Goal: Transaction & Acquisition: Purchase product/service

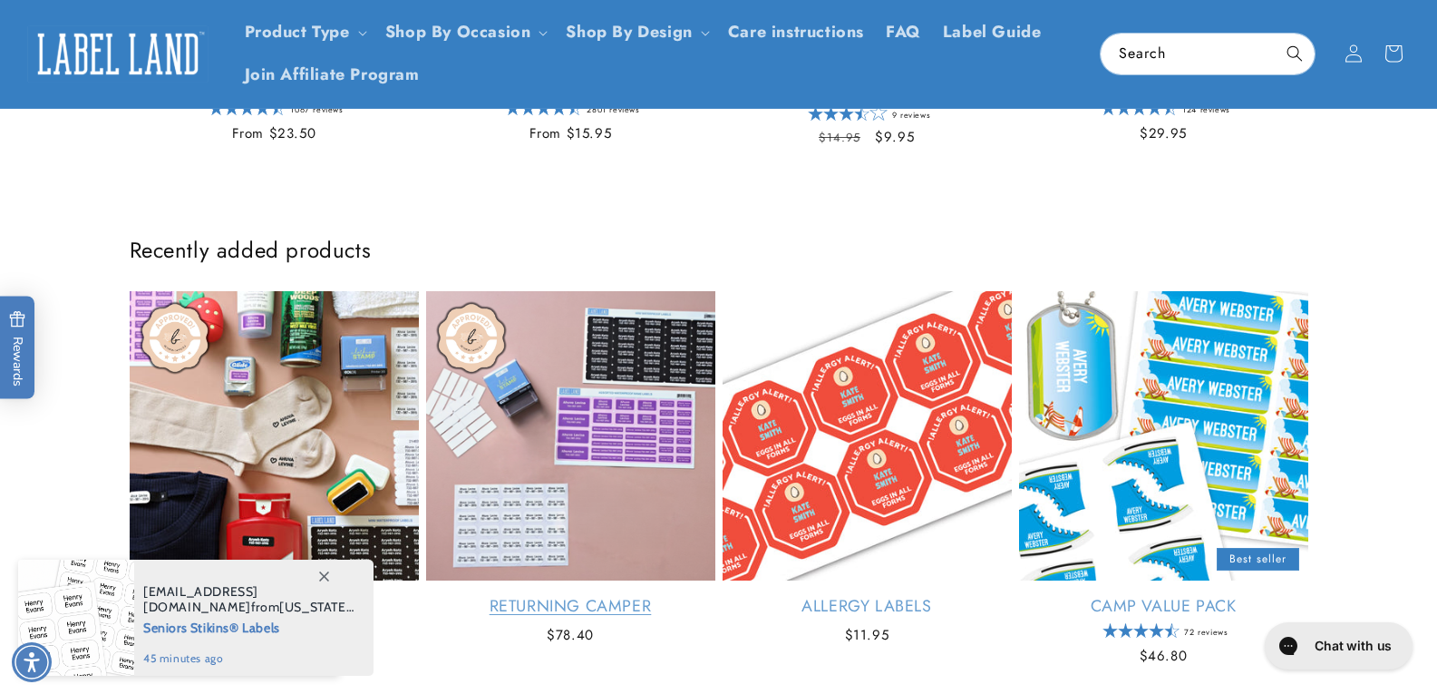
scroll to position [816, 0]
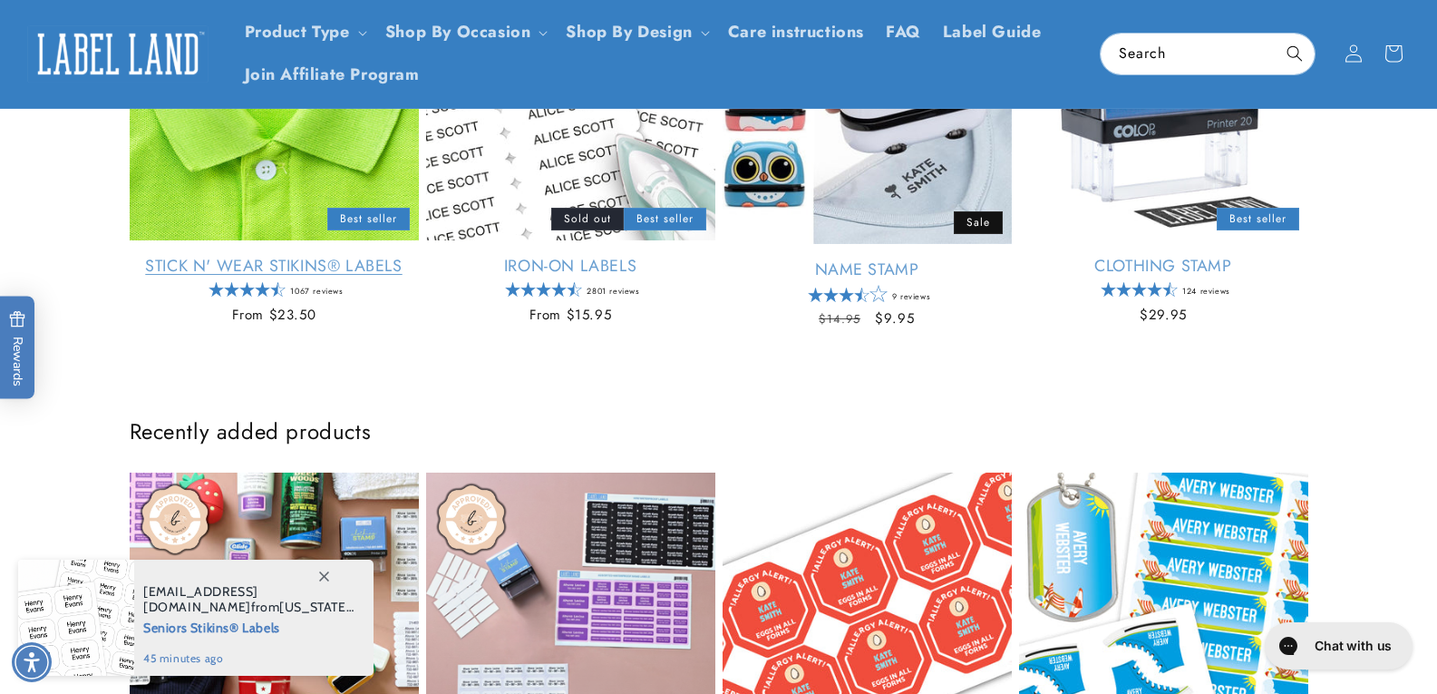
click at [237, 256] on link "Stick N' Wear Stikins® Labels" at bounding box center [274, 266] width 289 height 21
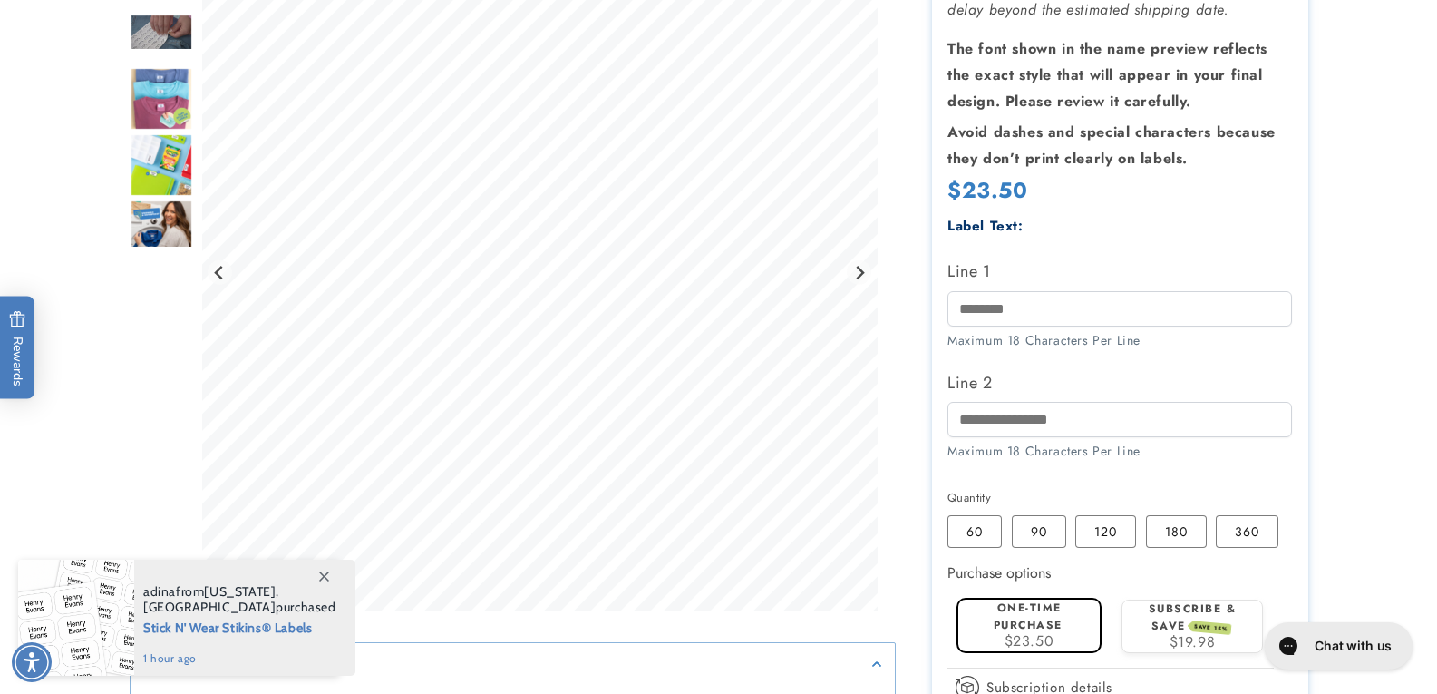
scroll to position [453, 0]
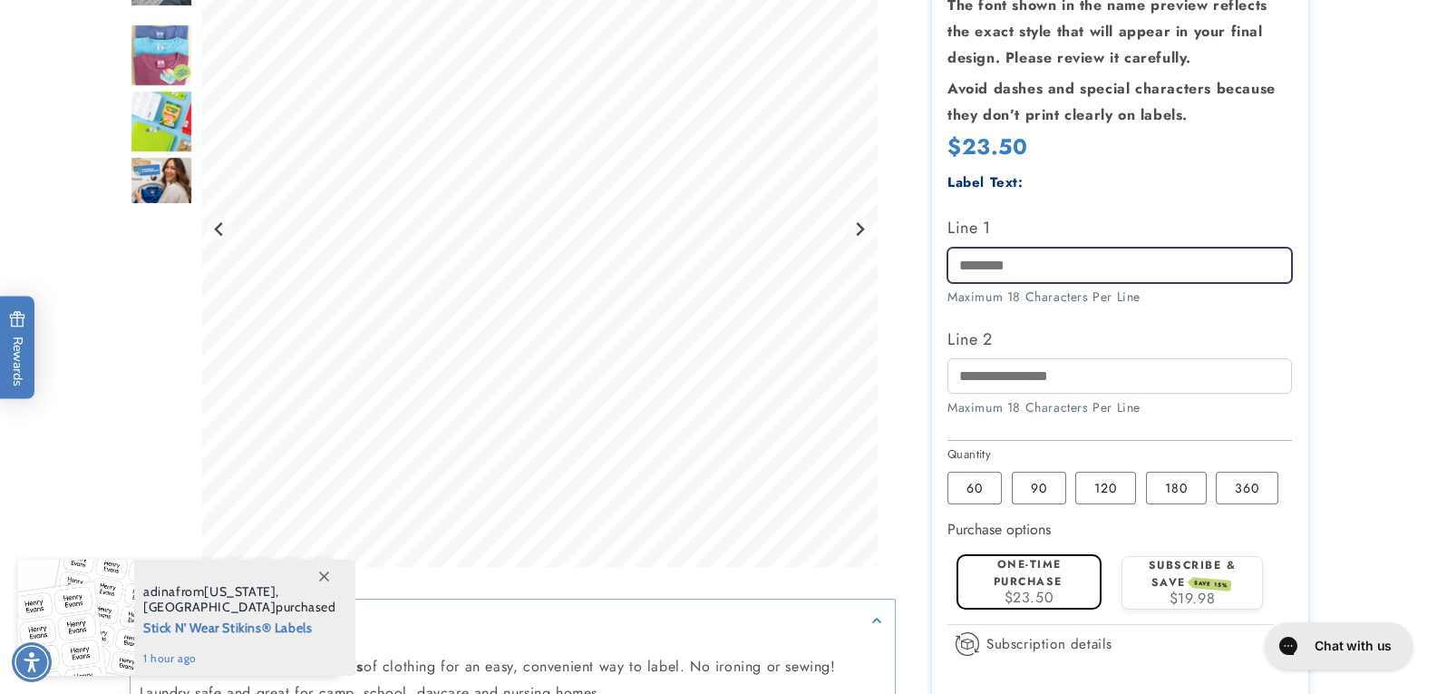
click at [1030, 260] on input "Line 1" at bounding box center [1120, 265] width 345 height 35
type input "**********"
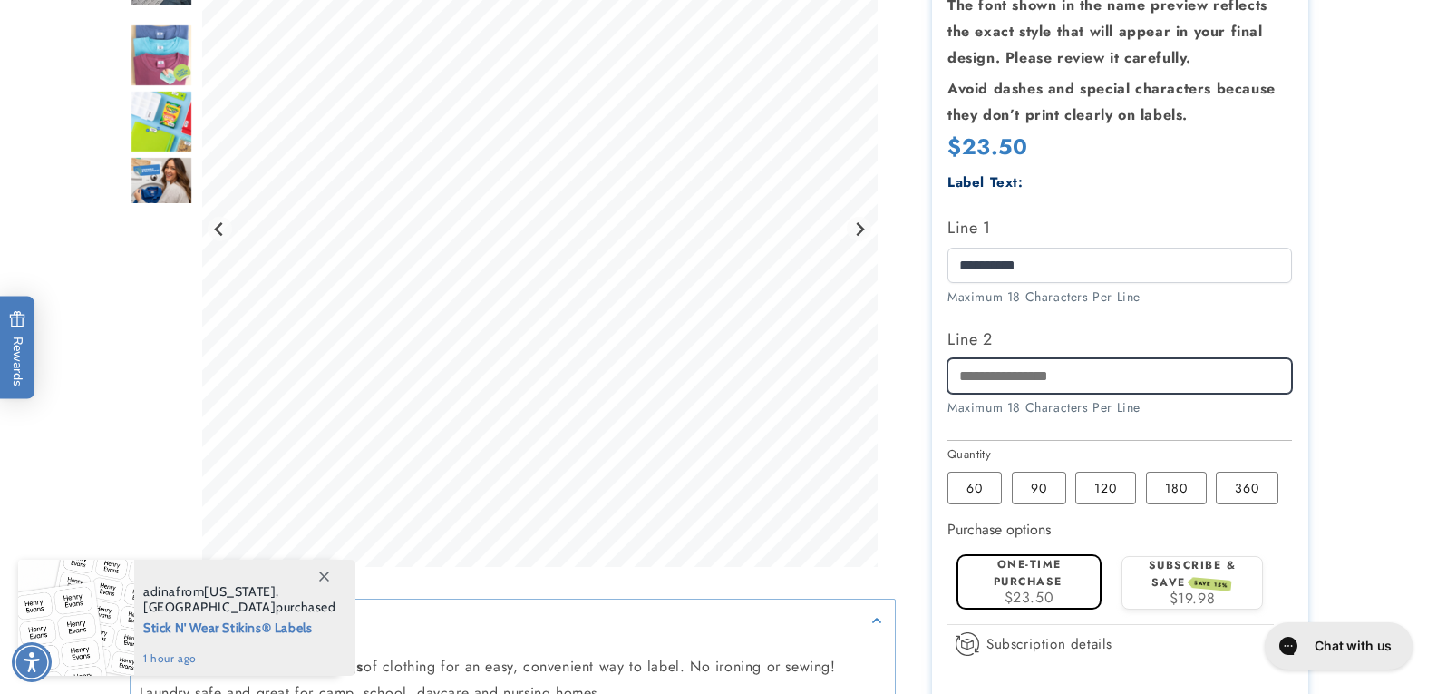
click at [1006, 385] on input "Line 2" at bounding box center [1120, 375] width 345 height 35
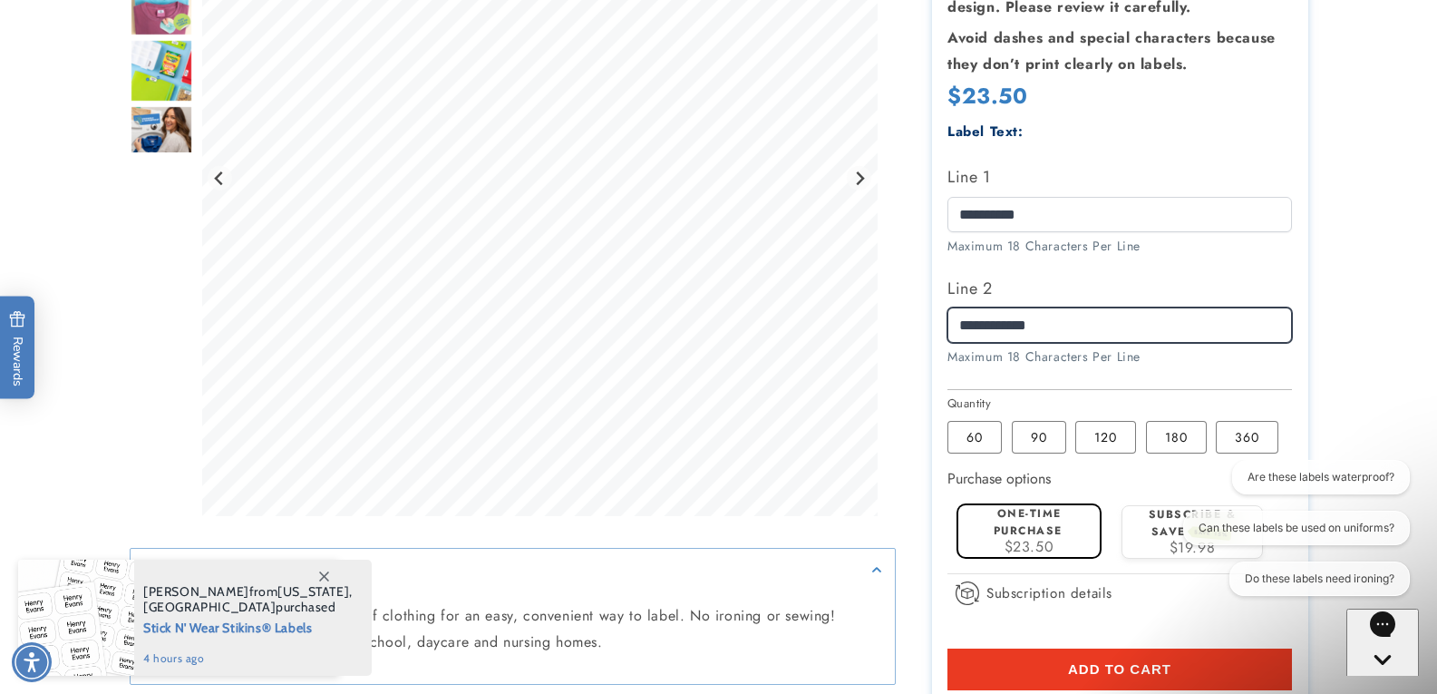
scroll to position [544, 0]
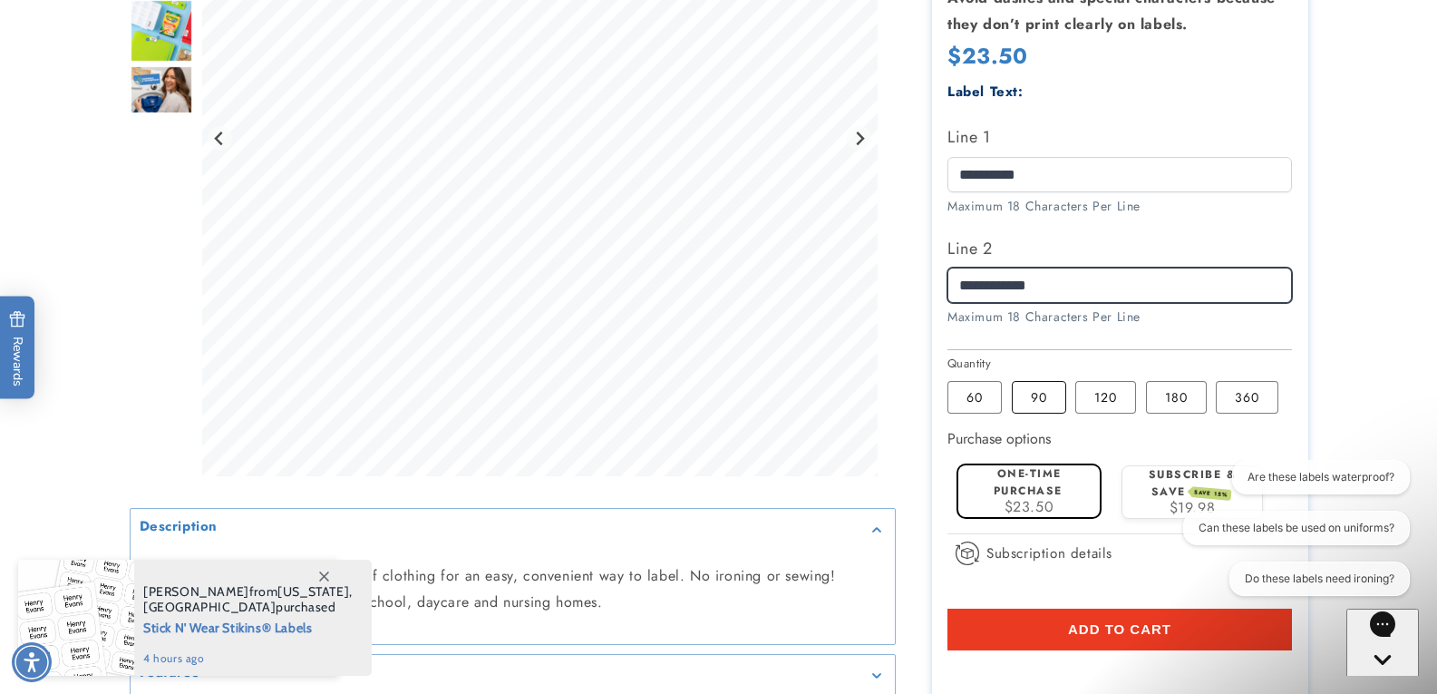
type input "**********"
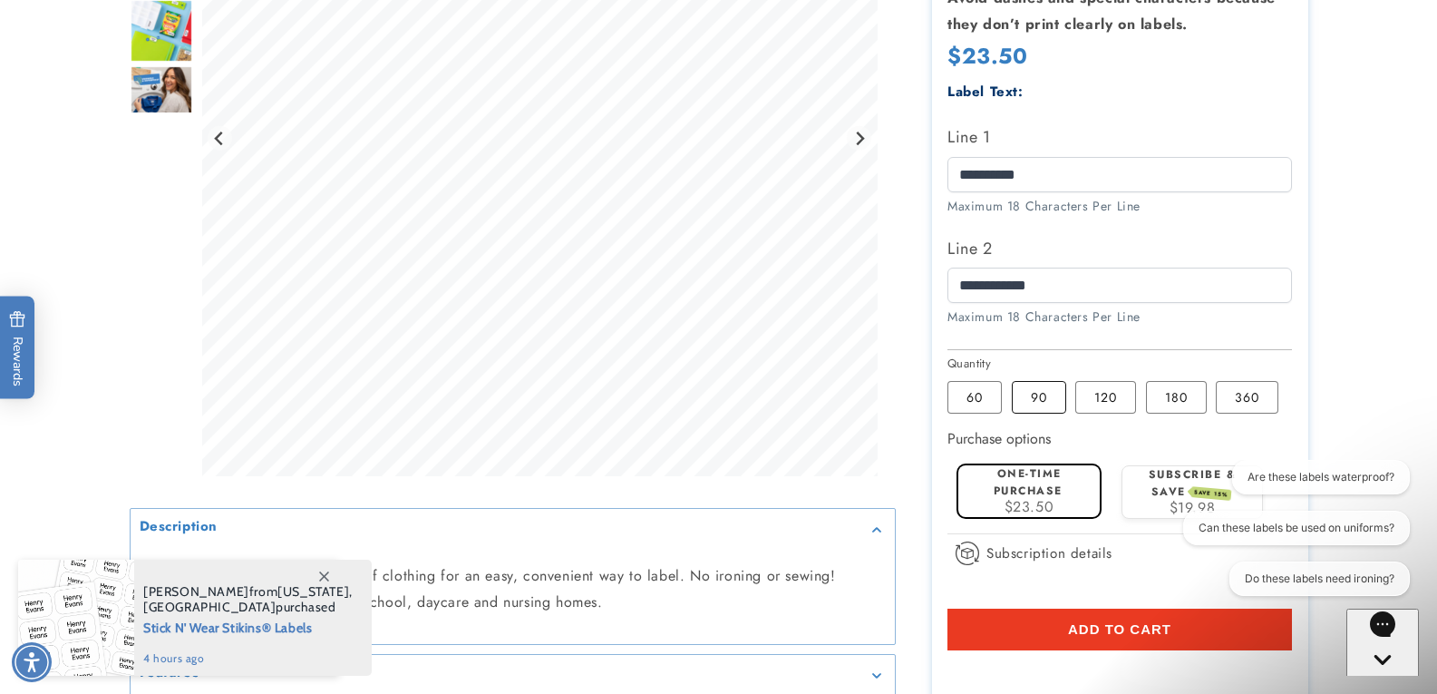
click at [1038, 402] on label "90 Variant sold out or unavailable" at bounding box center [1039, 397] width 54 height 33
click at [1107, 392] on label "120 Variant sold out or unavailable" at bounding box center [1106, 397] width 61 height 33
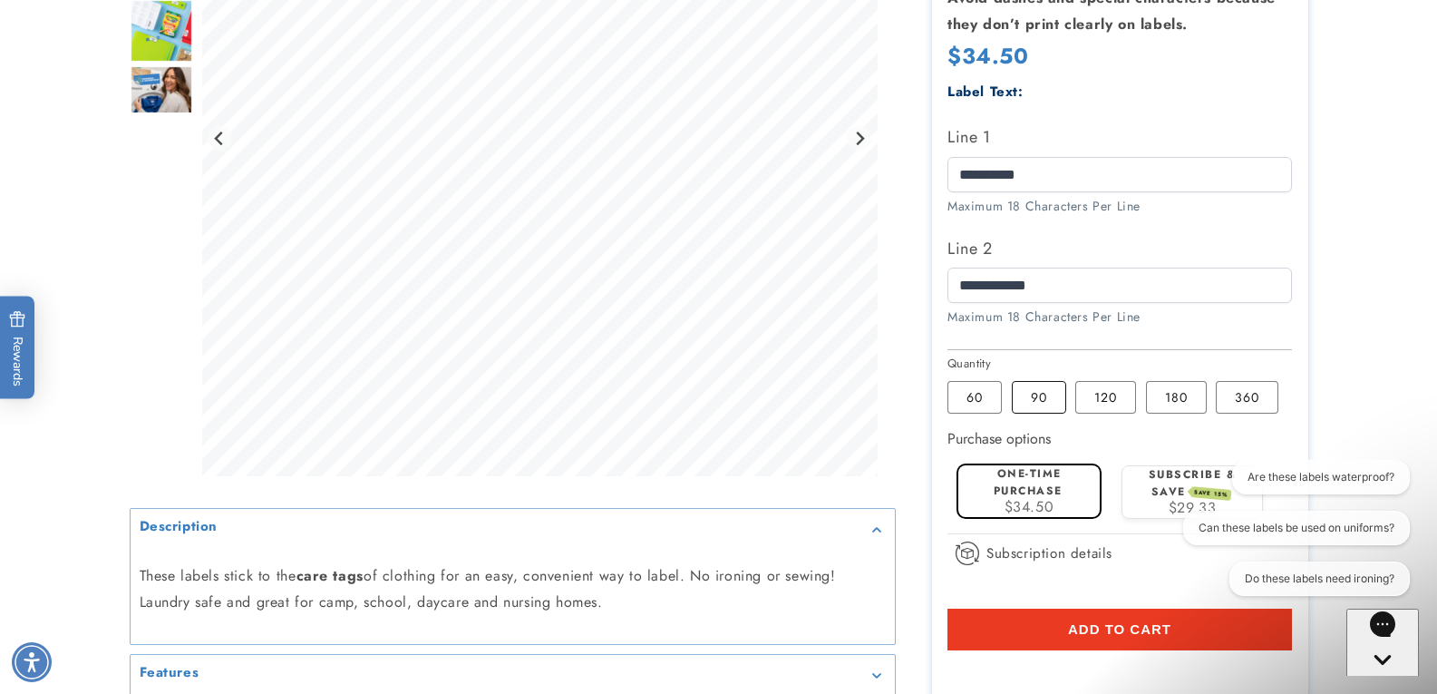
click at [1045, 404] on label "90 Variant sold out or unavailable" at bounding box center [1039, 397] width 54 height 33
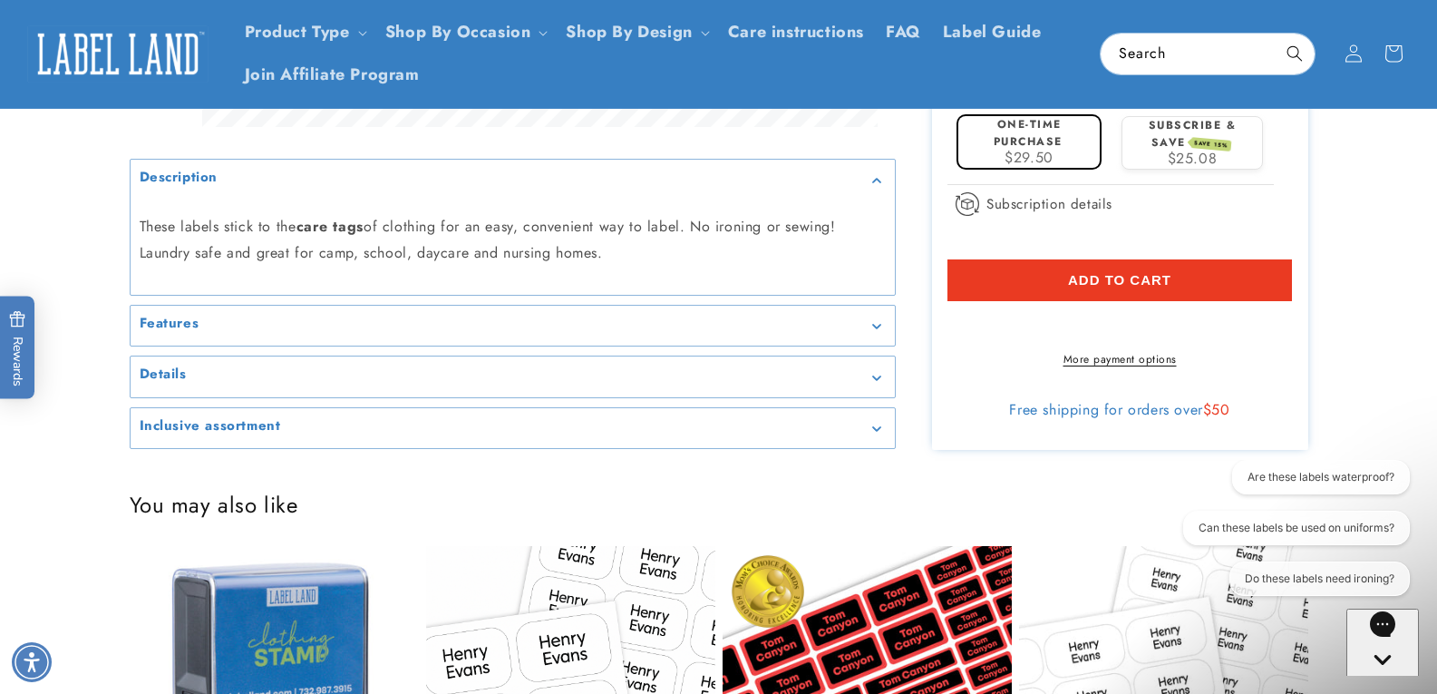
scroll to position [635, 0]
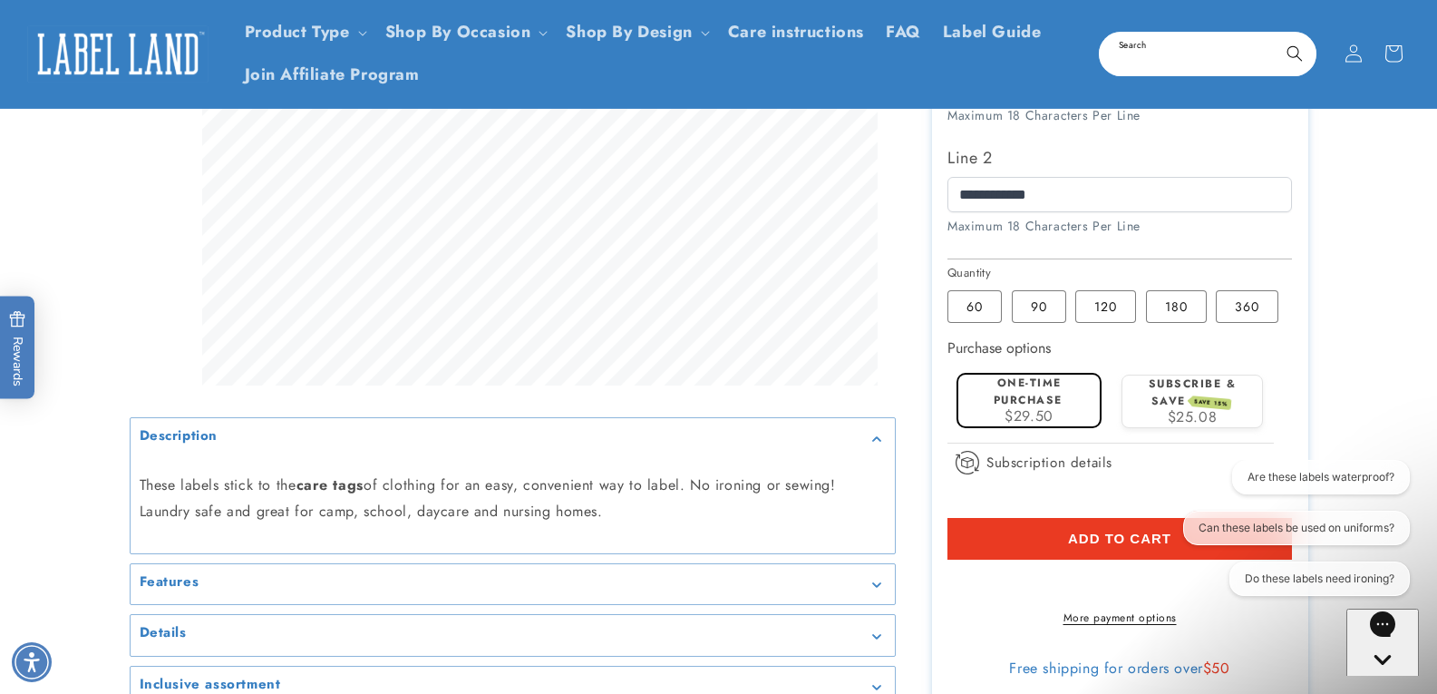
click at [1183, 48] on input "Search" at bounding box center [1208, 54] width 214 height 41
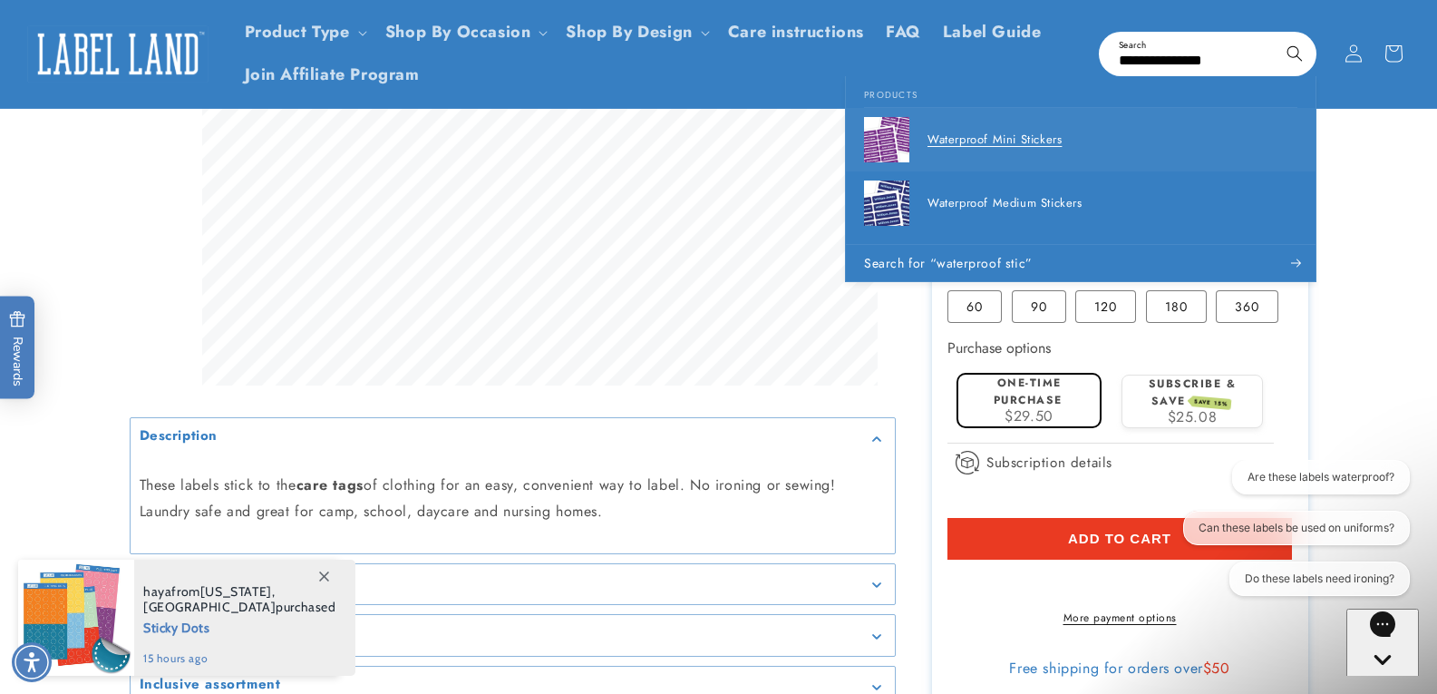
type input "**********"
click at [1033, 151] on div "Waterproof Mini Stickers" at bounding box center [1113, 139] width 370 height 45
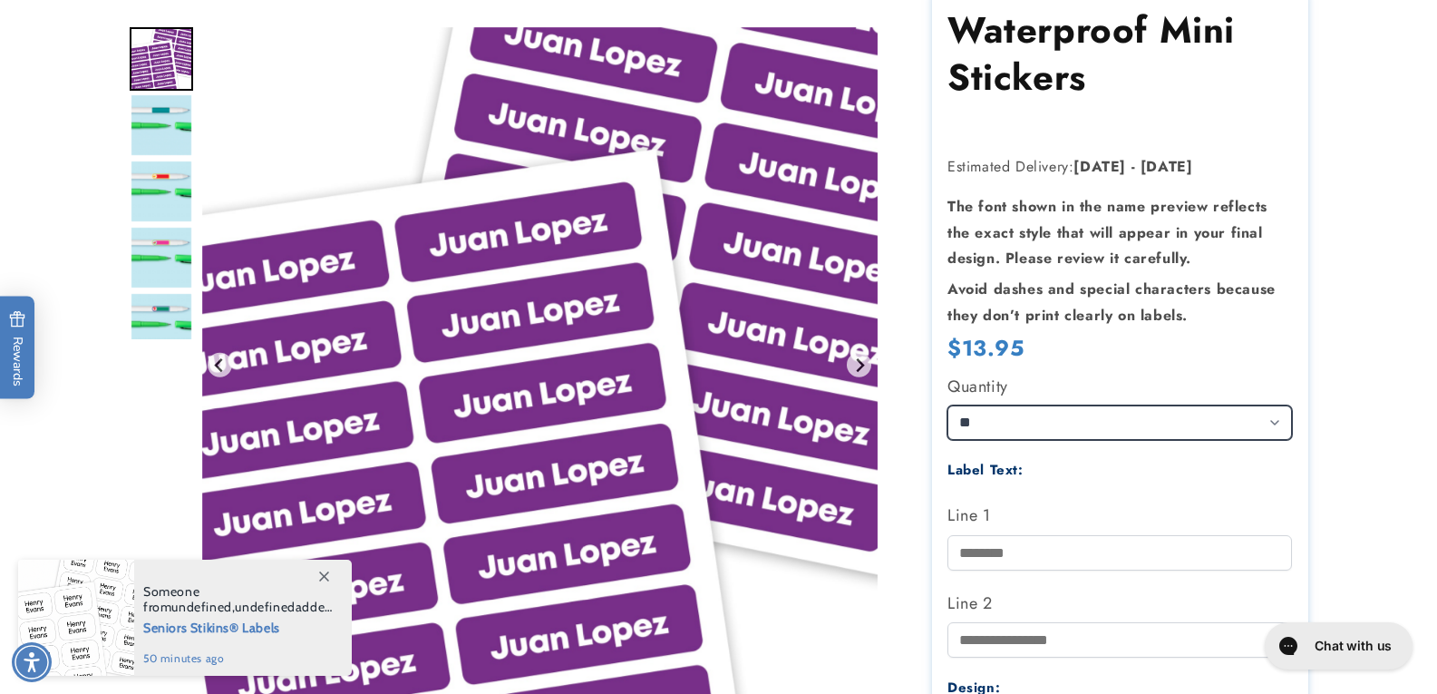
click at [1037, 423] on select "** ** **" at bounding box center [1120, 422] width 345 height 34
select select "**"
click at [948, 405] on select "** ** **" at bounding box center [1120, 422] width 345 height 34
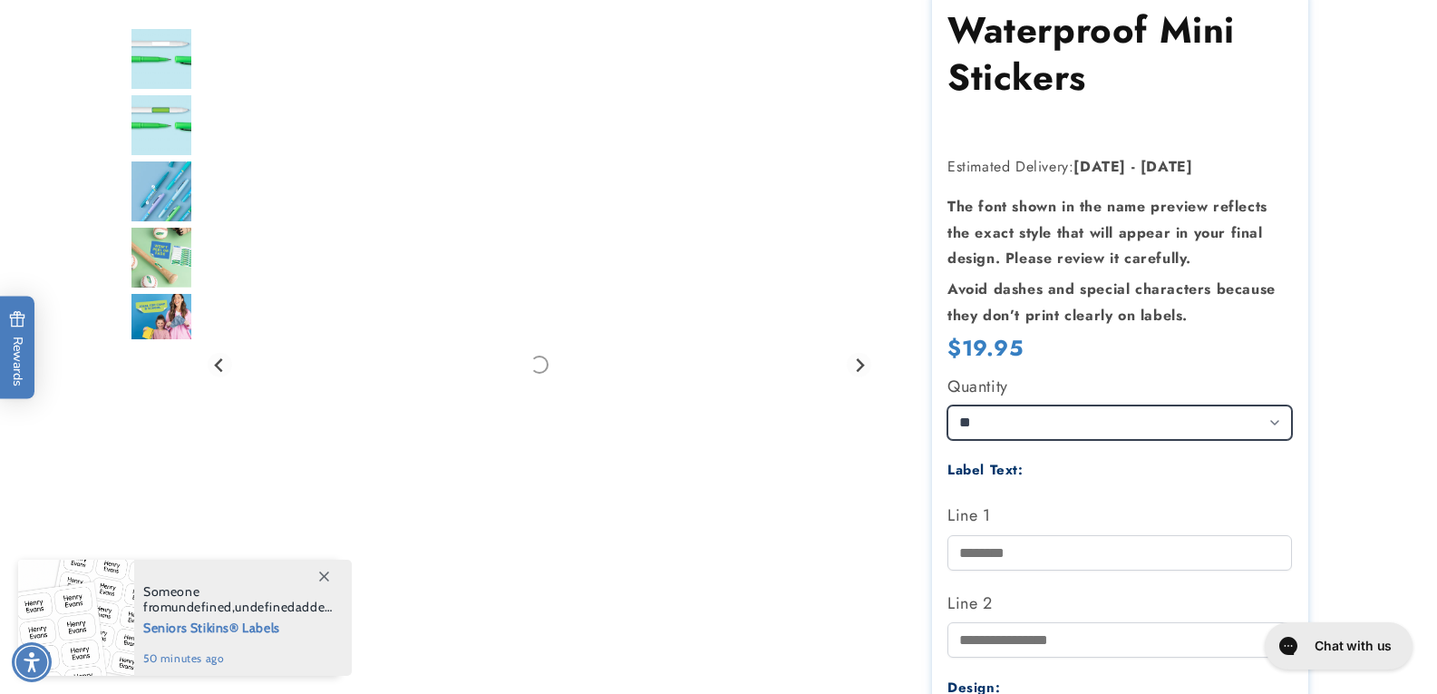
scroll to position [453, 0]
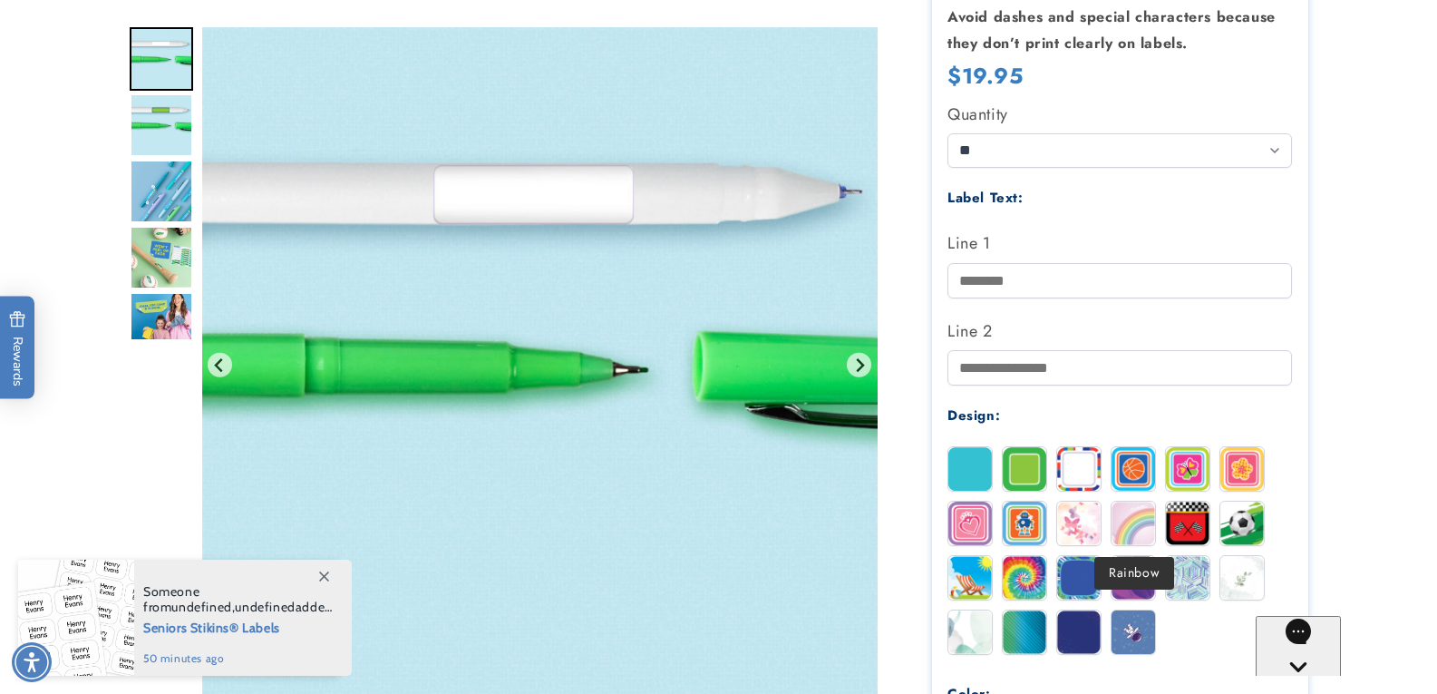
click at [1137, 534] on img at bounding box center [1134, 523] width 44 height 44
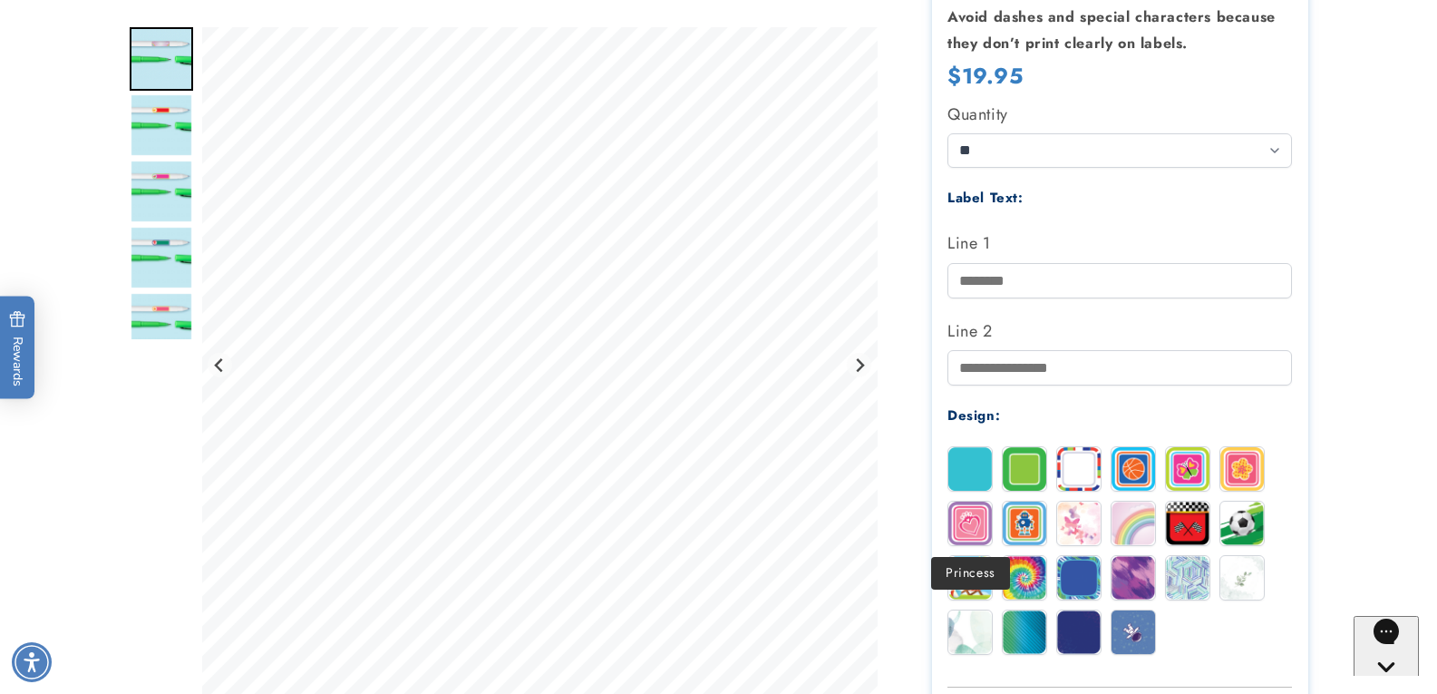
click at [969, 527] on img at bounding box center [971, 523] width 44 height 44
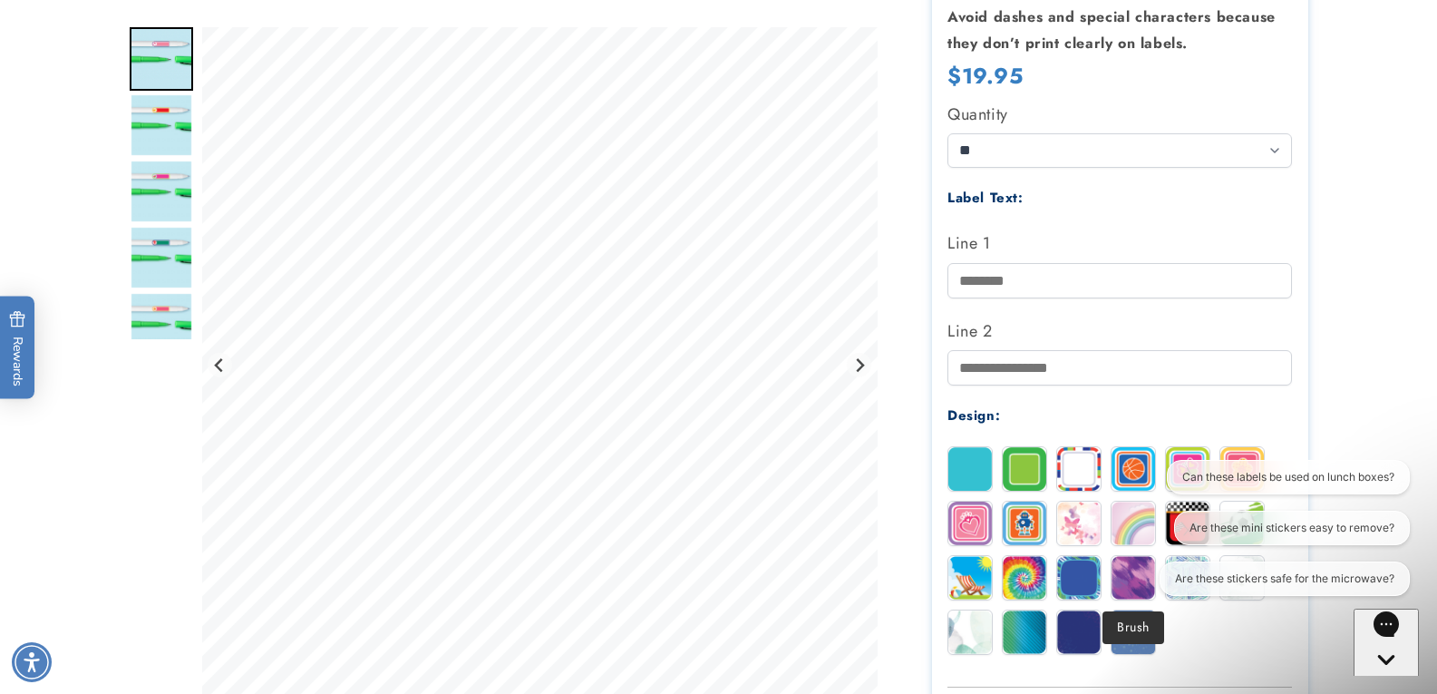
scroll to position [0, 0]
click at [1124, 579] on img at bounding box center [1134, 578] width 44 height 44
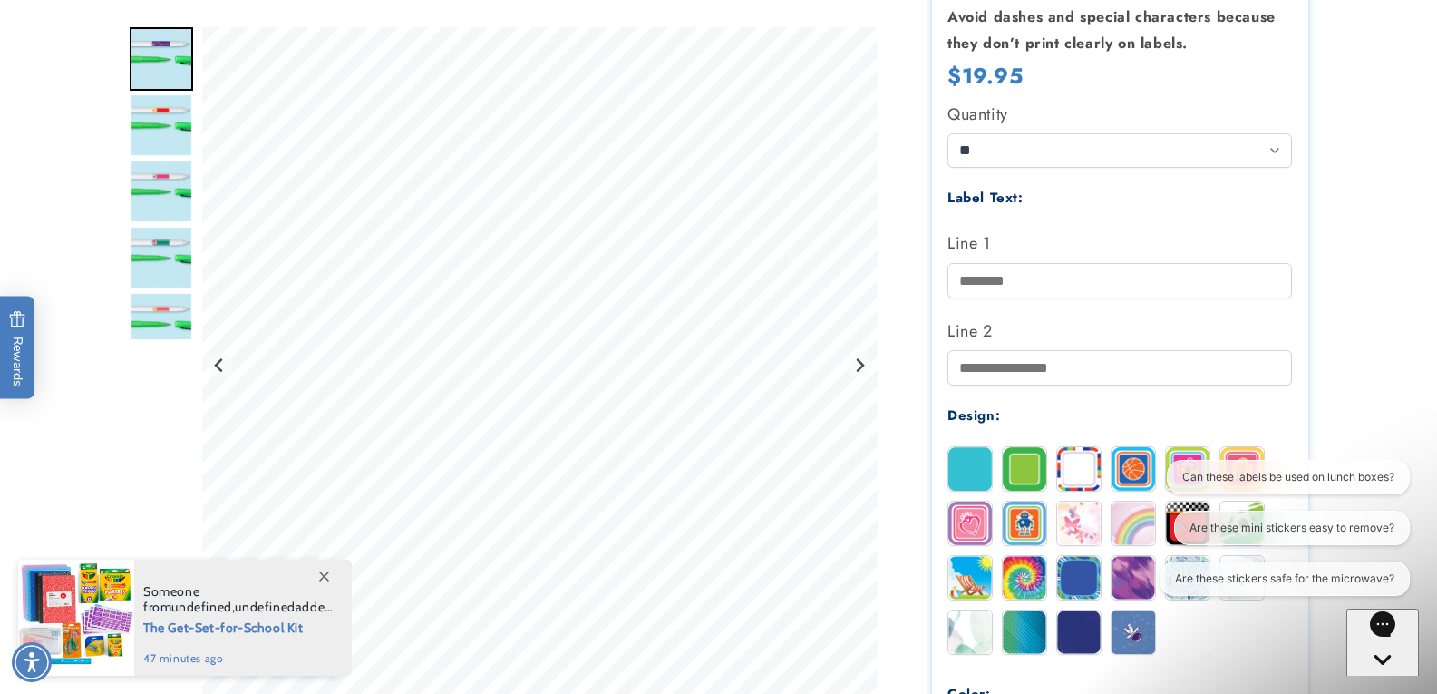
click at [972, 622] on img at bounding box center [971, 632] width 44 height 44
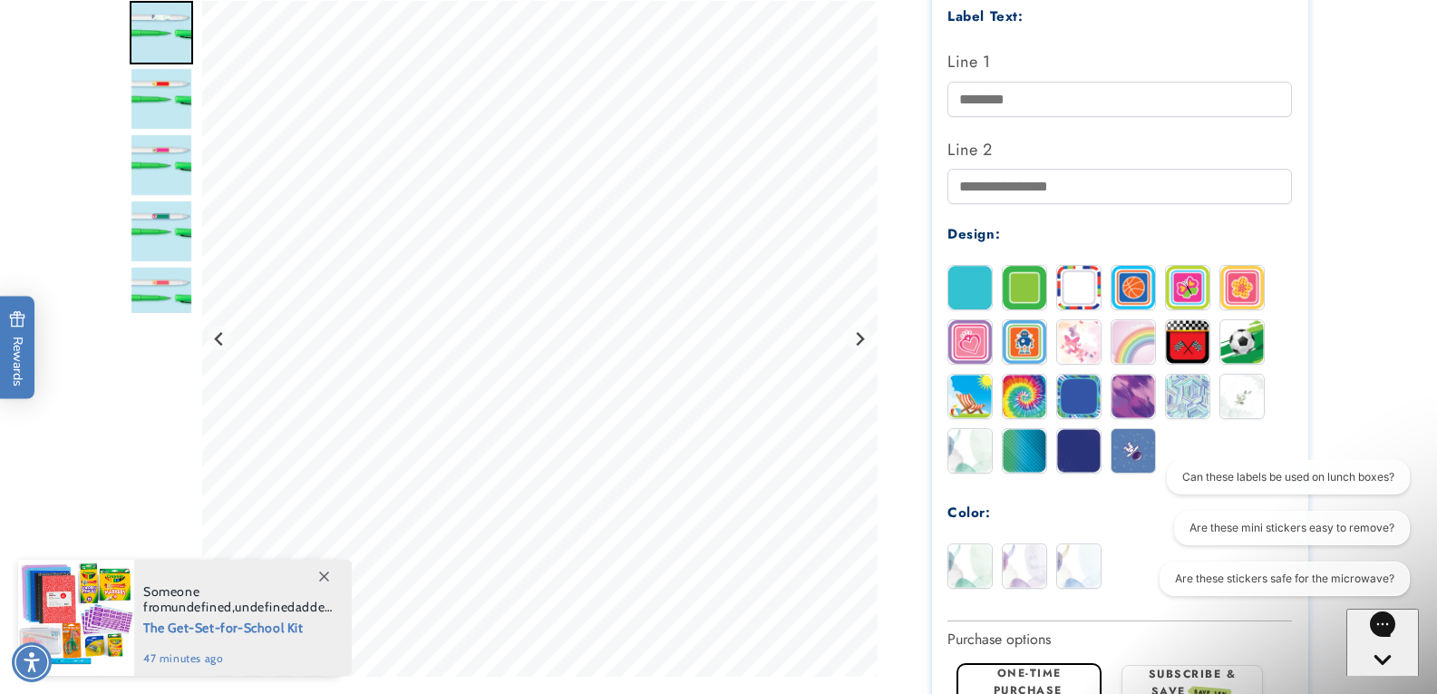
click at [1251, 282] on img at bounding box center [1243, 288] width 44 height 44
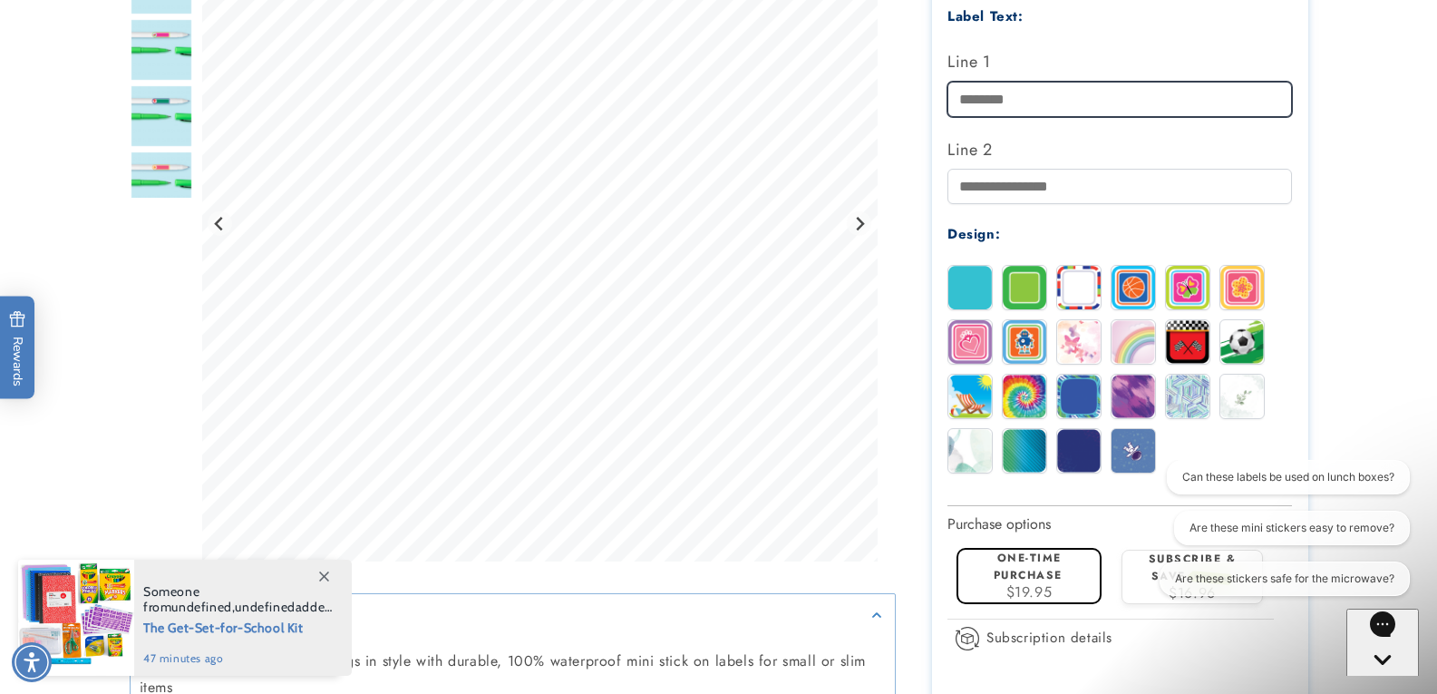
click at [1034, 94] on input "Line 1" at bounding box center [1120, 99] width 345 height 35
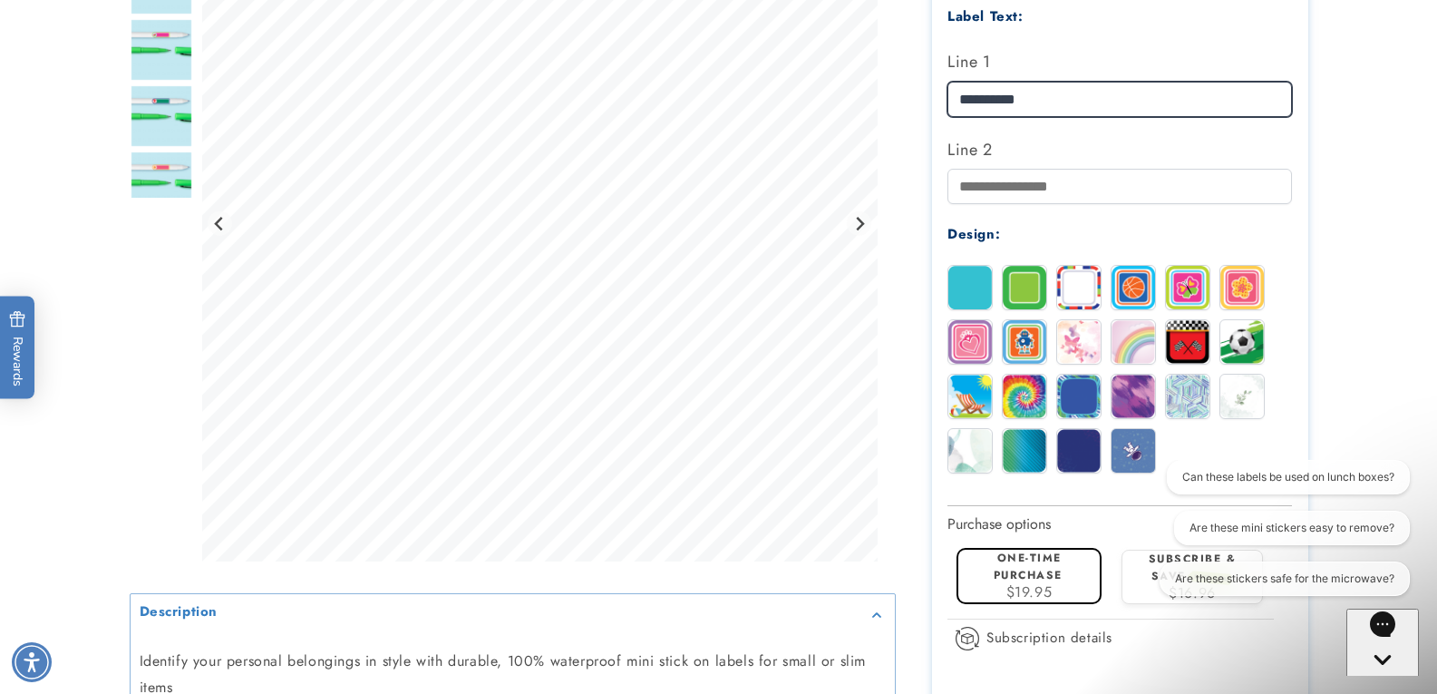
type input "**********"
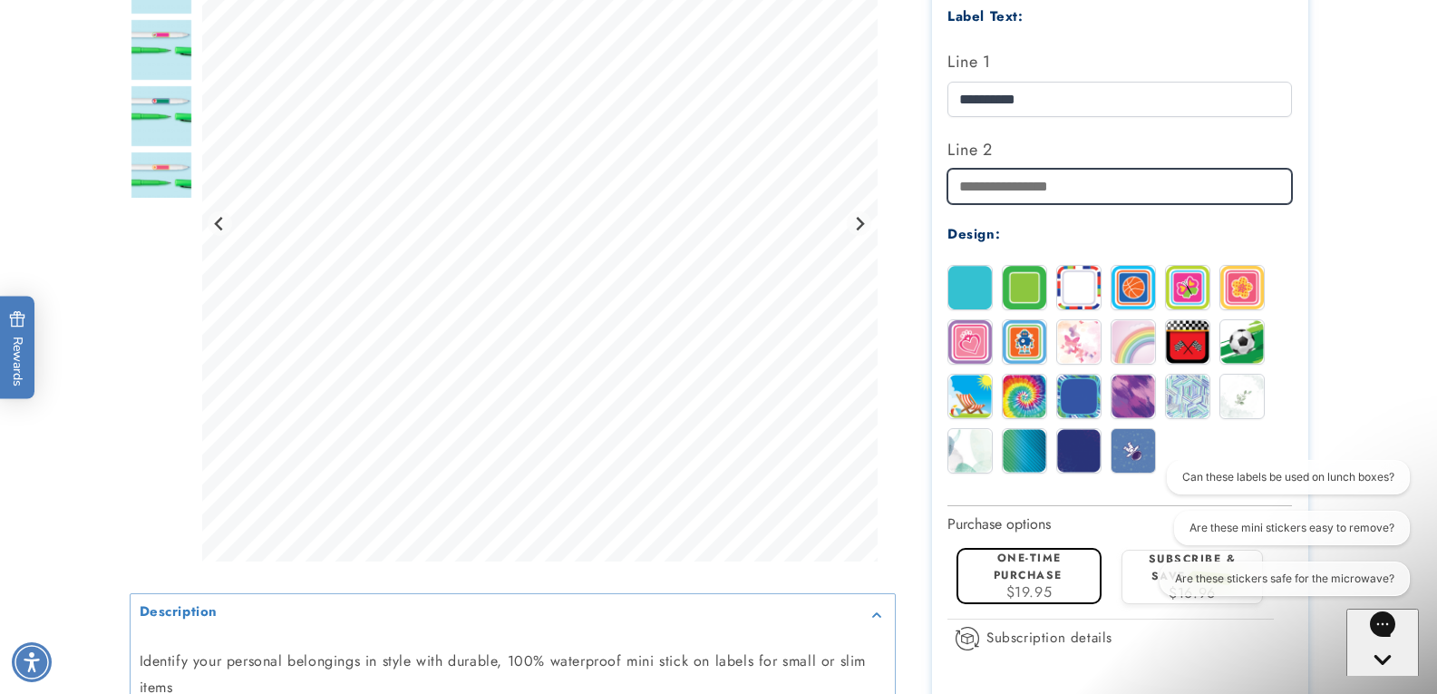
click at [1034, 187] on input "Line 2" at bounding box center [1120, 186] width 345 height 35
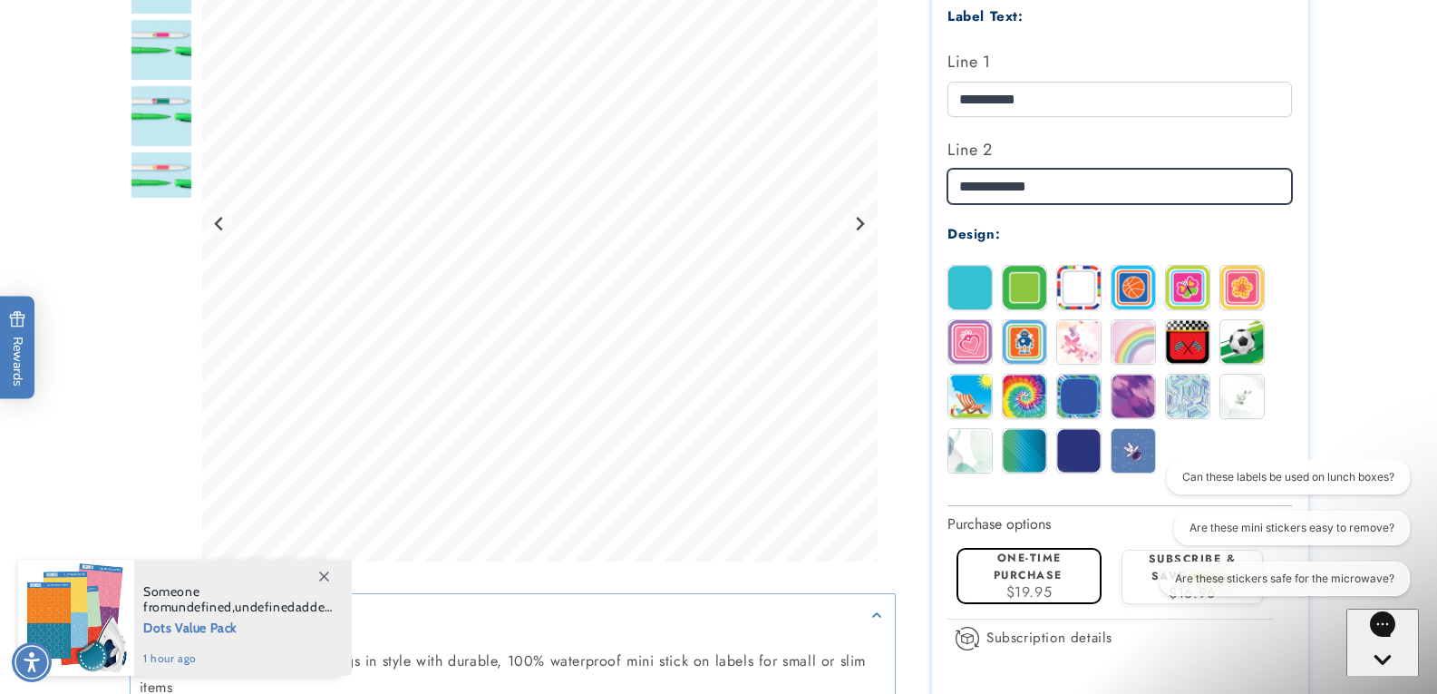
type input "**********"
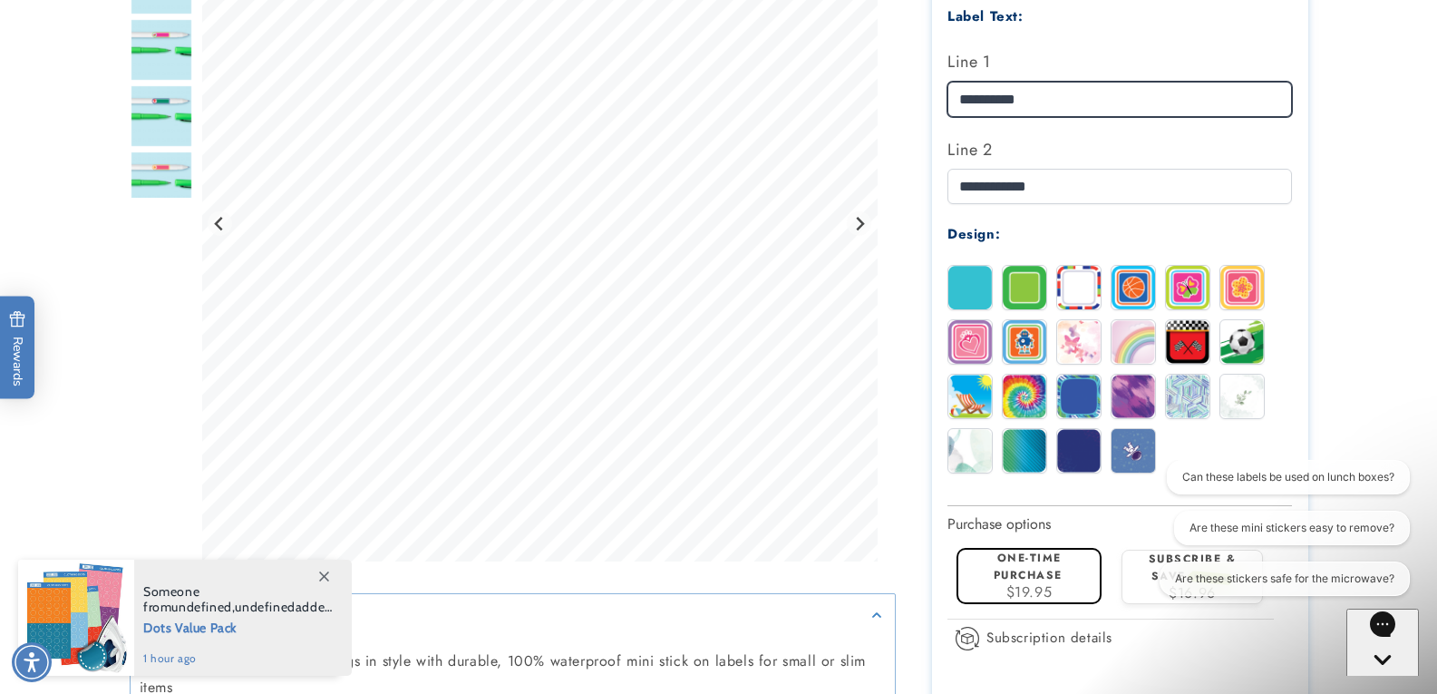
drag, startPoint x: 1033, startPoint y: 102, endPoint x: 901, endPoint y: 94, distance: 131.7
click at [920, 102] on div "Waterproof Mini Stickers Waterproof Mini Stickers Estimated Delivery: Sep 12 - …" at bounding box center [1102, 211] width 413 height 1346
type input "**********"
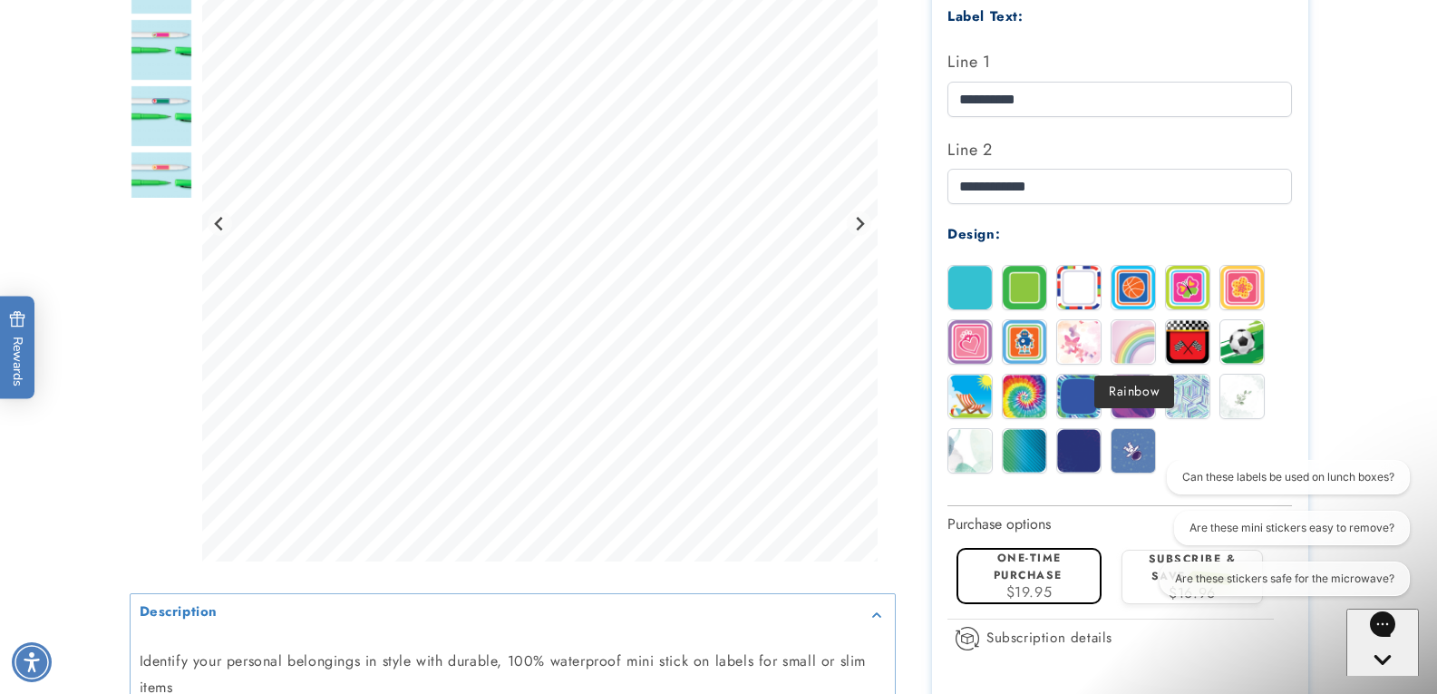
click at [1125, 350] on img at bounding box center [1134, 342] width 44 height 44
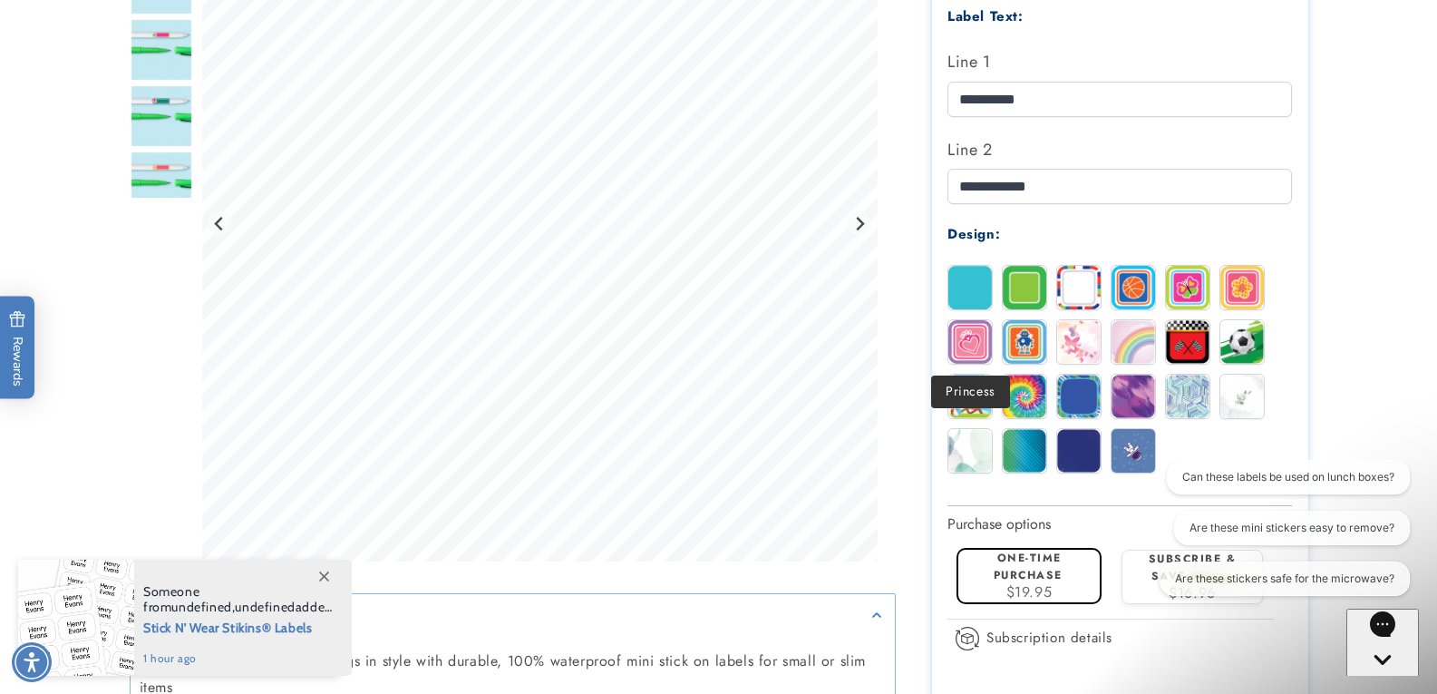
click at [956, 344] on img at bounding box center [971, 342] width 44 height 44
click at [1194, 284] on img at bounding box center [1188, 288] width 44 height 44
click at [1129, 279] on img at bounding box center [1134, 288] width 44 height 44
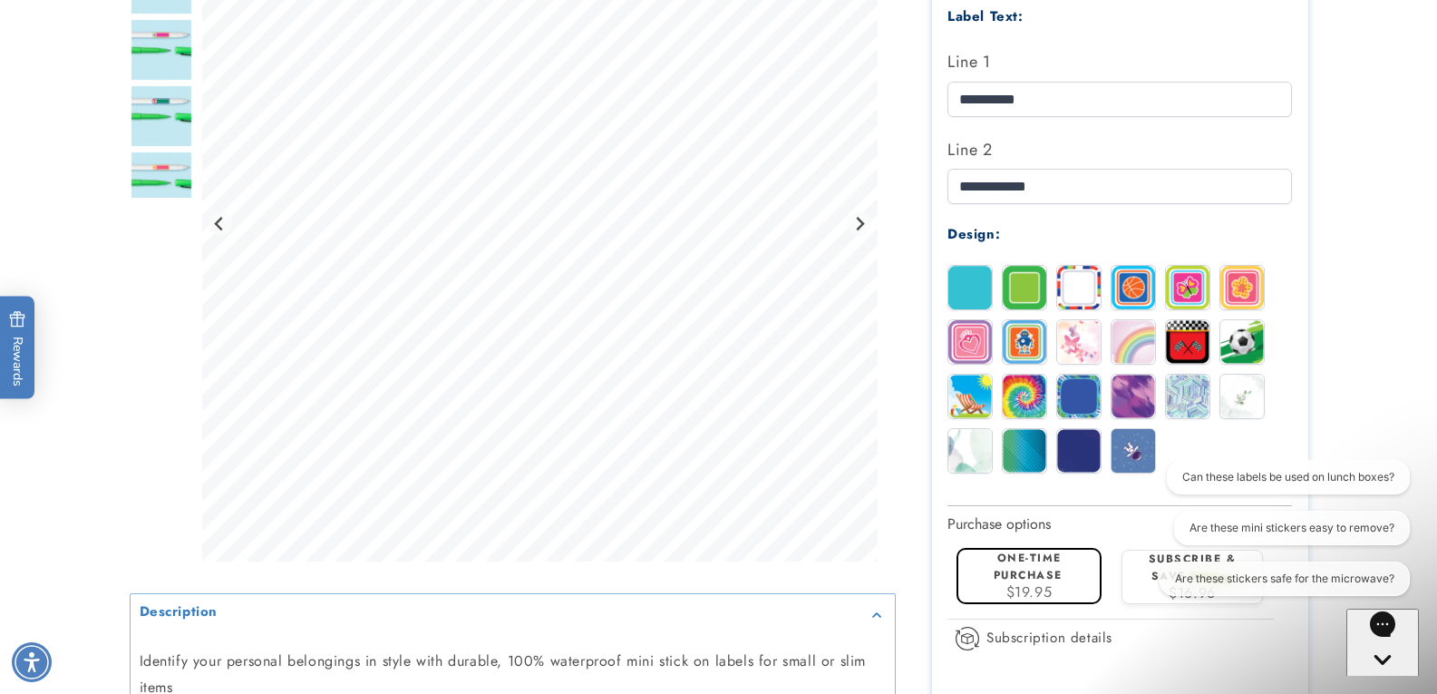
click at [971, 347] on img at bounding box center [971, 342] width 44 height 44
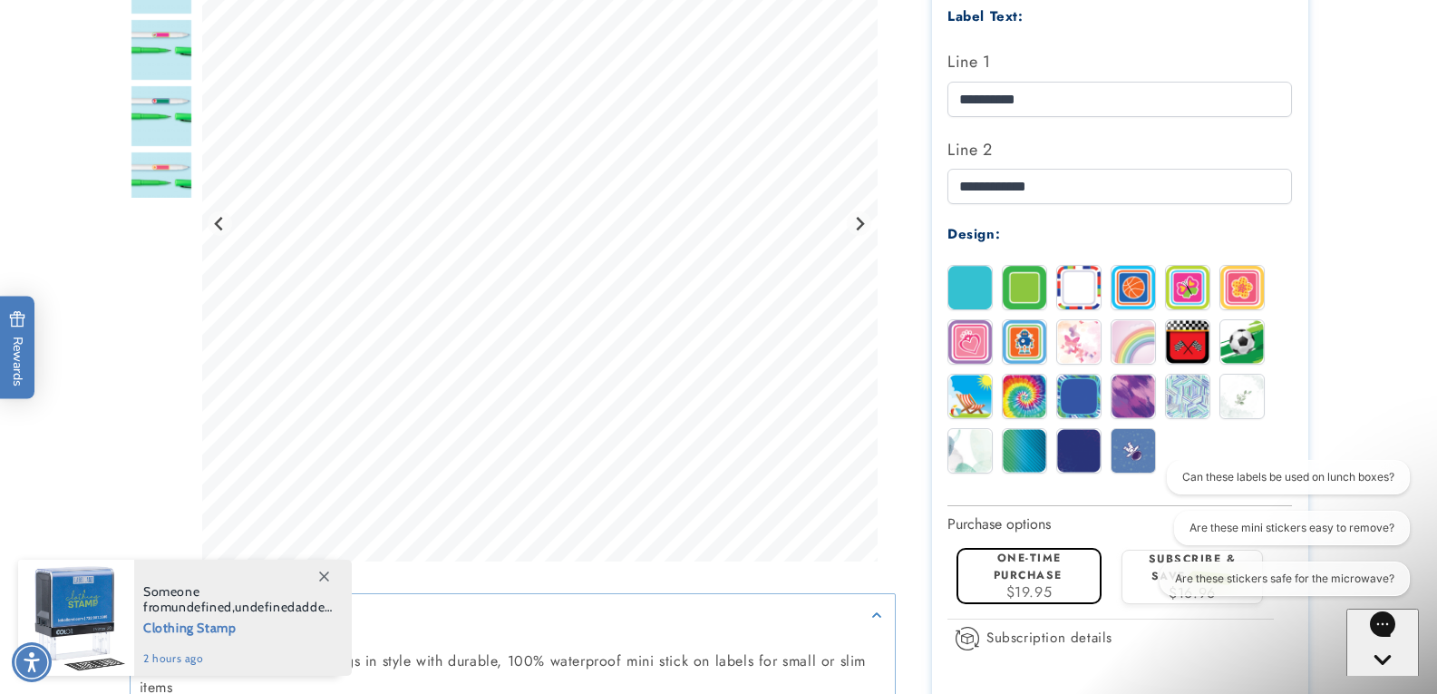
click at [141, 137] on img "Go to slide 5" at bounding box center [161, 114] width 63 height 63
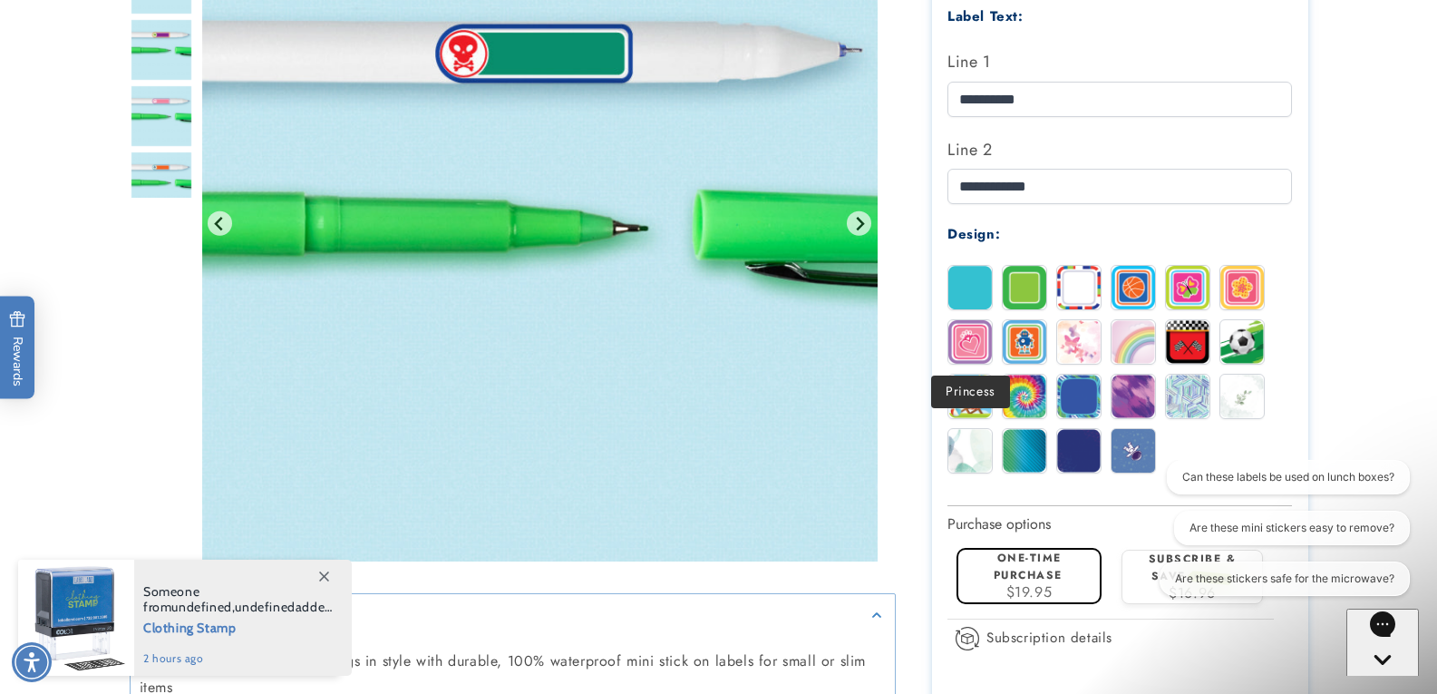
click at [970, 344] on img at bounding box center [971, 342] width 44 height 44
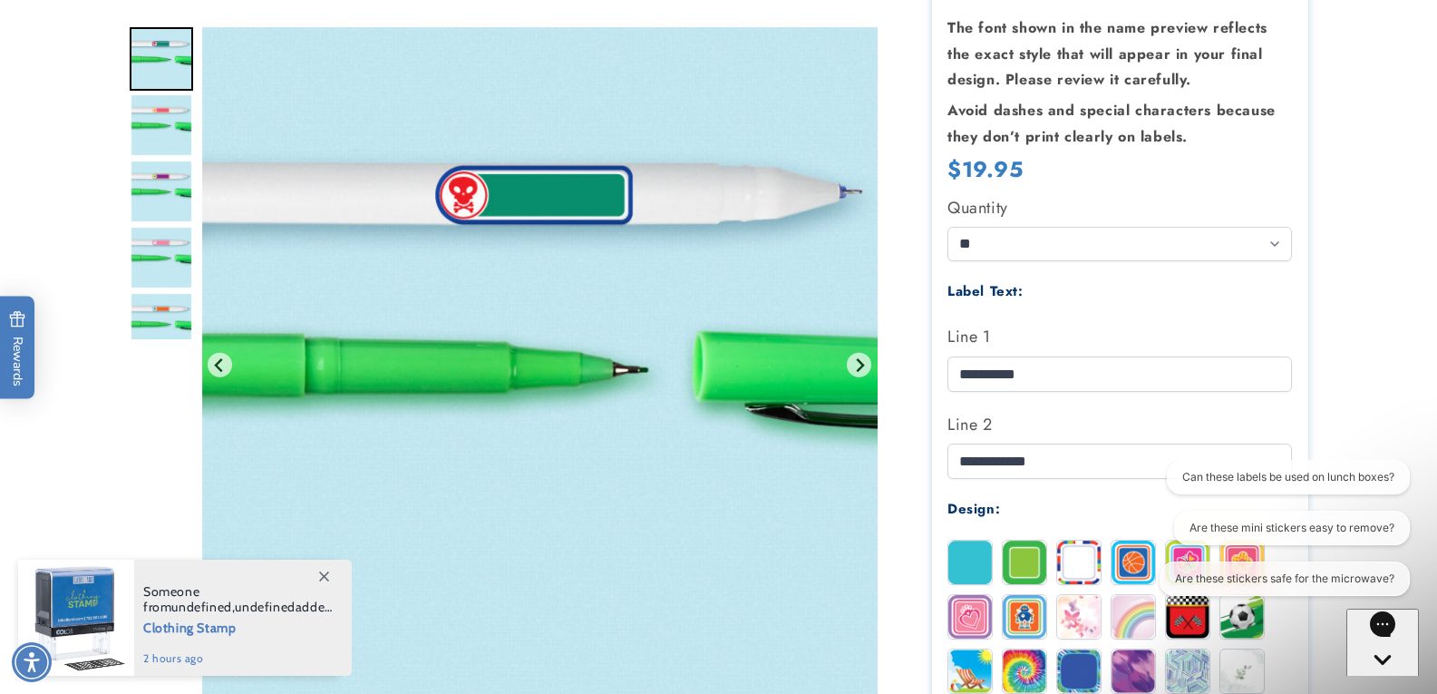
scroll to position [363, 0]
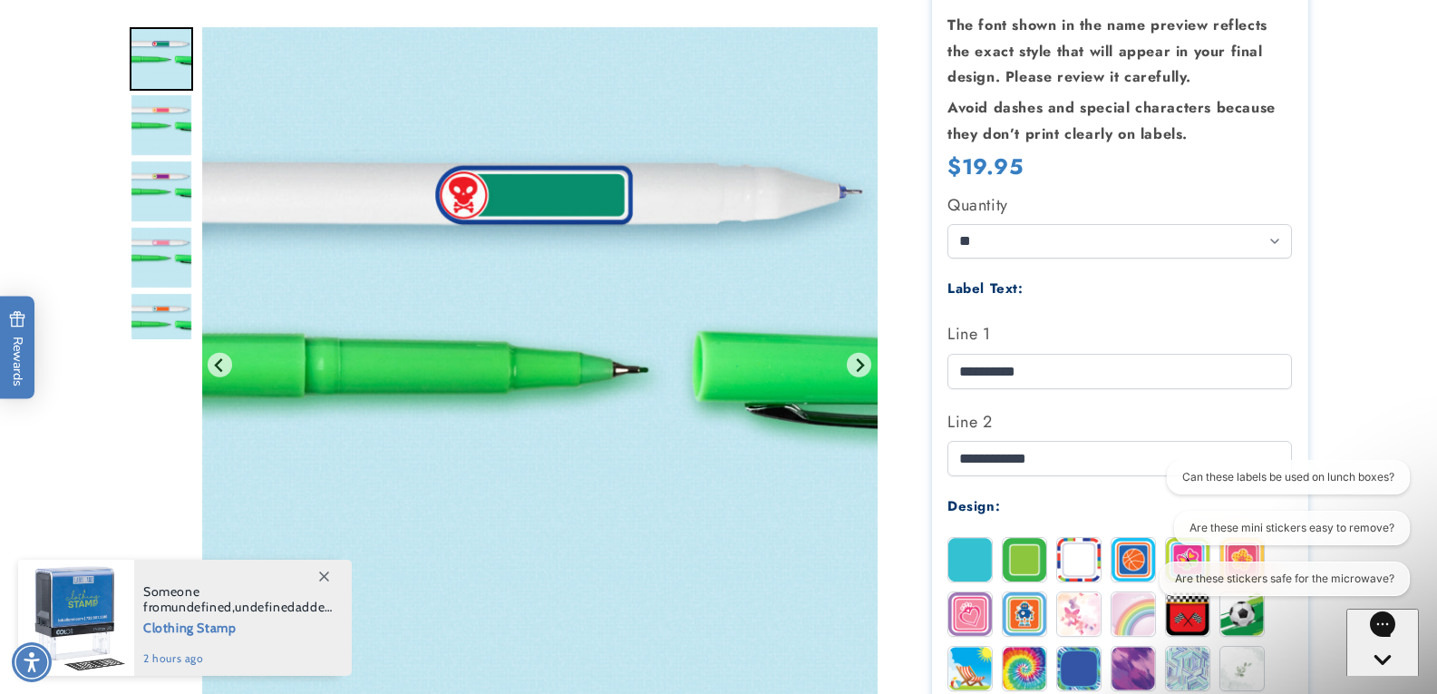
click at [170, 321] on img "Go to slide 9" at bounding box center [161, 323] width 63 height 63
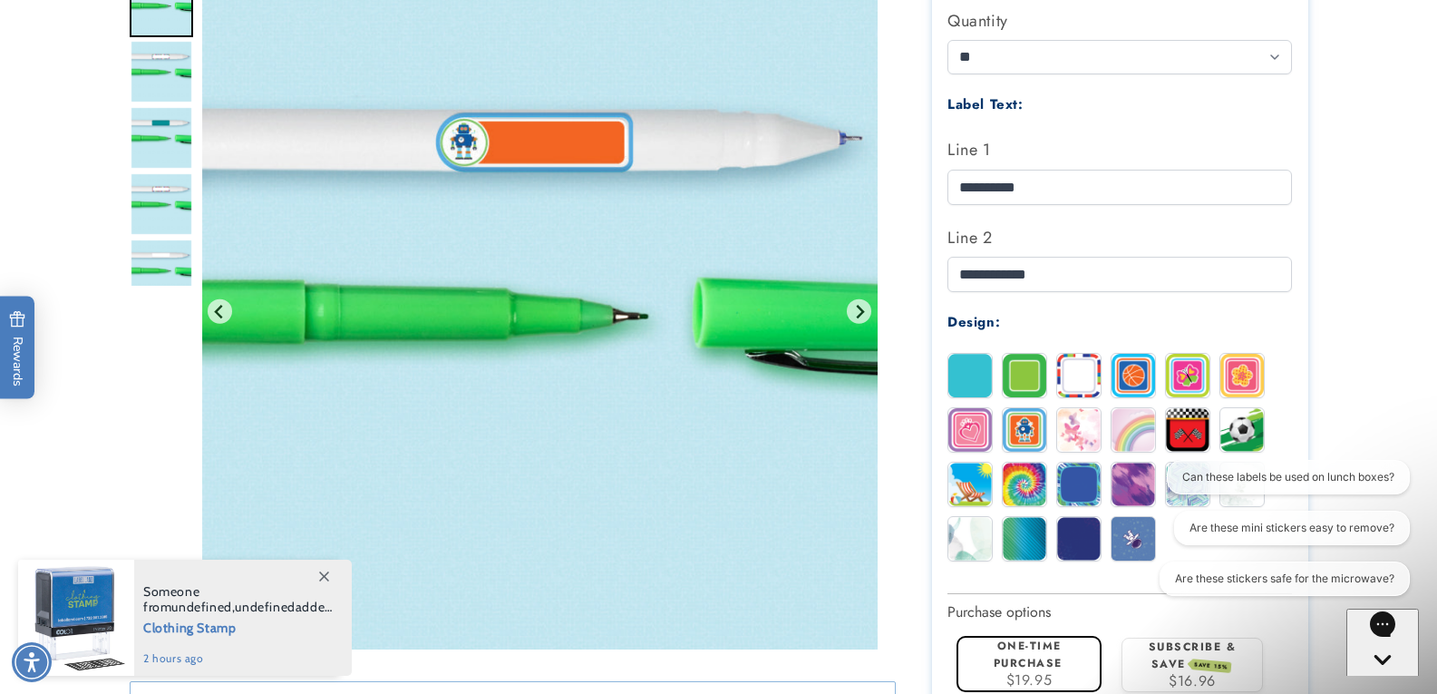
scroll to position [635, 0]
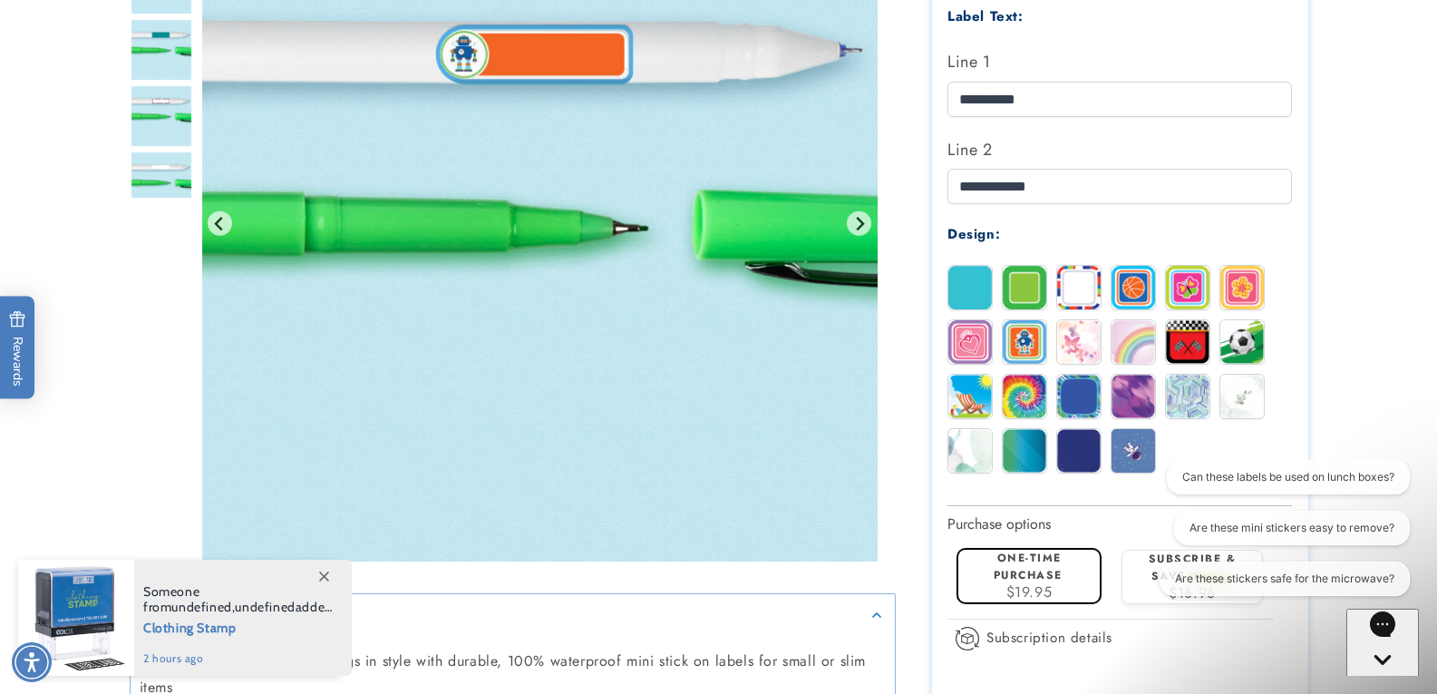
click at [1202, 289] on img at bounding box center [1188, 288] width 44 height 44
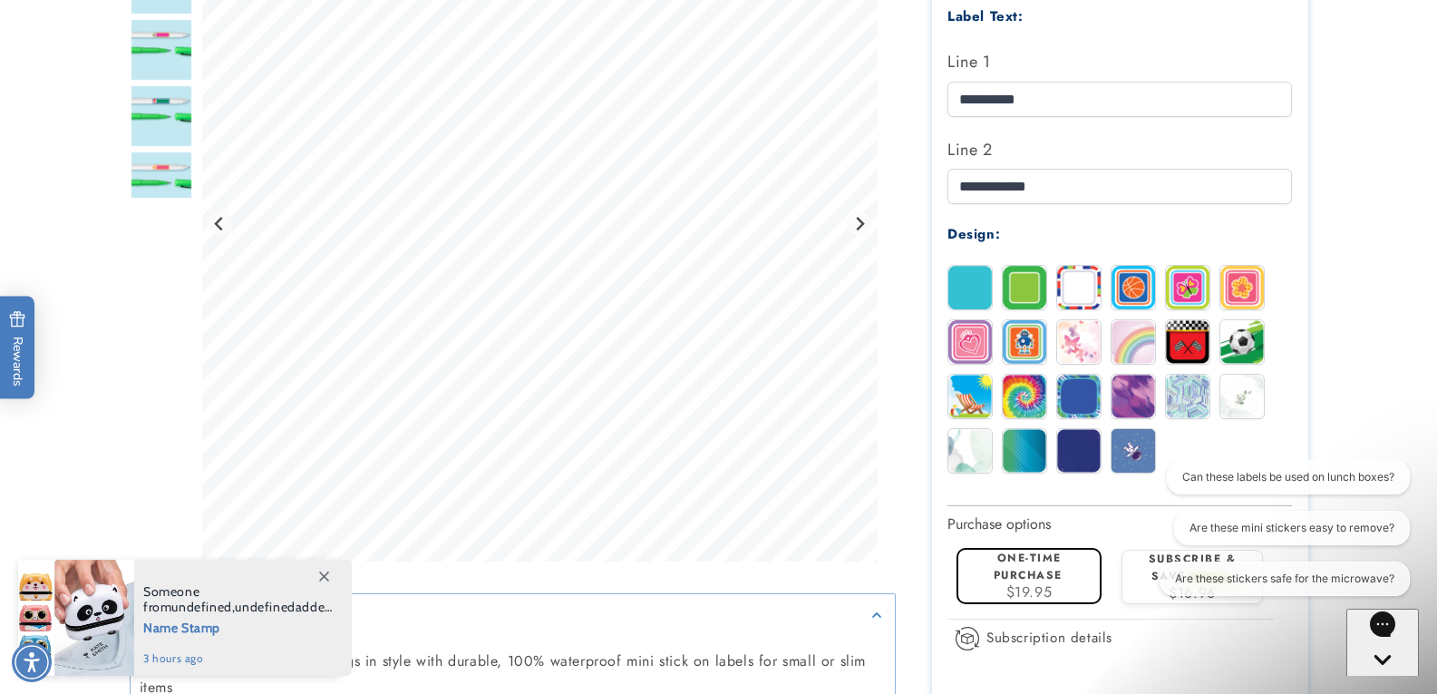
click at [1237, 287] on img at bounding box center [1243, 288] width 44 height 44
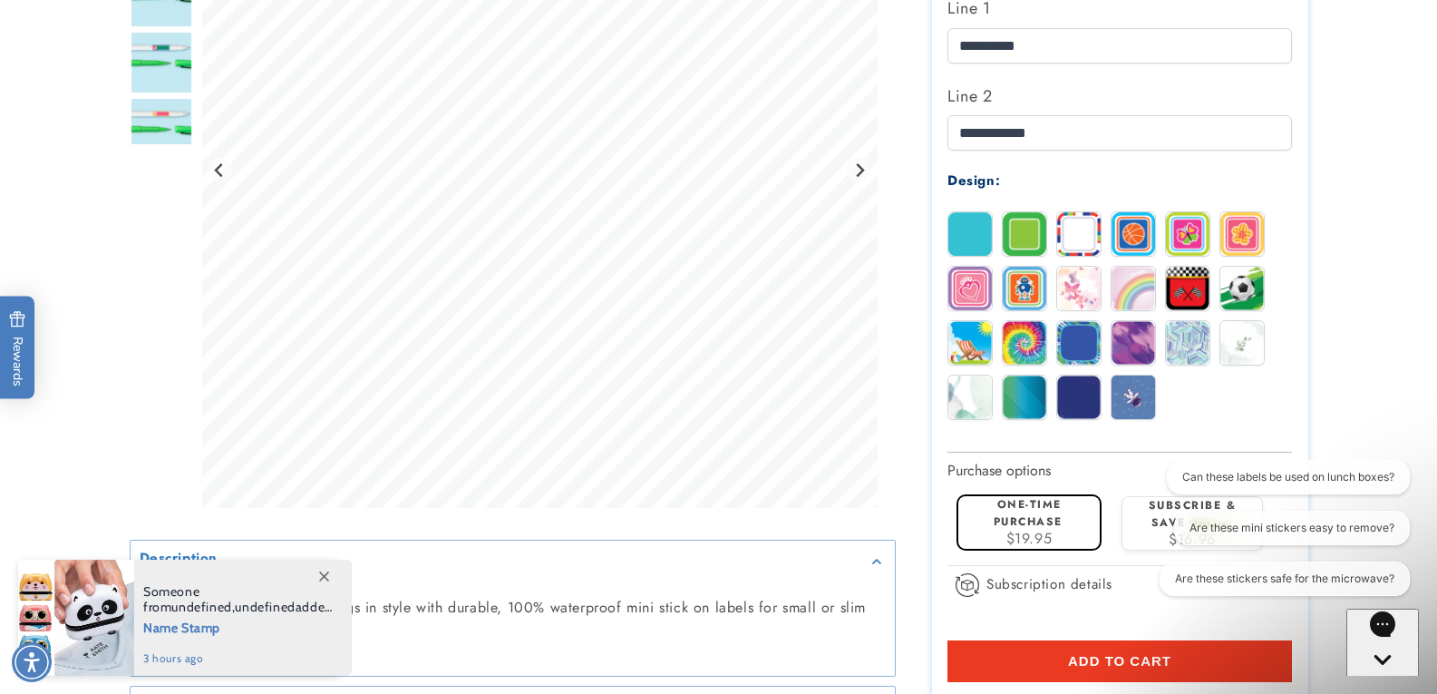
scroll to position [725, 0]
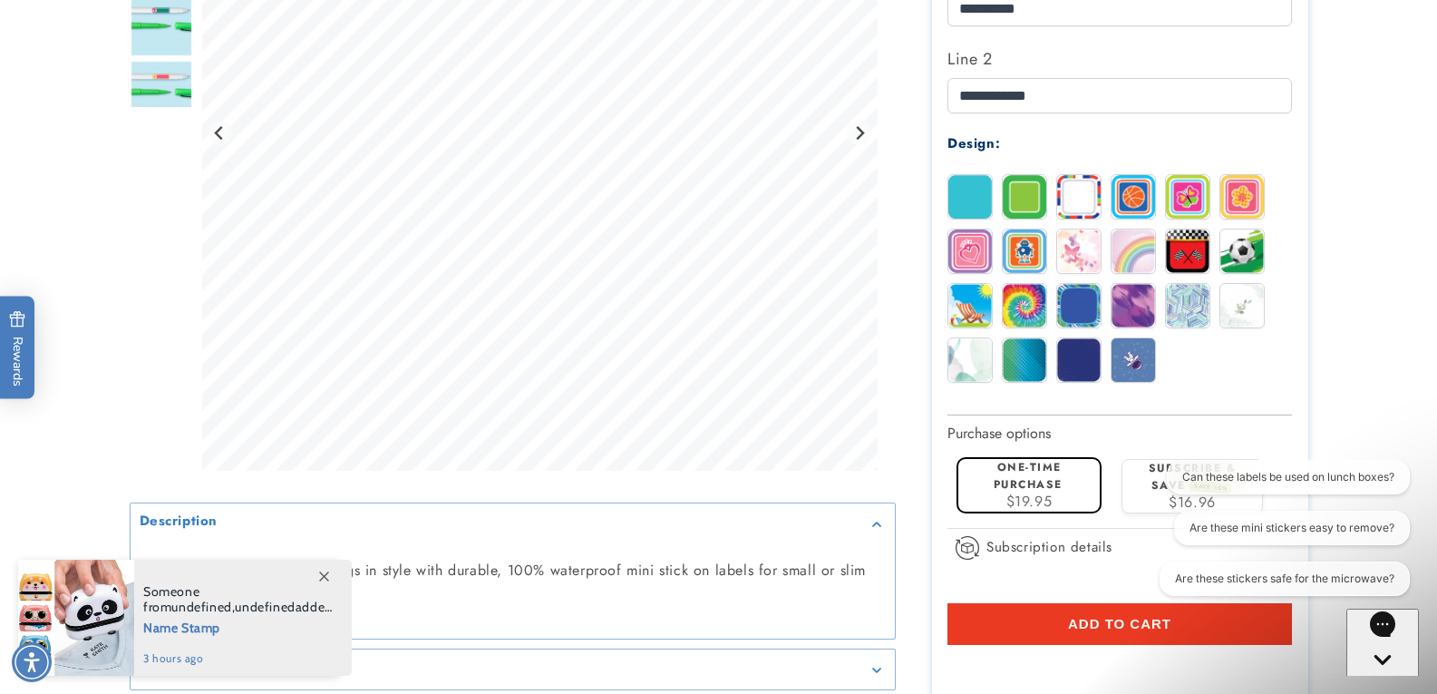
click at [1099, 625] on span "Add to cart" at bounding box center [1119, 624] width 103 height 16
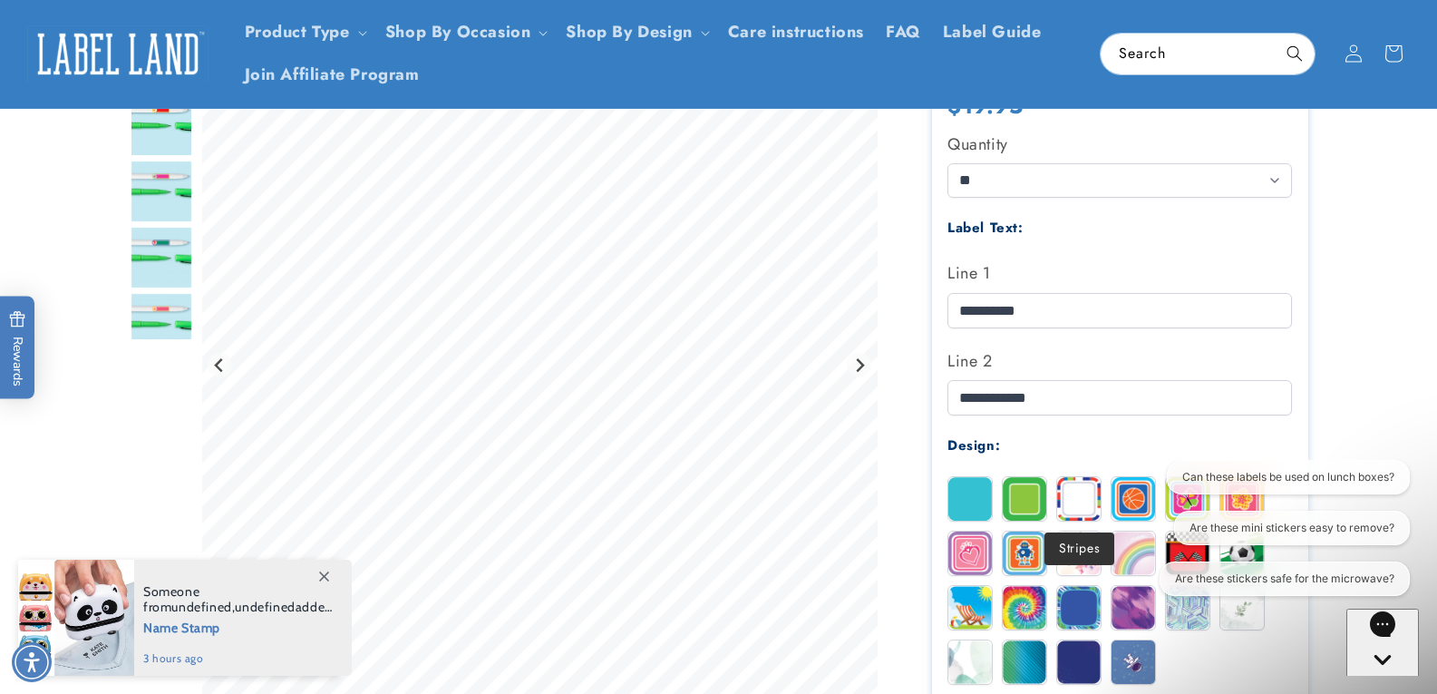
scroll to position [363, 0]
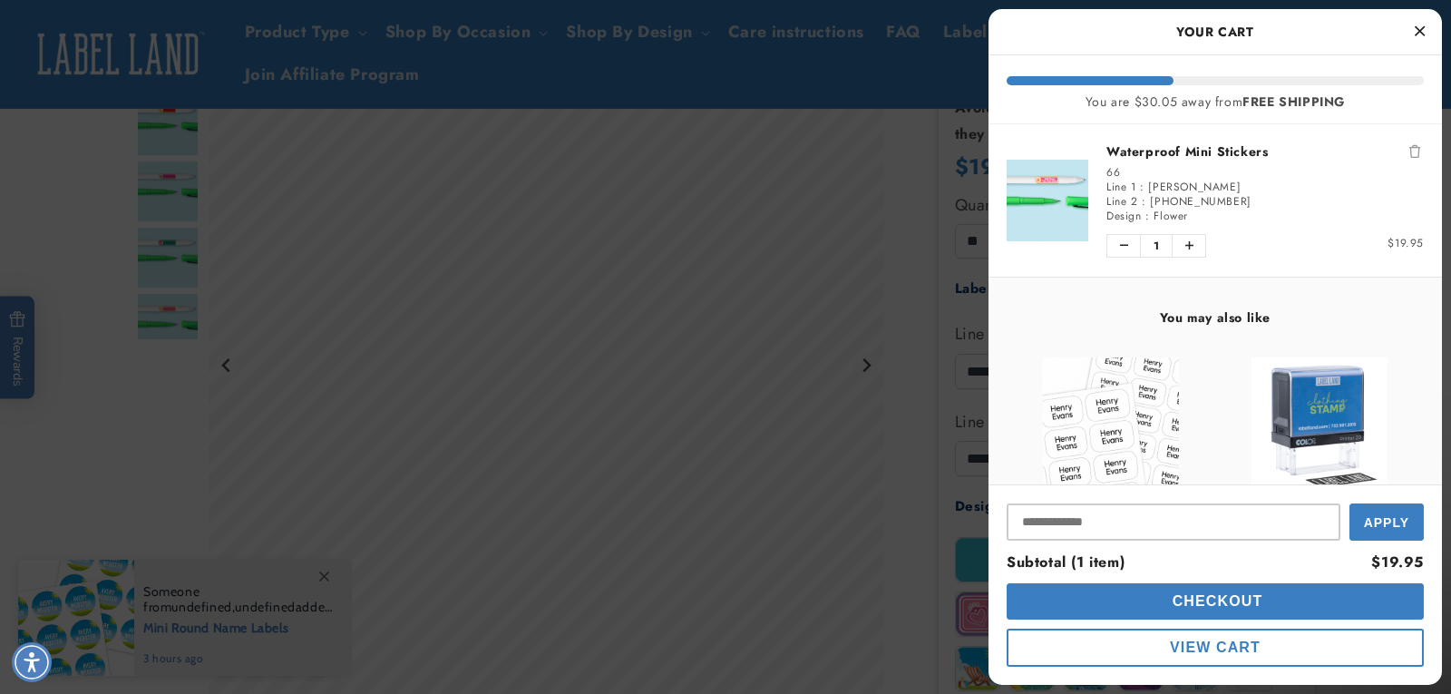
click at [1416, 37] on icon "Close Cart" at bounding box center [1420, 31] width 10 height 16
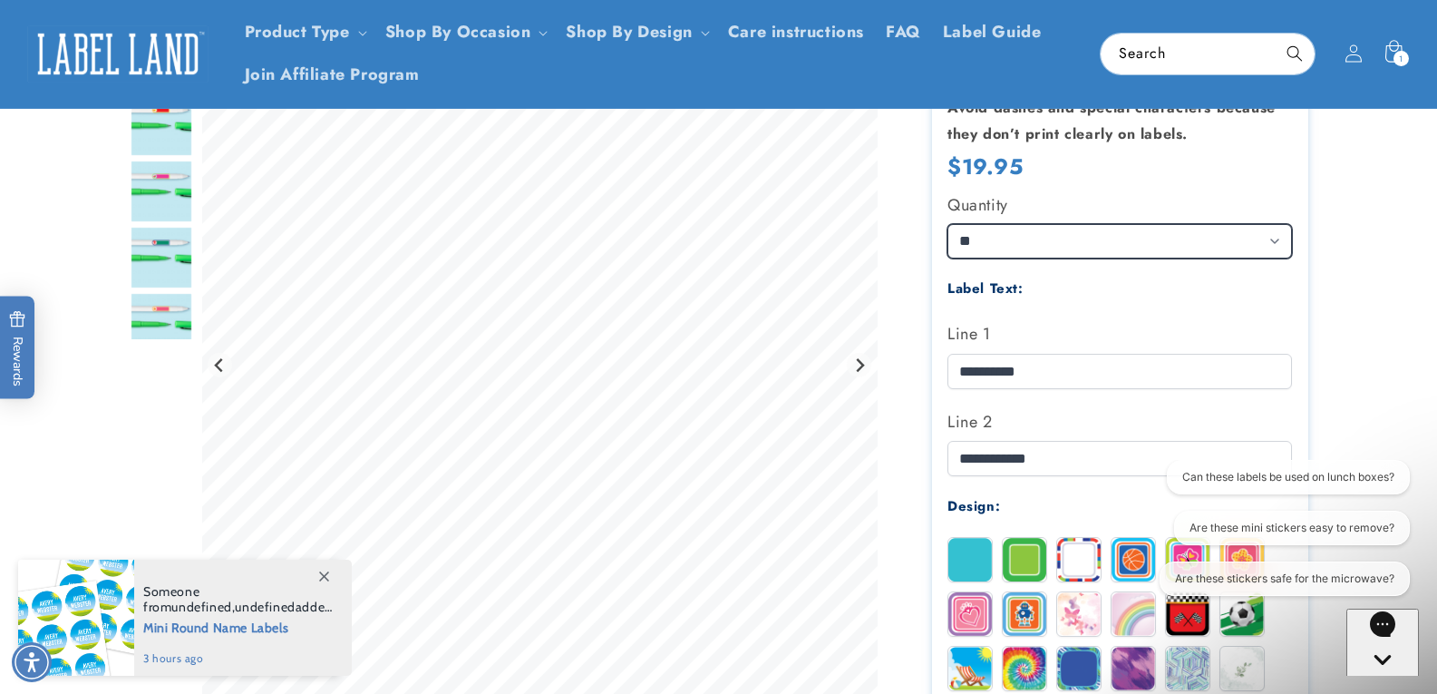
click at [1098, 239] on select "** ** **" at bounding box center [1120, 241] width 345 height 34
select select "**"
click at [948, 224] on select "** ** **" at bounding box center [1120, 241] width 345 height 34
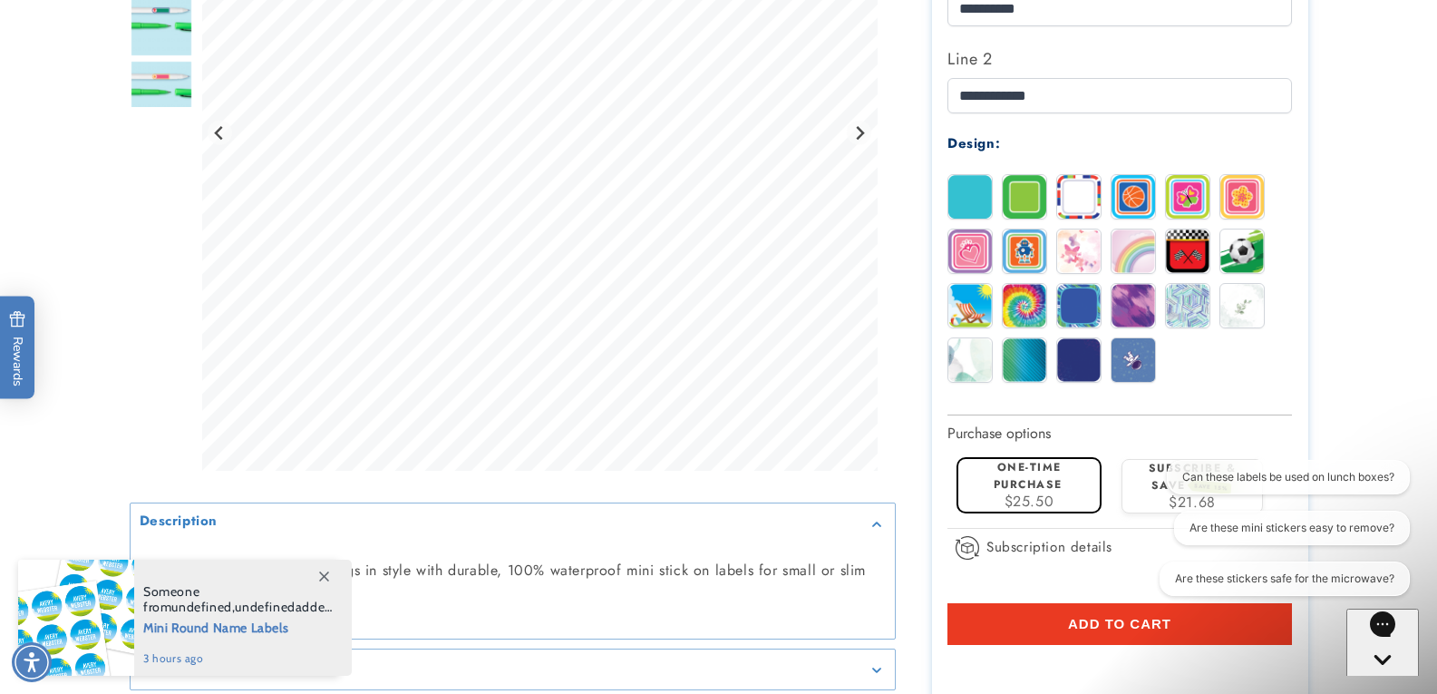
scroll to position [907, 0]
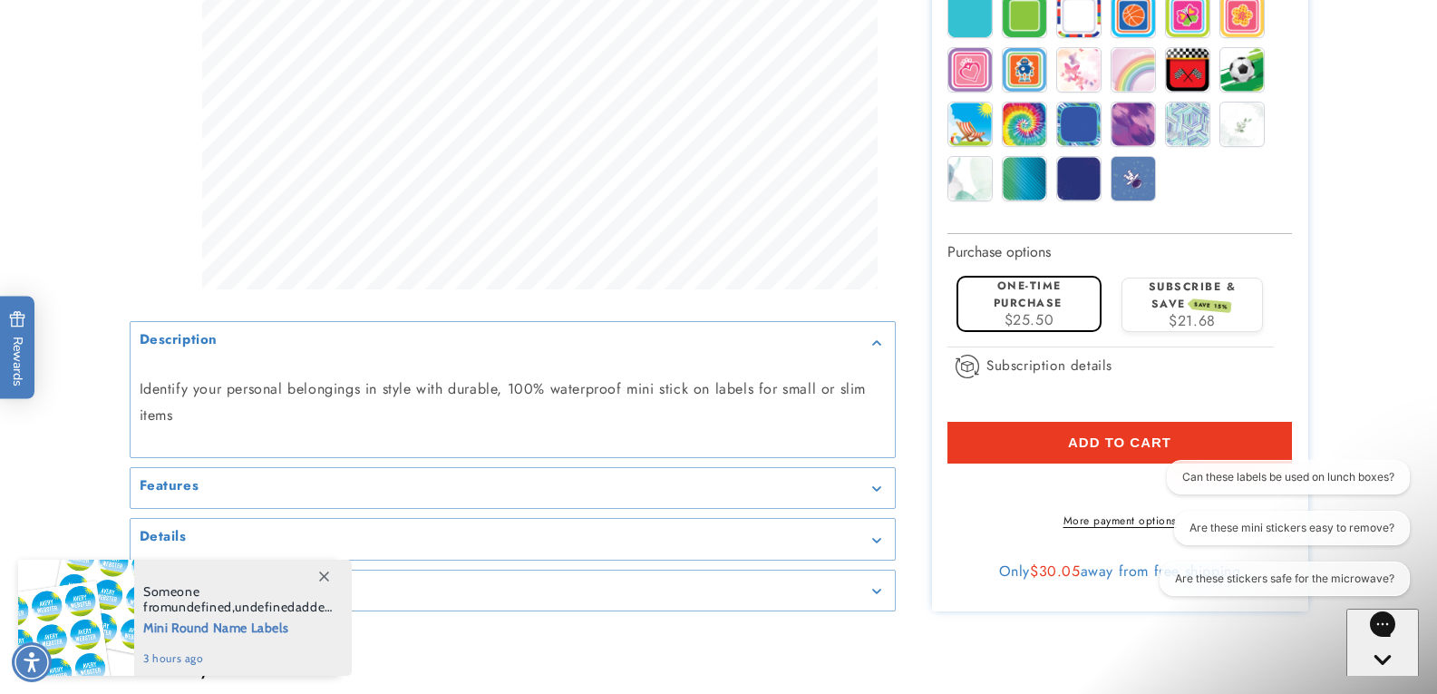
click at [1064, 450] on button "Add to cart" at bounding box center [1120, 443] width 345 height 42
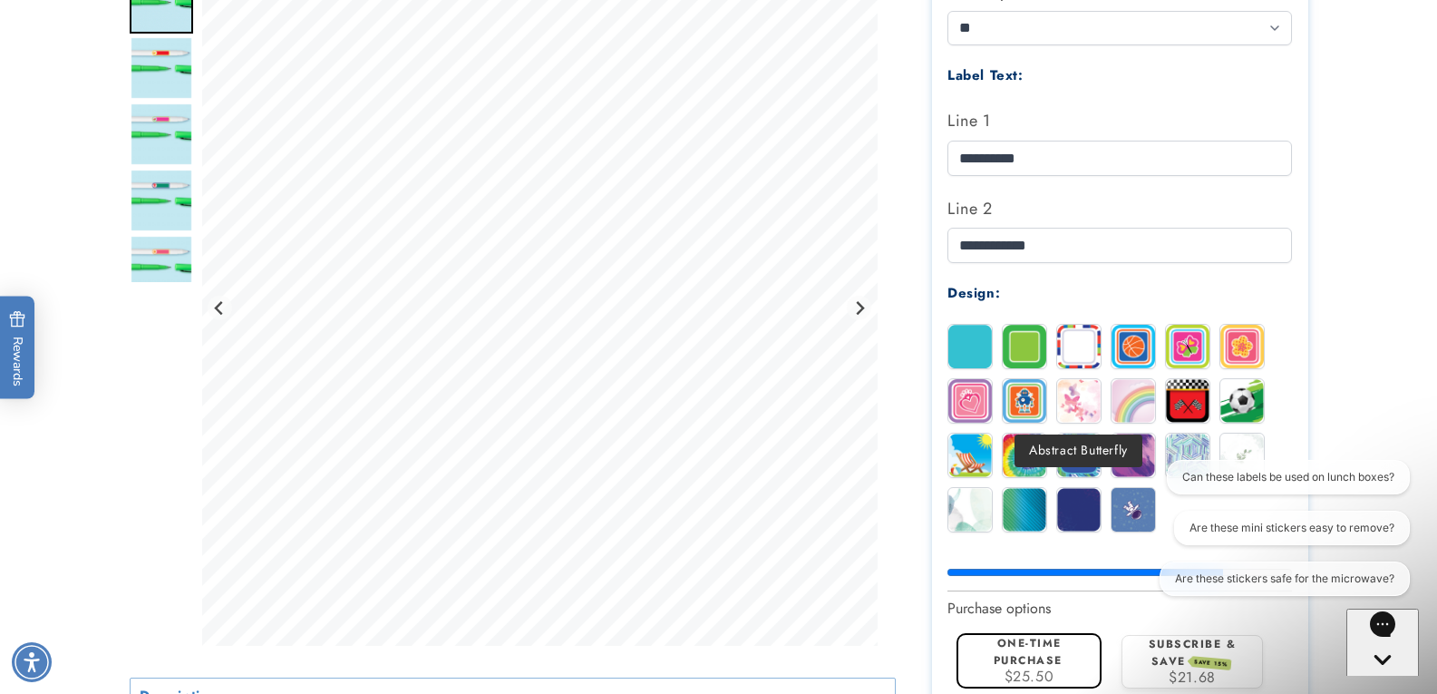
scroll to position [544, 0]
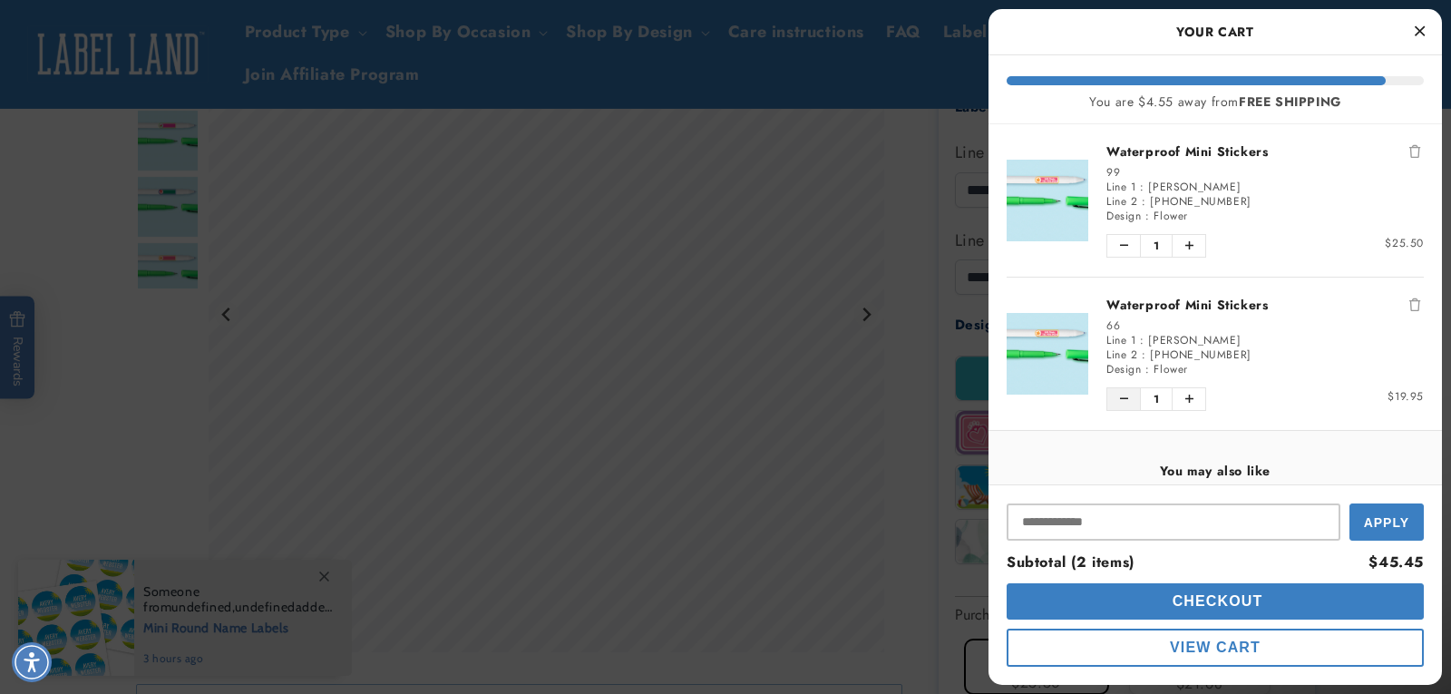
click at [1129, 403] on button "Decrease quantity of Waterproof Mini Stickers" at bounding box center [1123, 399] width 33 height 22
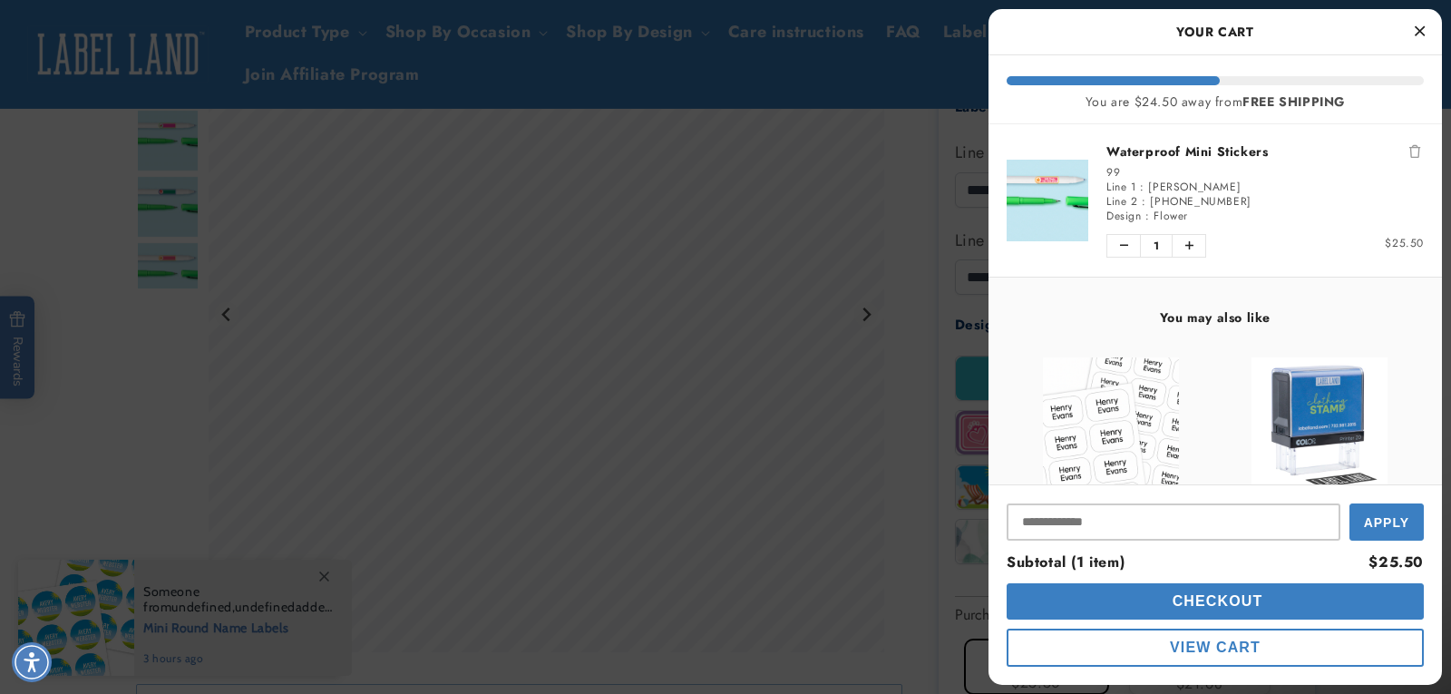
click at [1416, 32] on icon "Close Cart" at bounding box center [1420, 31] width 10 height 16
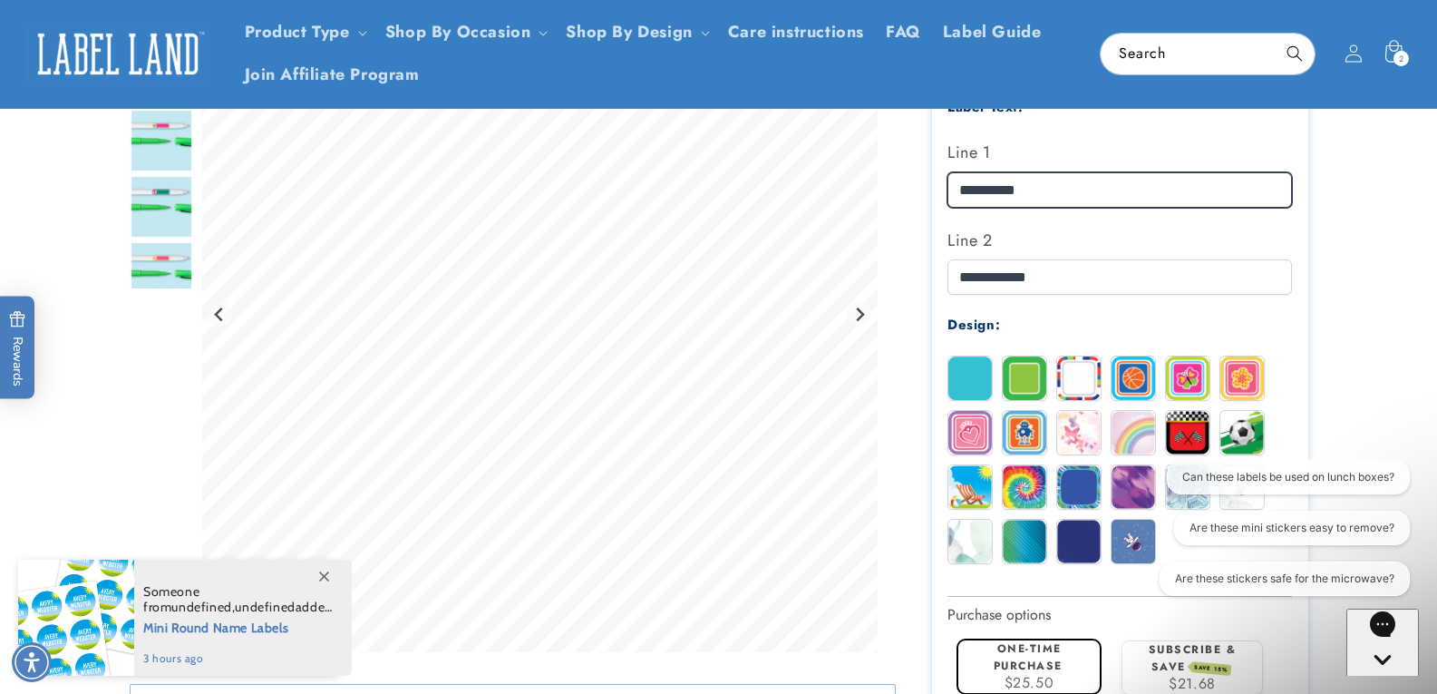
drag, startPoint x: 990, startPoint y: 189, endPoint x: 882, endPoint y: 189, distance: 107.9
click at [882, 189] on div at bounding box center [719, 301] width 1179 height 1346
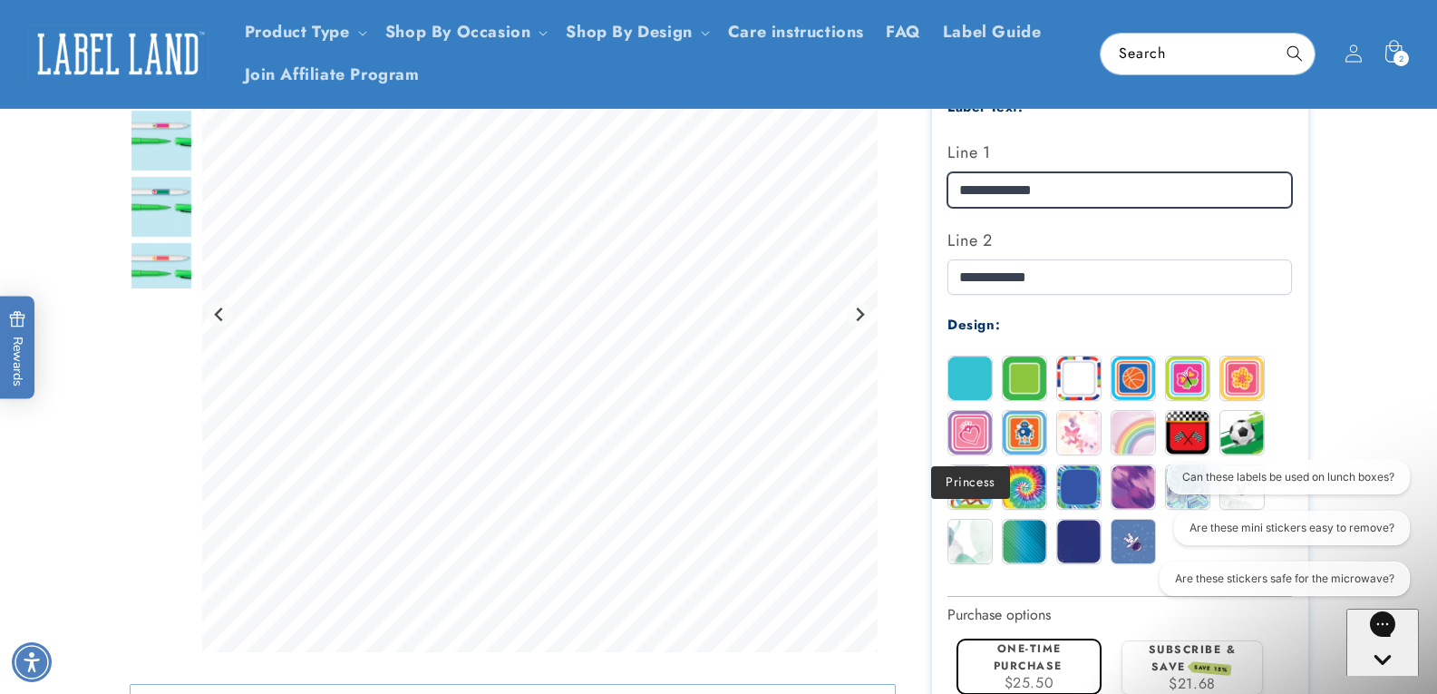
type input "**********"
click at [961, 424] on img at bounding box center [971, 433] width 44 height 44
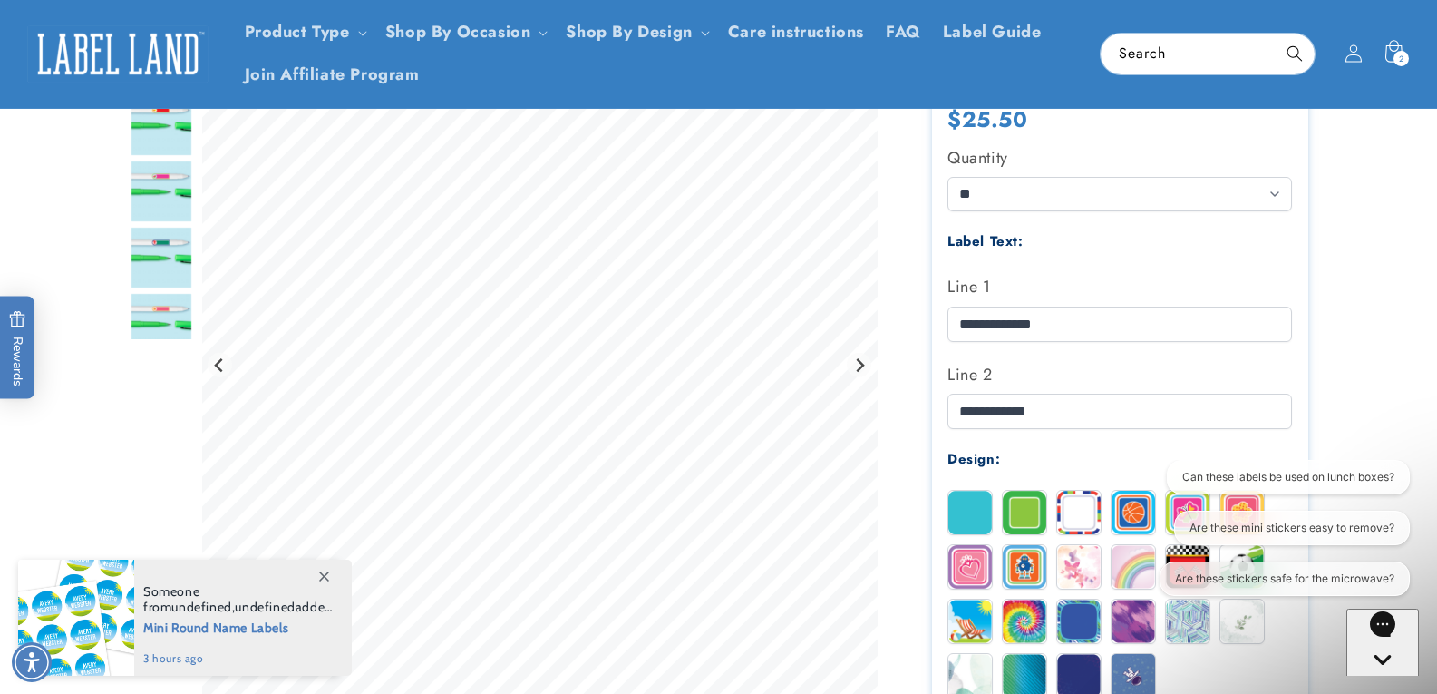
scroll to position [363, 0]
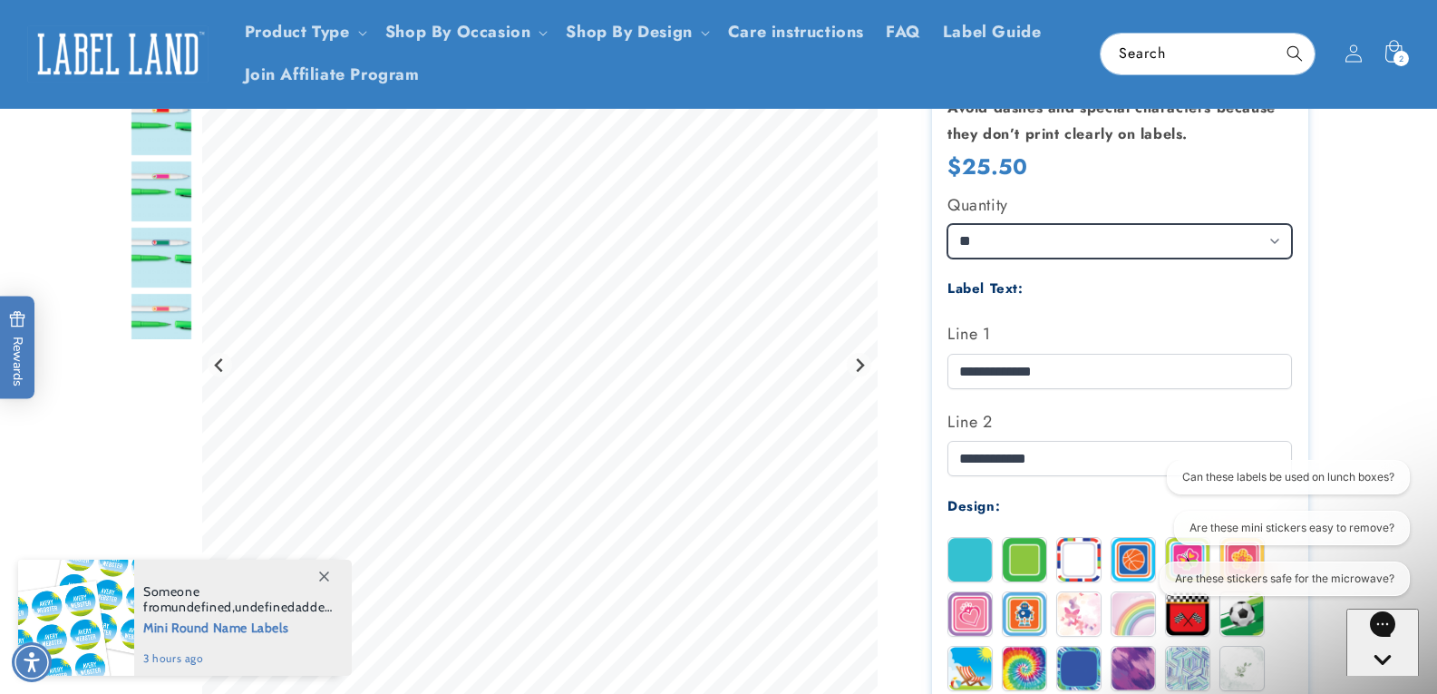
click at [1022, 239] on select "** ** **" at bounding box center [1120, 241] width 345 height 34
select select "**"
click at [948, 224] on select "** ** **" at bounding box center [1120, 241] width 345 height 34
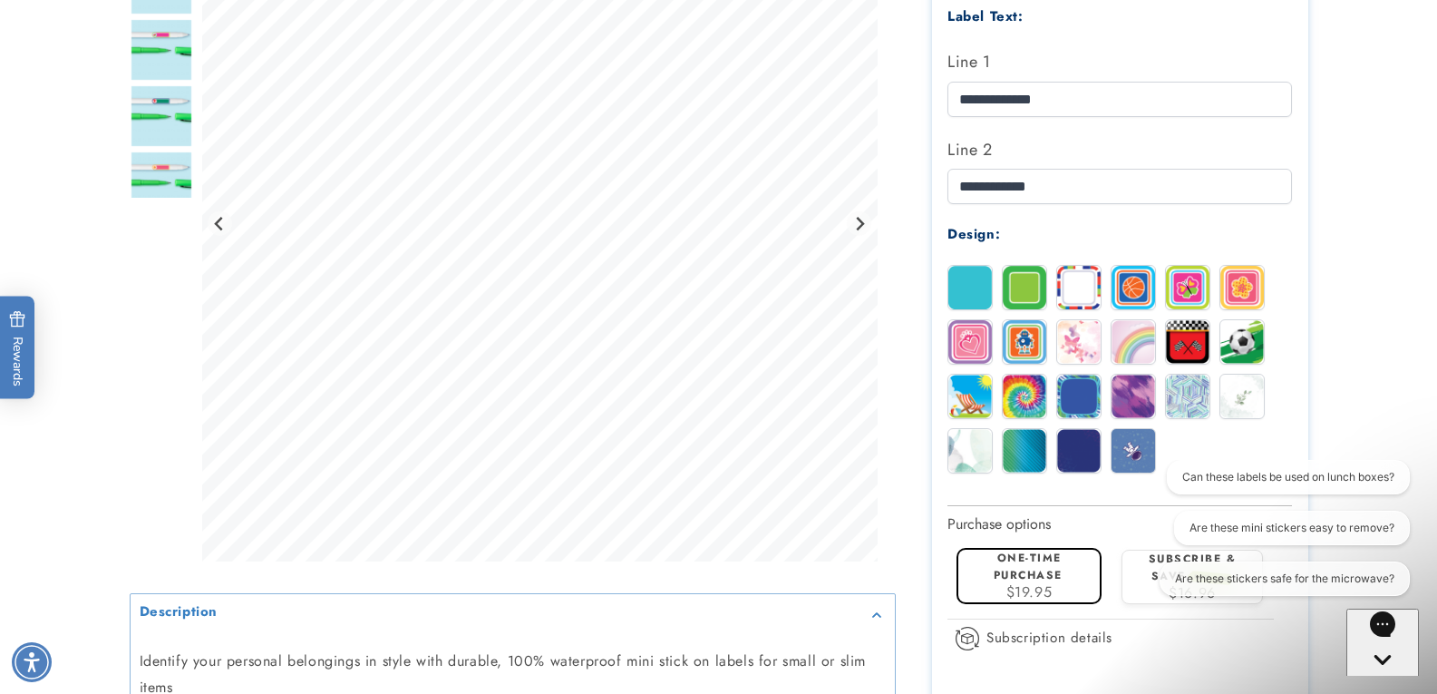
scroll to position [816, 0]
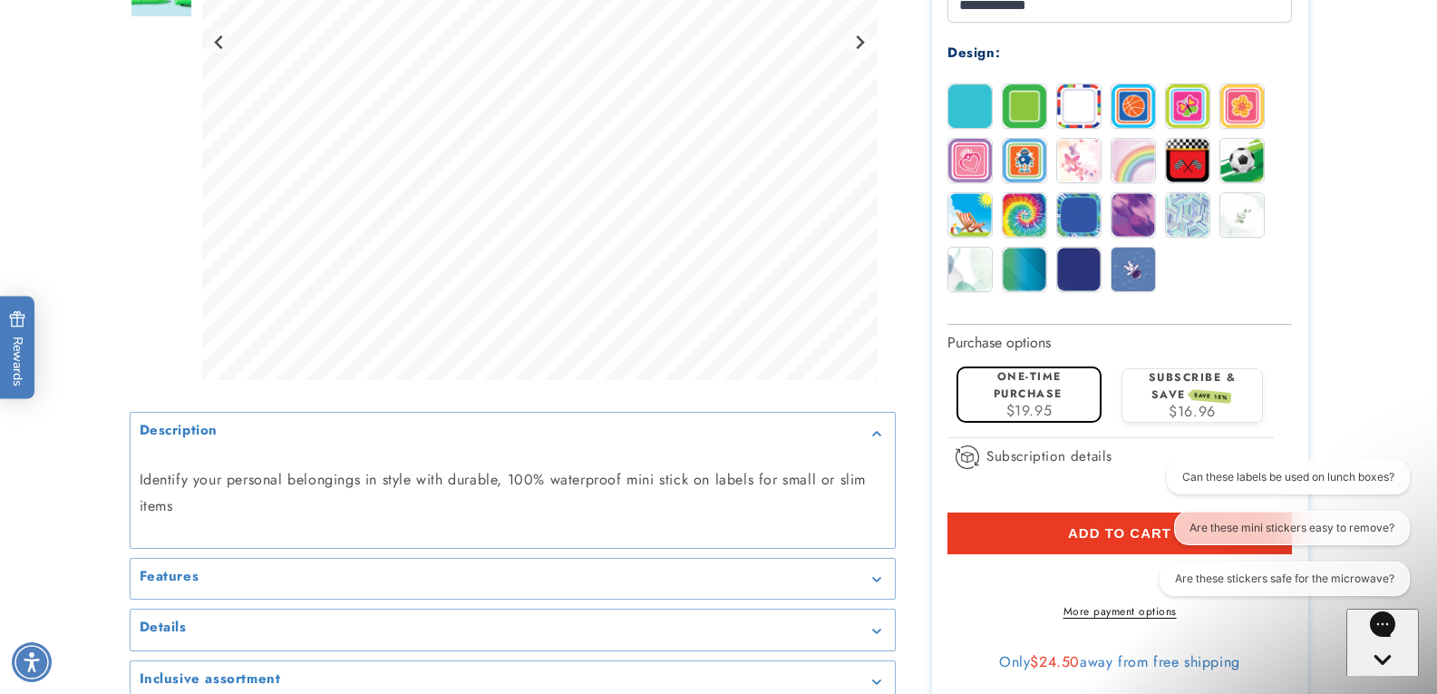
click at [1054, 534] on button "Add to cart" at bounding box center [1120, 533] width 345 height 42
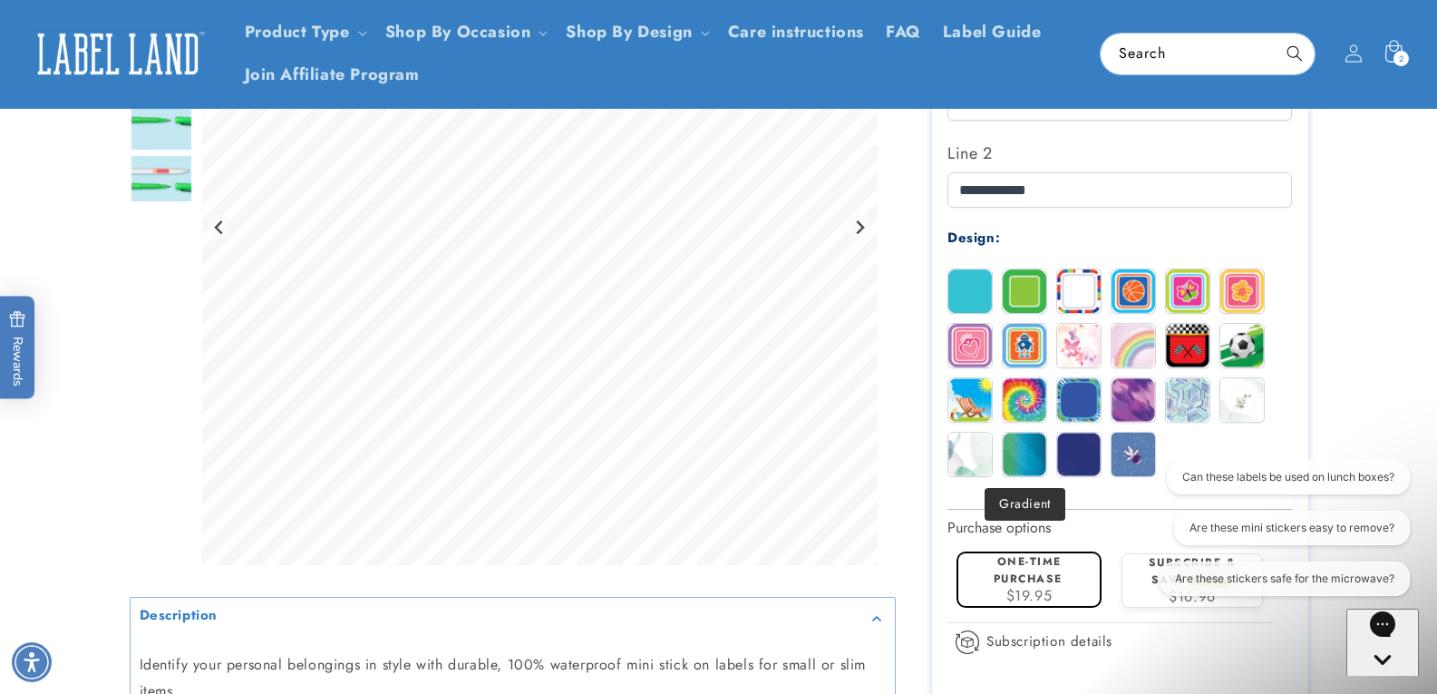
scroll to position [544, 0]
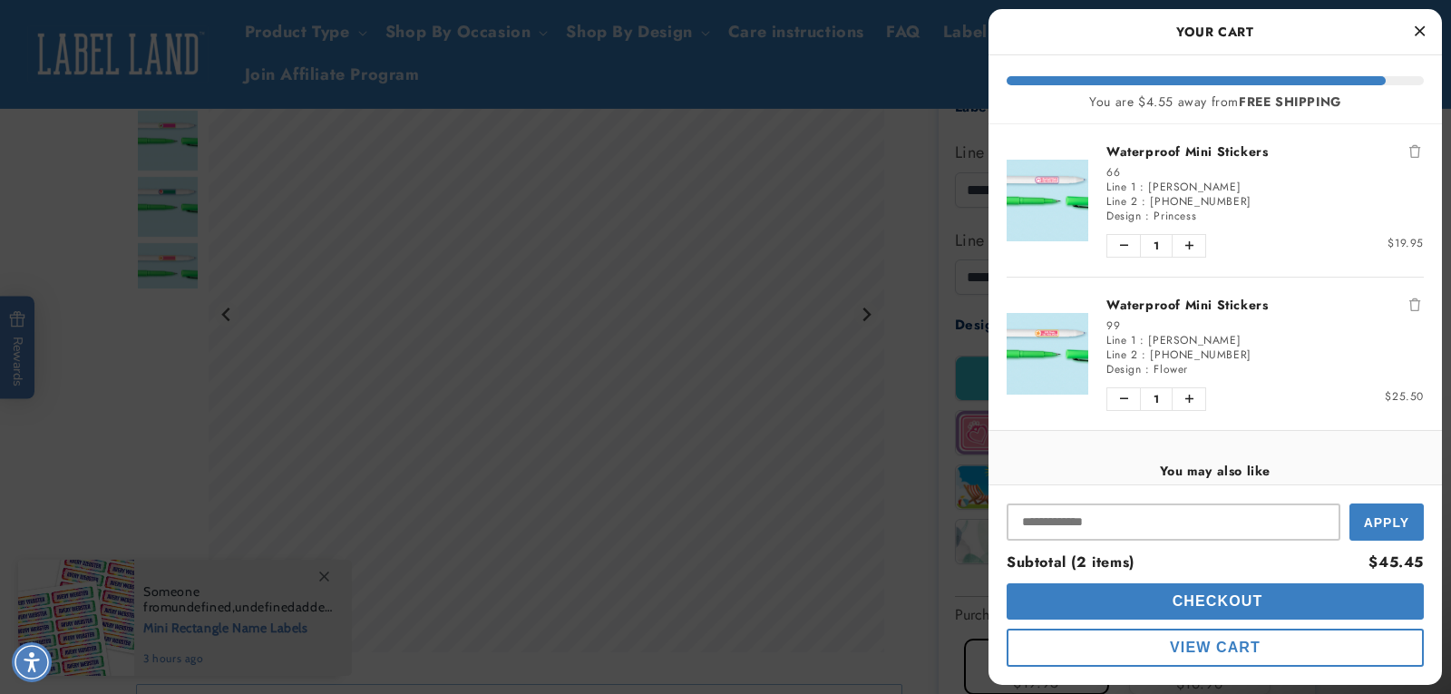
click at [1418, 32] on icon "Close Cart" at bounding box center [1420, 31] width 10 height 16
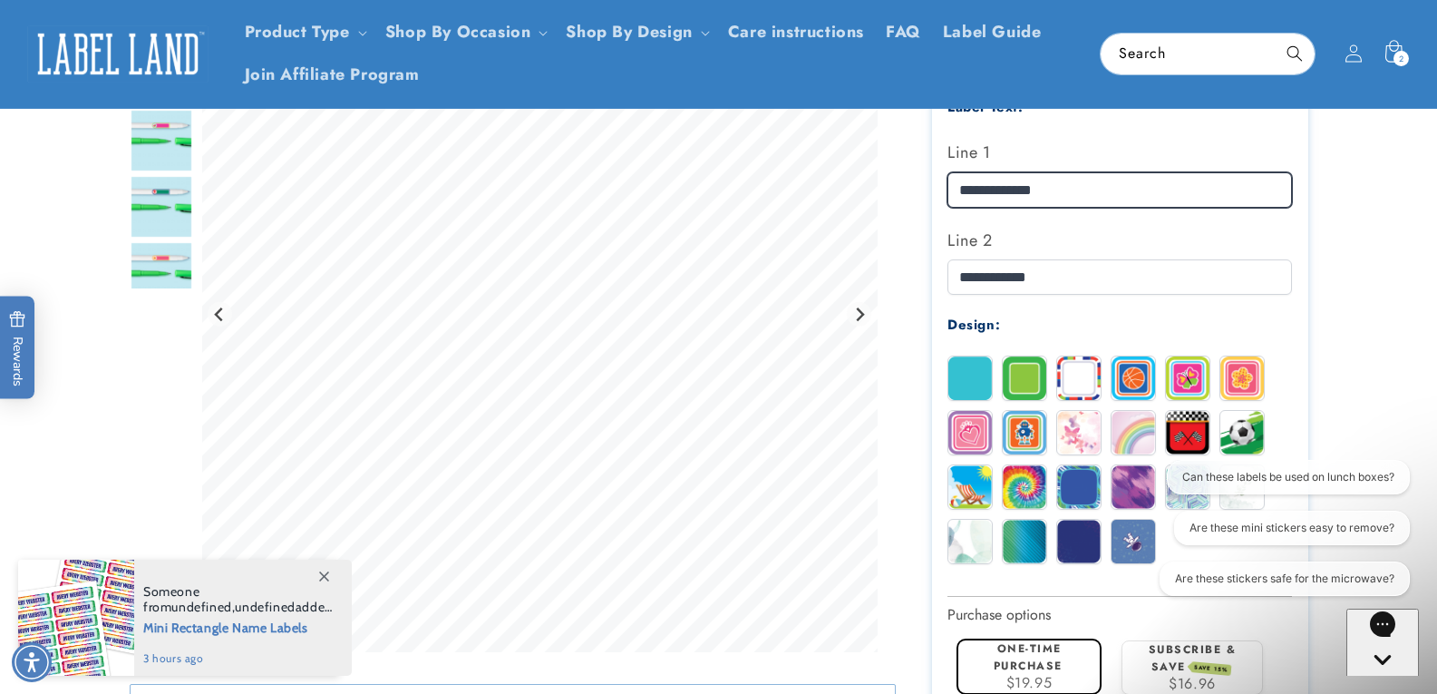
click at [843, 190] on div at bounding box center [719, 301] width 1179 height 1346
click at [1019, 193] on input "**********" at bounding box center [1120, 189] width 345 height 35
click at [984, 192] on input "**********" at bounding box center [1120, 189] width 345 height 35
click at [1071, 175] on input "**********" at bounding box center [1120, 189] width 345 height 35
drag, startPoint x: 998, startPoint y: 192, endPoint x: 945, endPoint y: 192, distance: 53.5
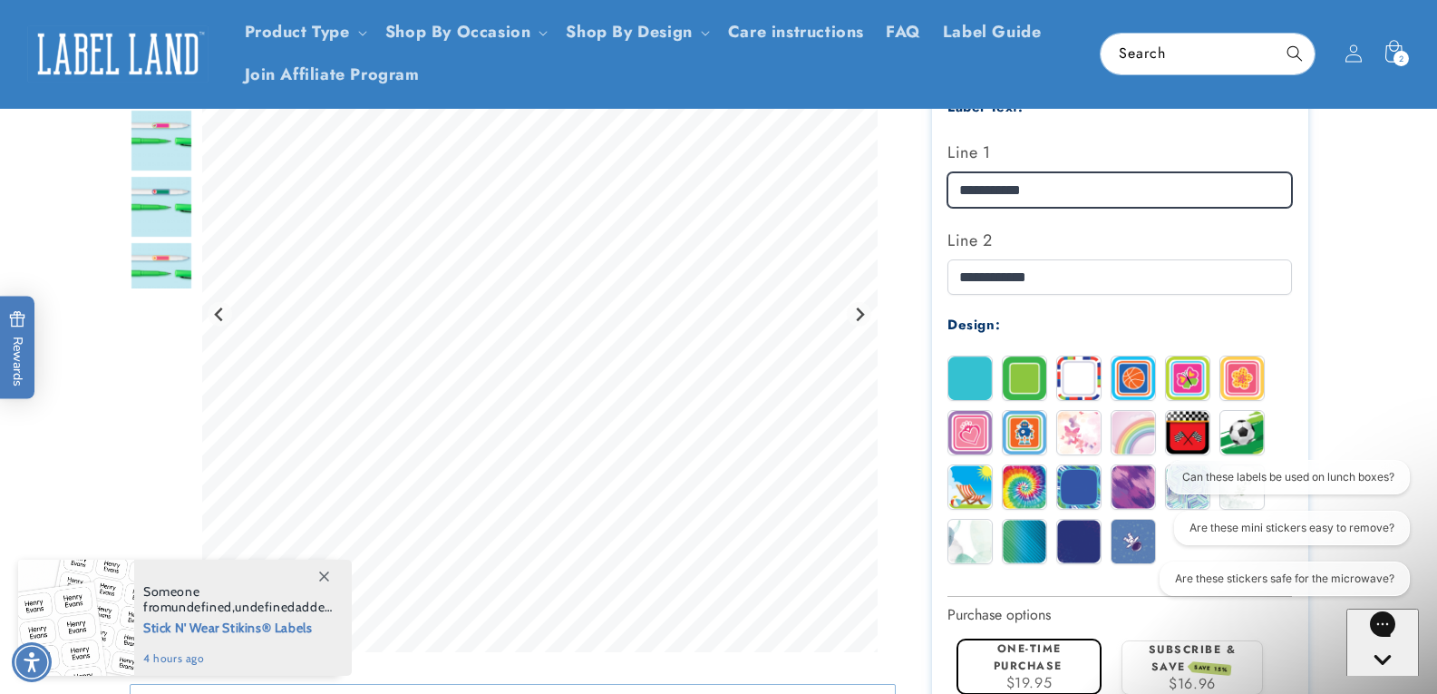
click at [945, 192] on section "Waterproof Mini Stickers Waterproof Mini Stickers Estimated Delivery: Sep 12 - …" at bounding box center [1120, 301] width 376 height 1346
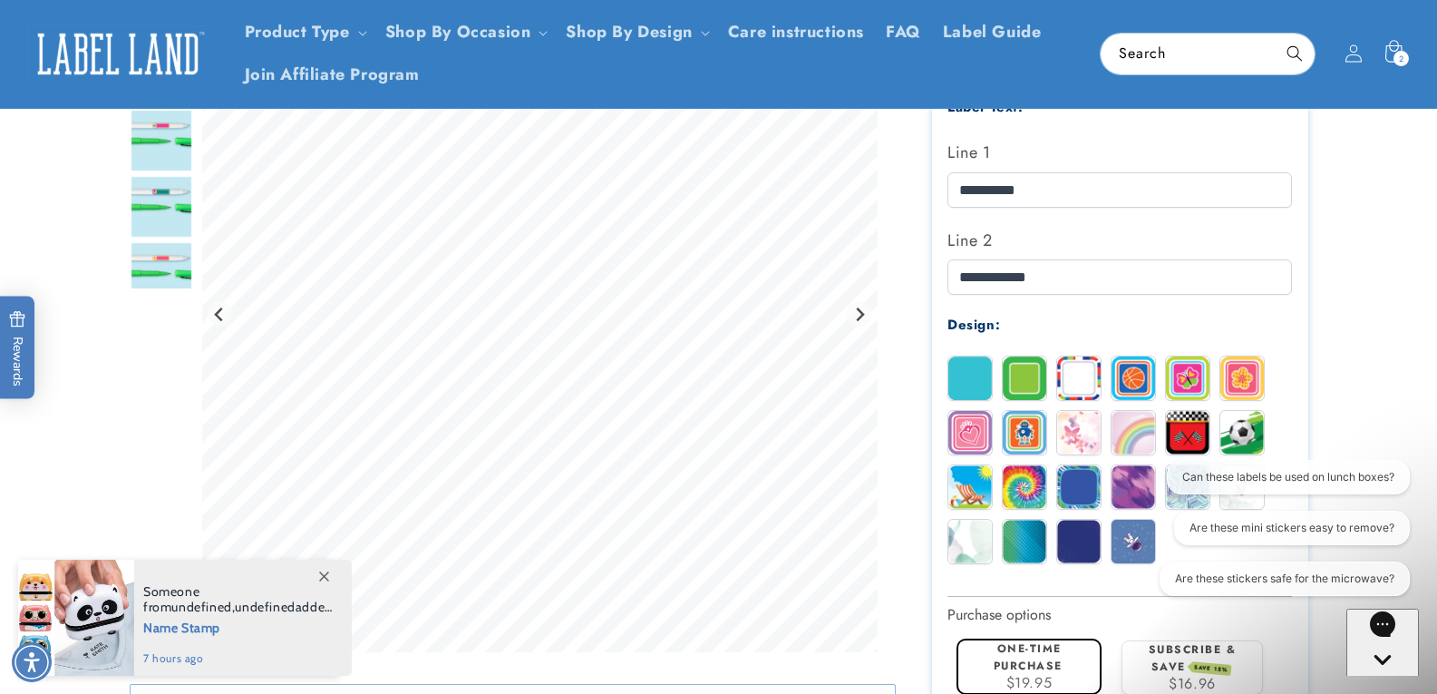
click at [1054, 375] on div "Solid Border Stripes Basketball" at bounding box center [1125, 464] width 354 height 218
click at [1059, 376] on img at bounding box center [1079, 378] width 44 height 44
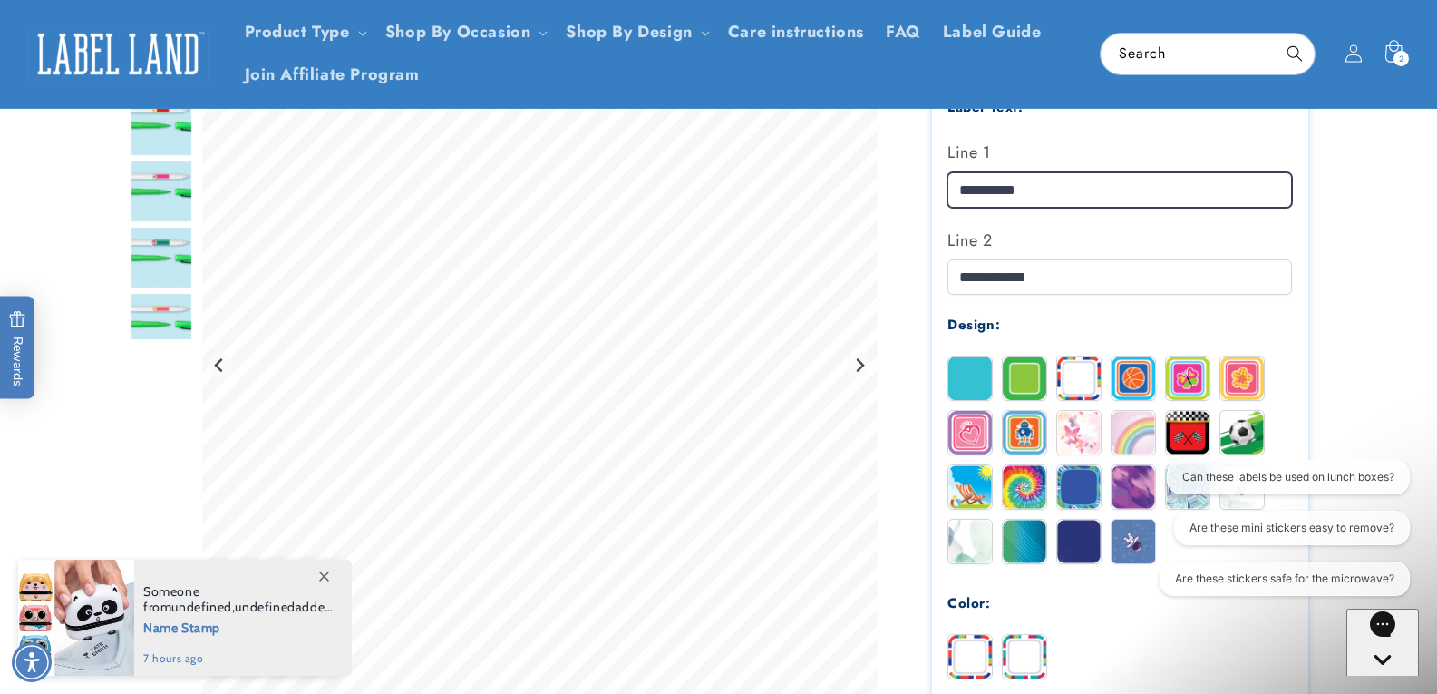
click at [981, 192] on input "**********" at bounding box center [1120, 189] width 345 height 35
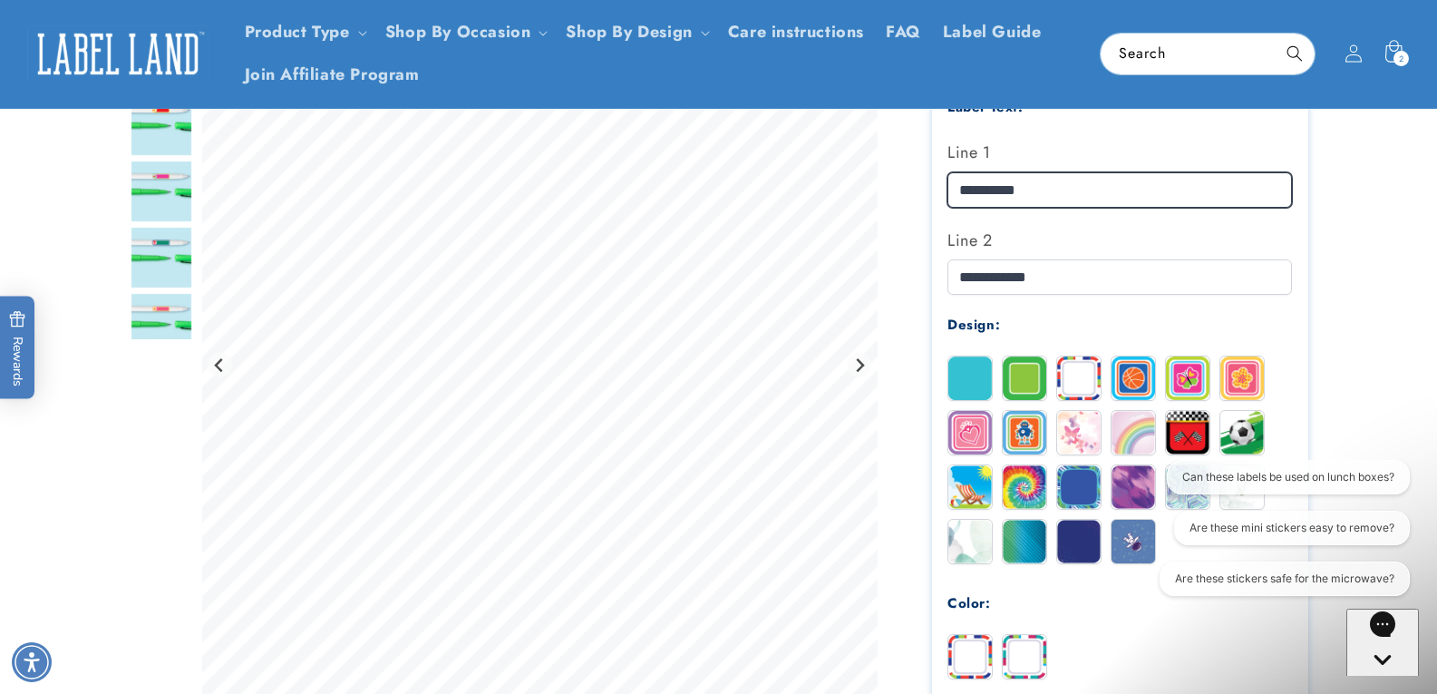
click at [864, 198] on div at bounding box center [719, 358] width 1179 height 1461
type input "*"
click at [833, 148] on div at bounding box center [719, 358] width 1179 height 1461
type input "*"
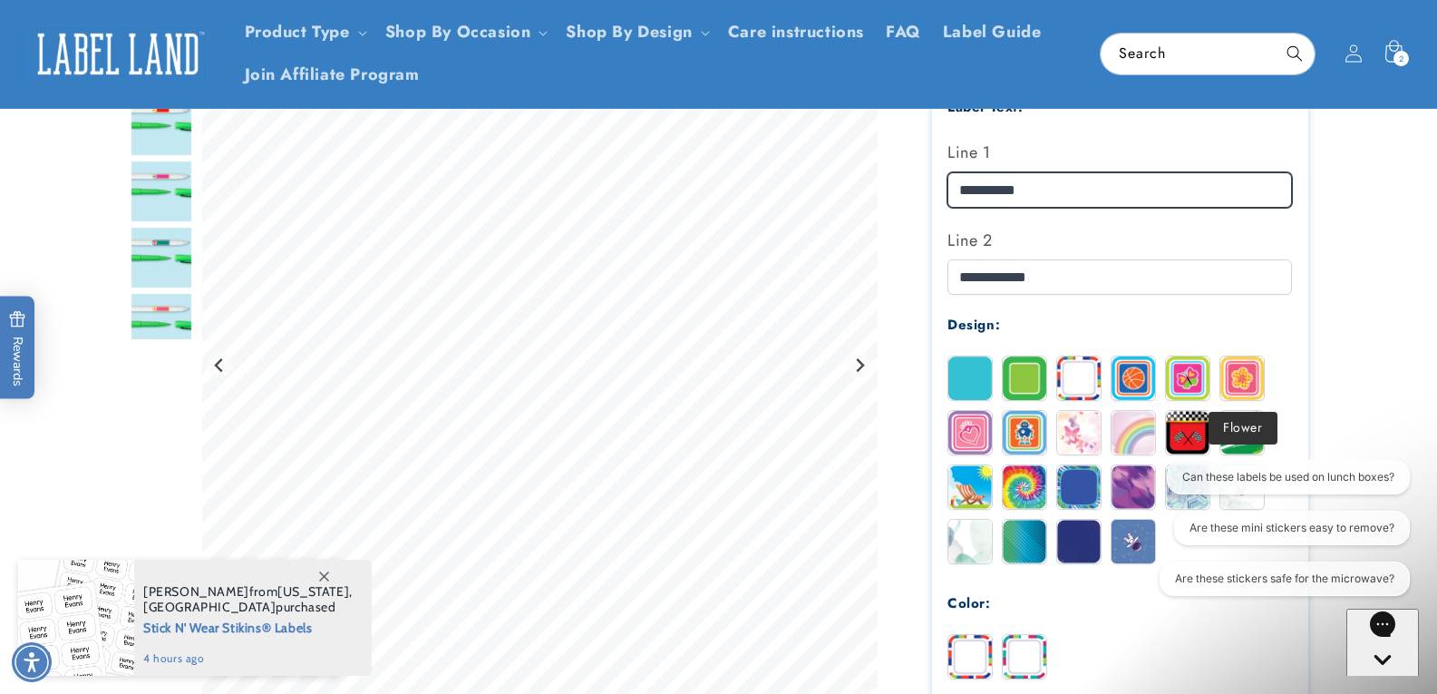
type input "**********"
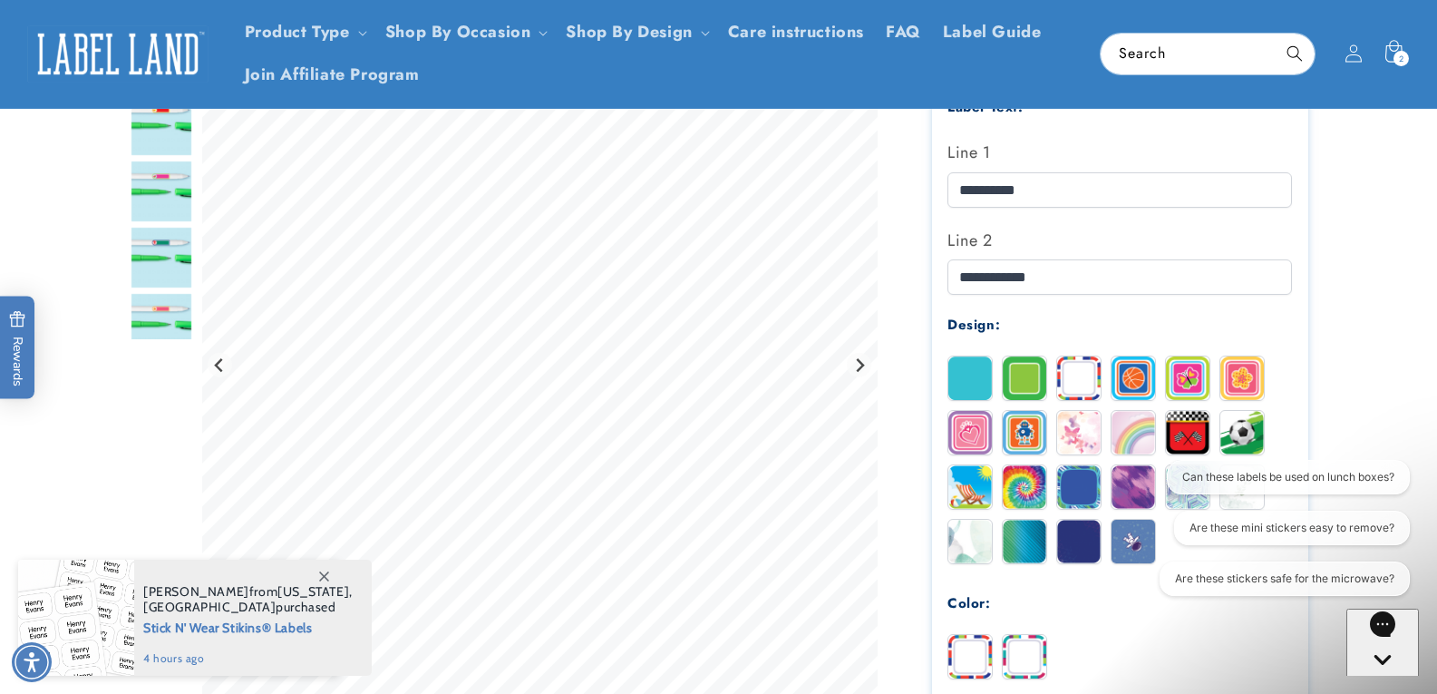
click at [1242, 383] on img at bounding box center [1243, 378] width 44 height 44
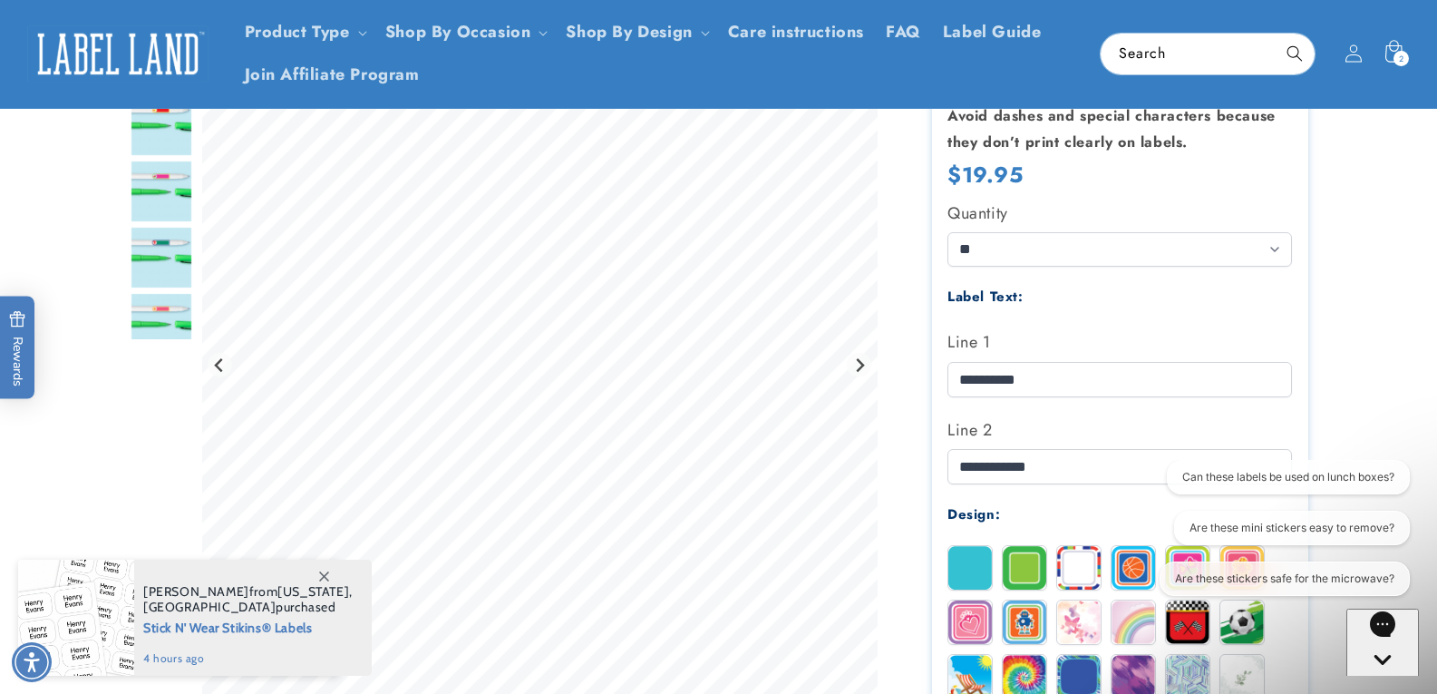
scroll to position [272, 0]
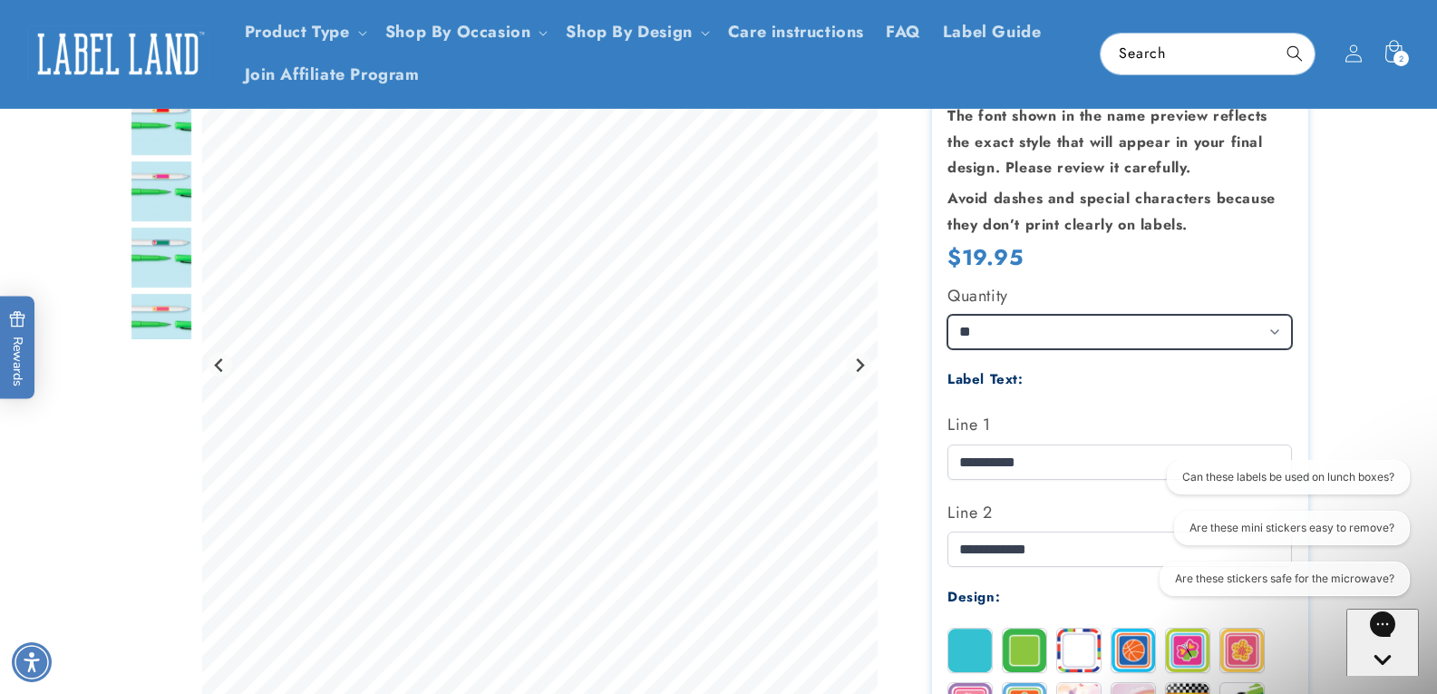
click at [1007, 326] on select "** ** **" at bounding box center [1120, 332] width 345 height 34
select select "**"
click at [948, 315] on select "** ** **" at bounding box center [1120, 332] width 345 height 34
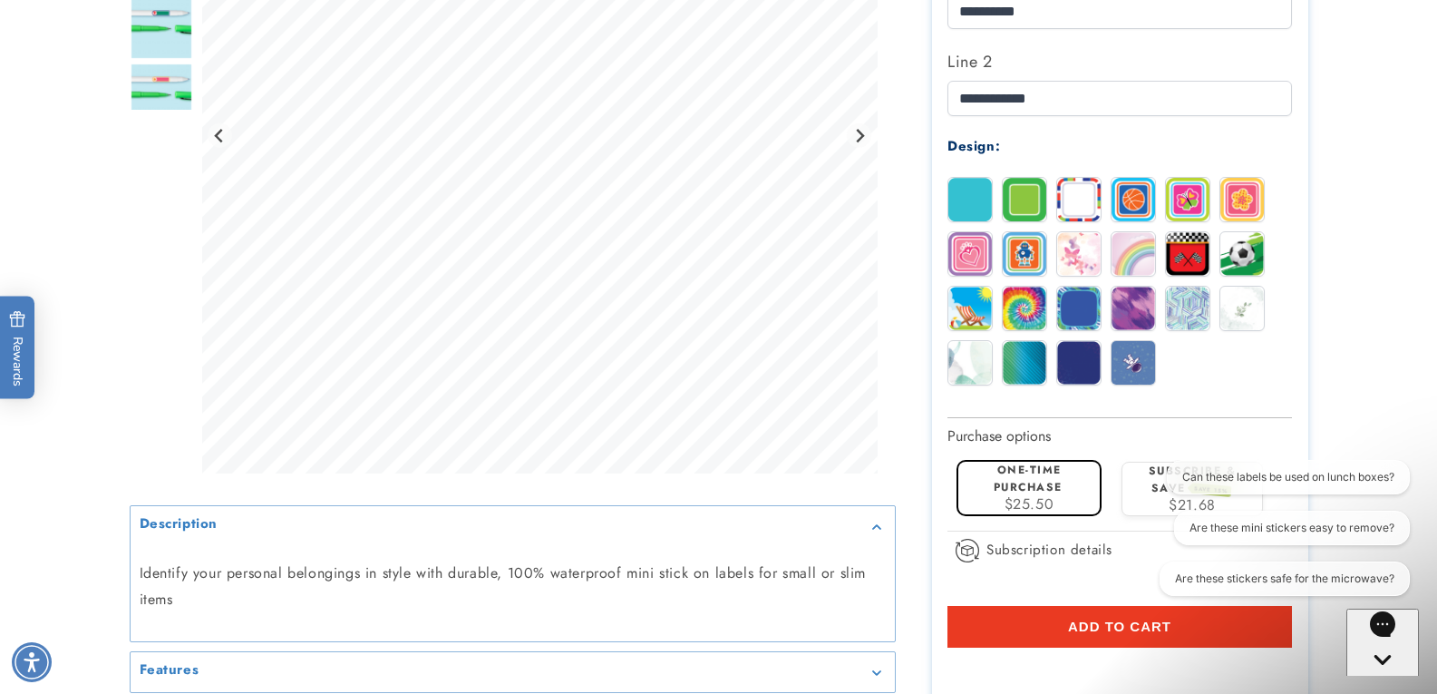
scroll to position [725, 0]
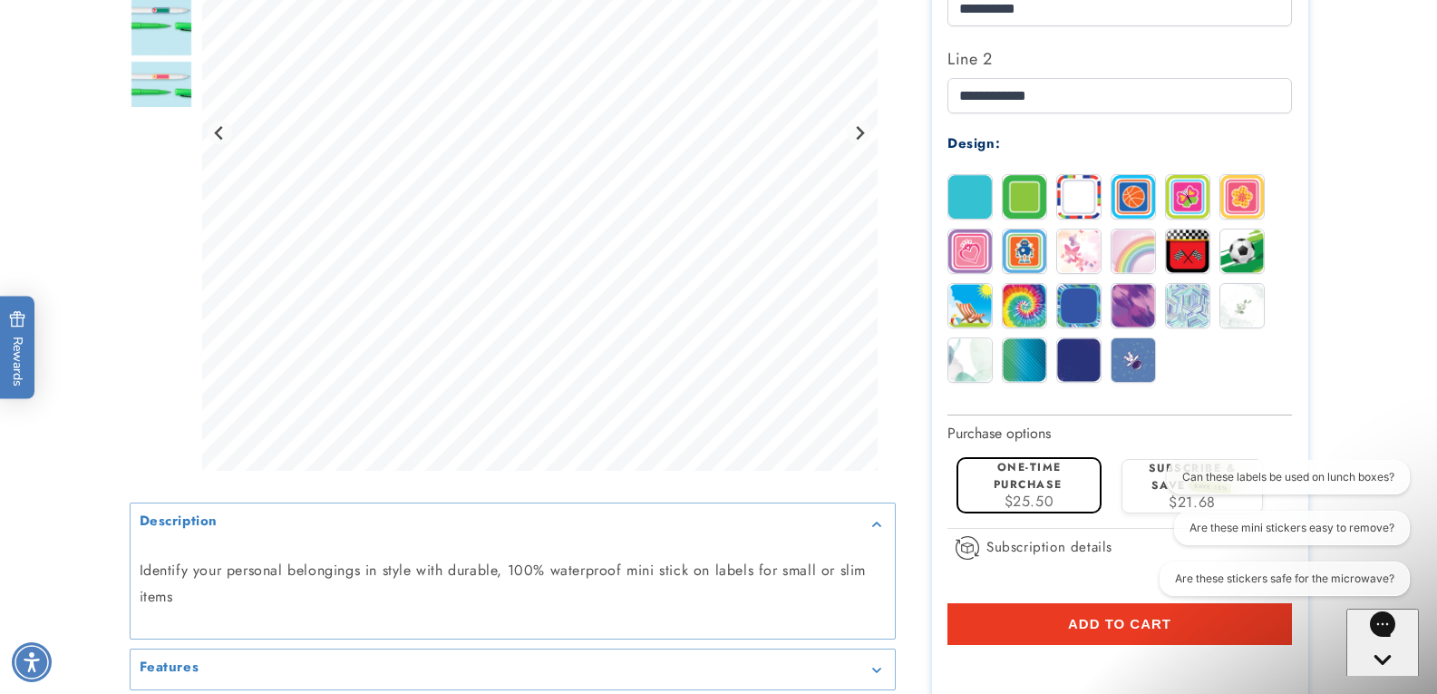
click at [1102, 622] on span "Add to cart" at bounding box center [1119, 624] width 103 height 16
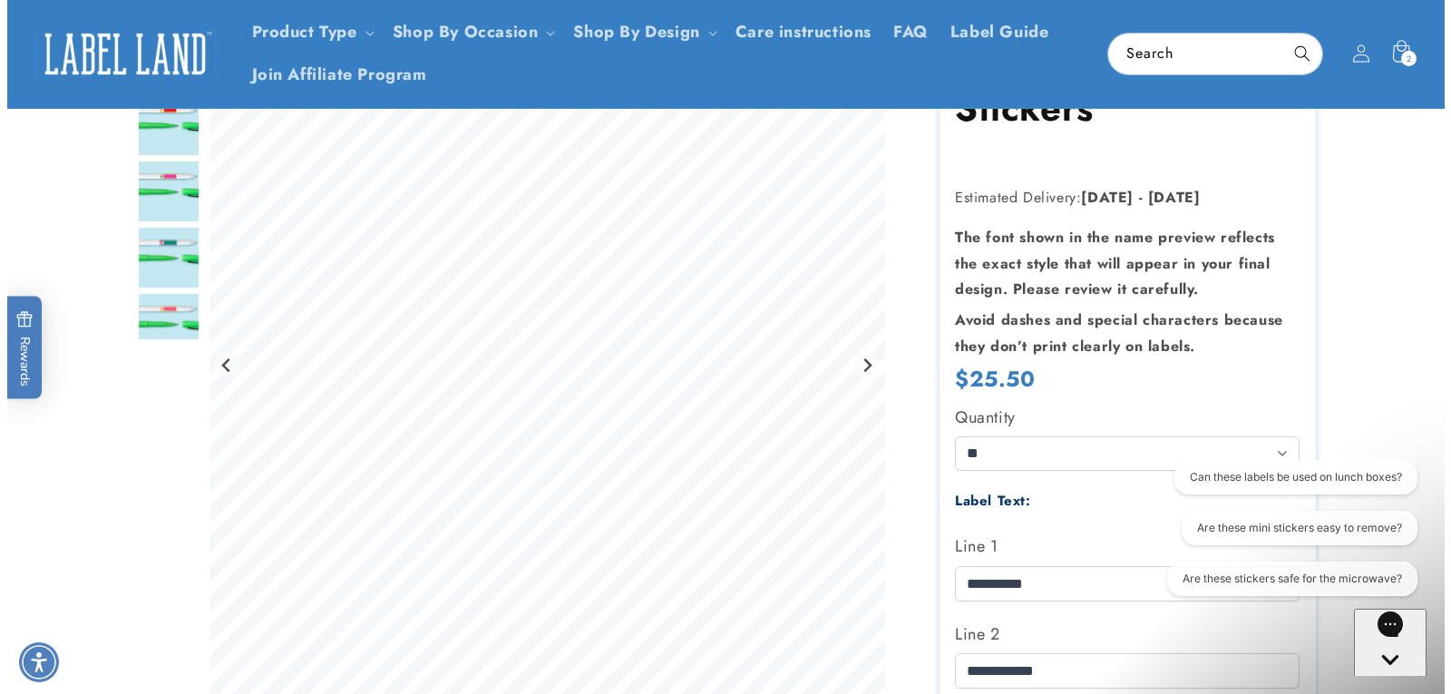
scroll to position [0, 0]
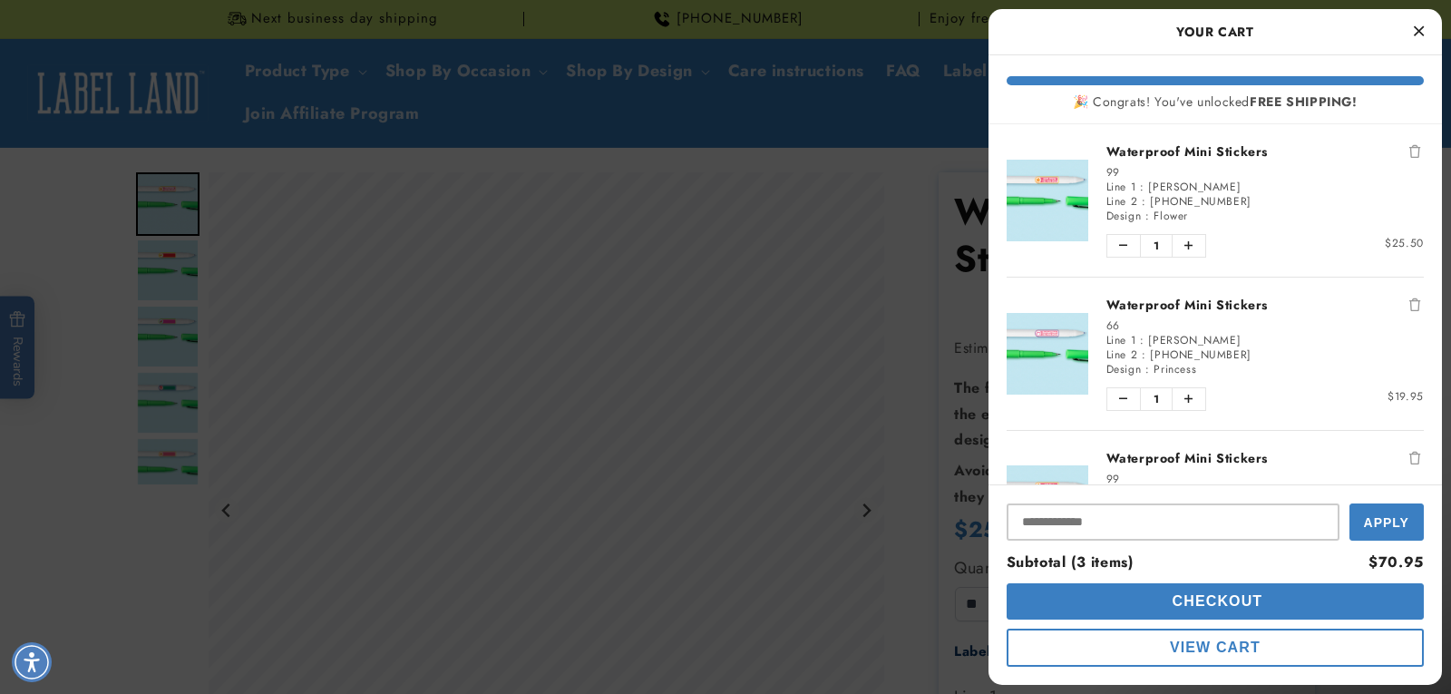
click at [1407, 90] on div "🎉 Congrats! You've unlocked FREE SHIPPING!" at bounding box center [1215, 93] width 417 height 34
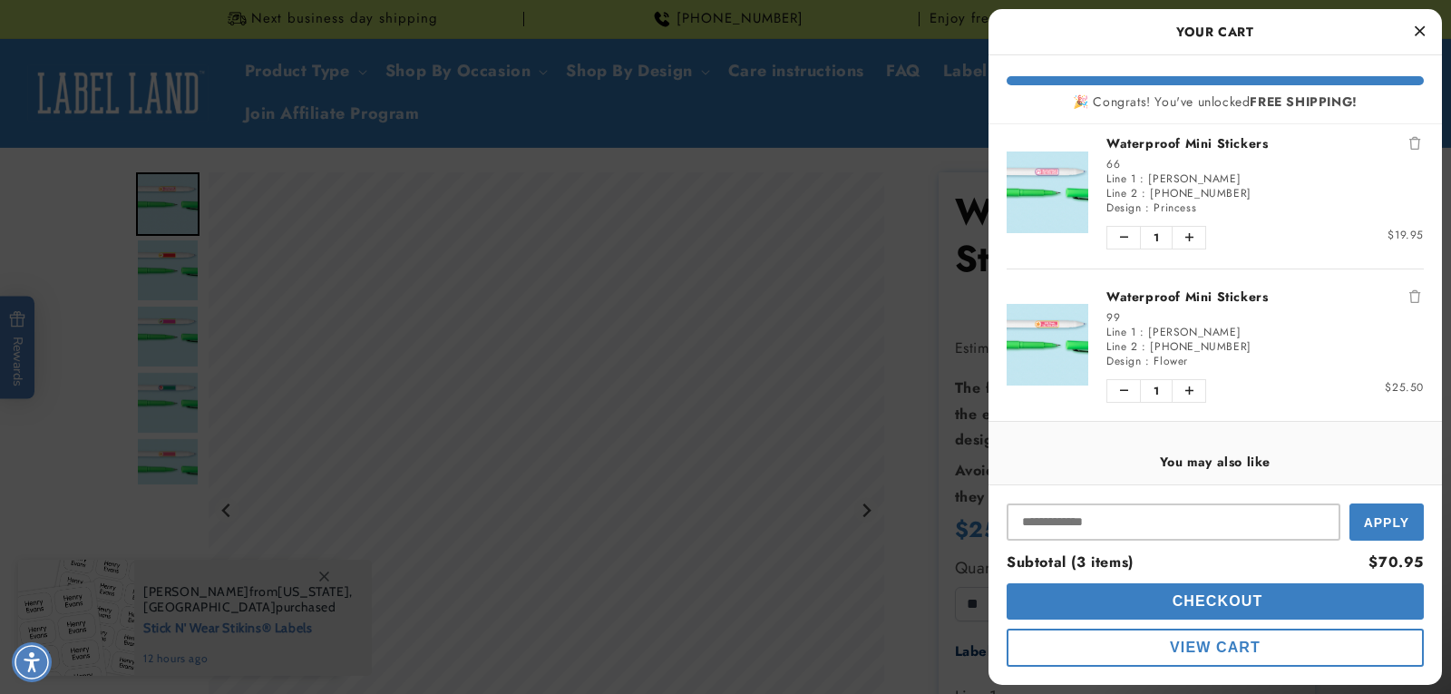
scroll to position [181, 0]
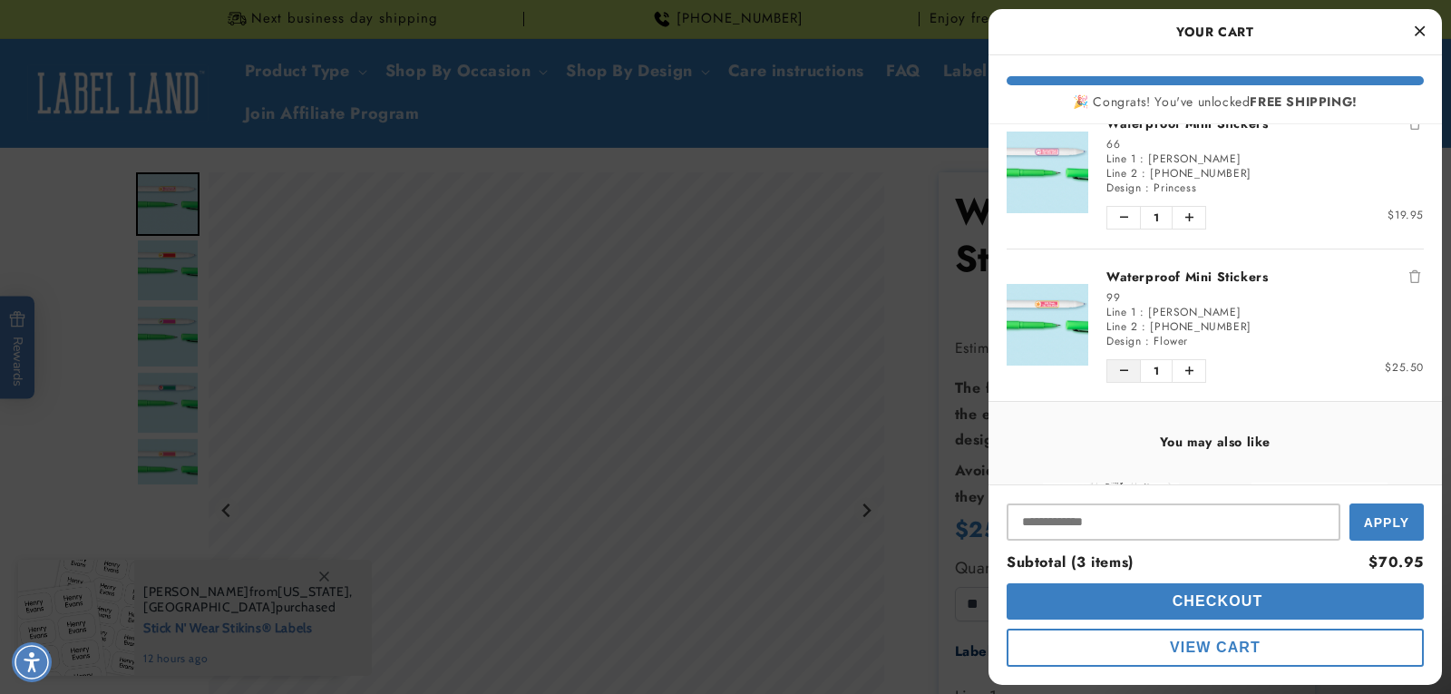
click at [1124, 373] on icon "Decrease quantity of Waterproof Mini Stickers" at bounding box center [1124, 370] width 8 height 11
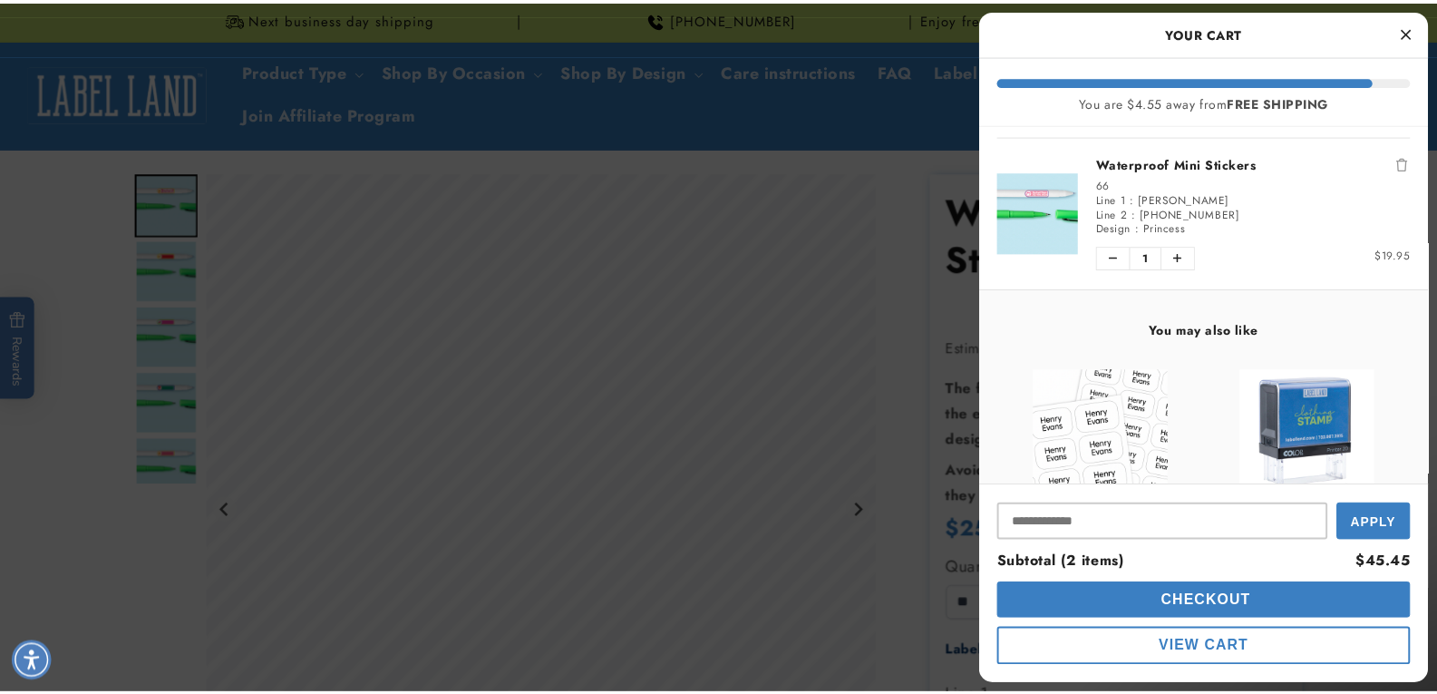
scroll to position [343, 0]
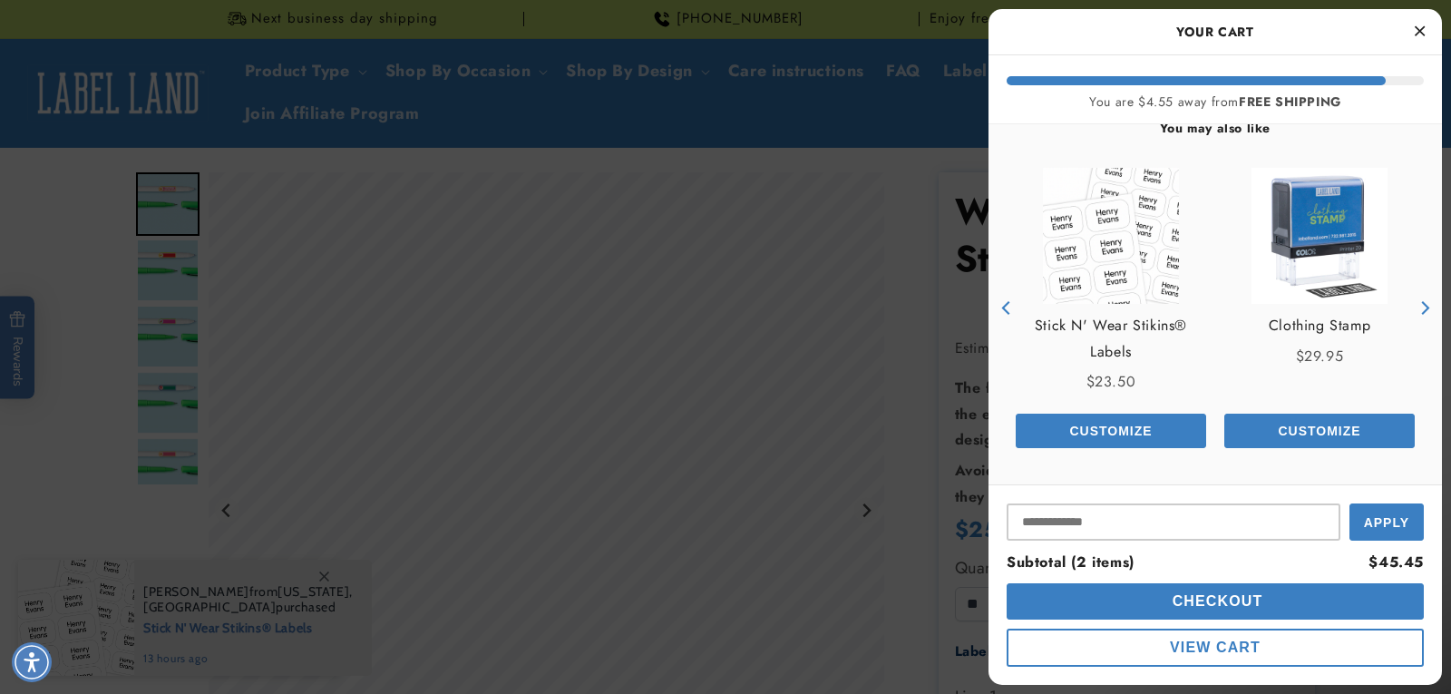
click at [1131, 428] on span "Customize" at bounding box center [1110, 430] width 83 height 15
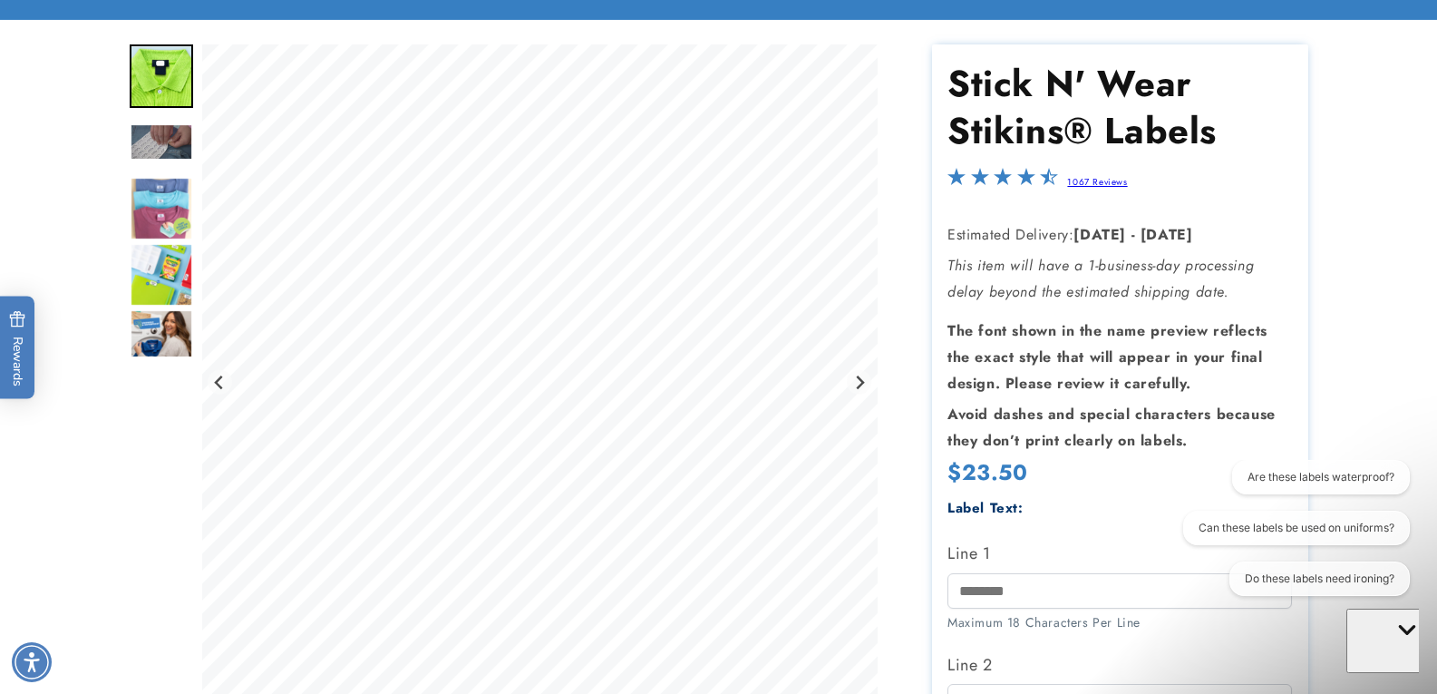
scroll to position [272, 0]
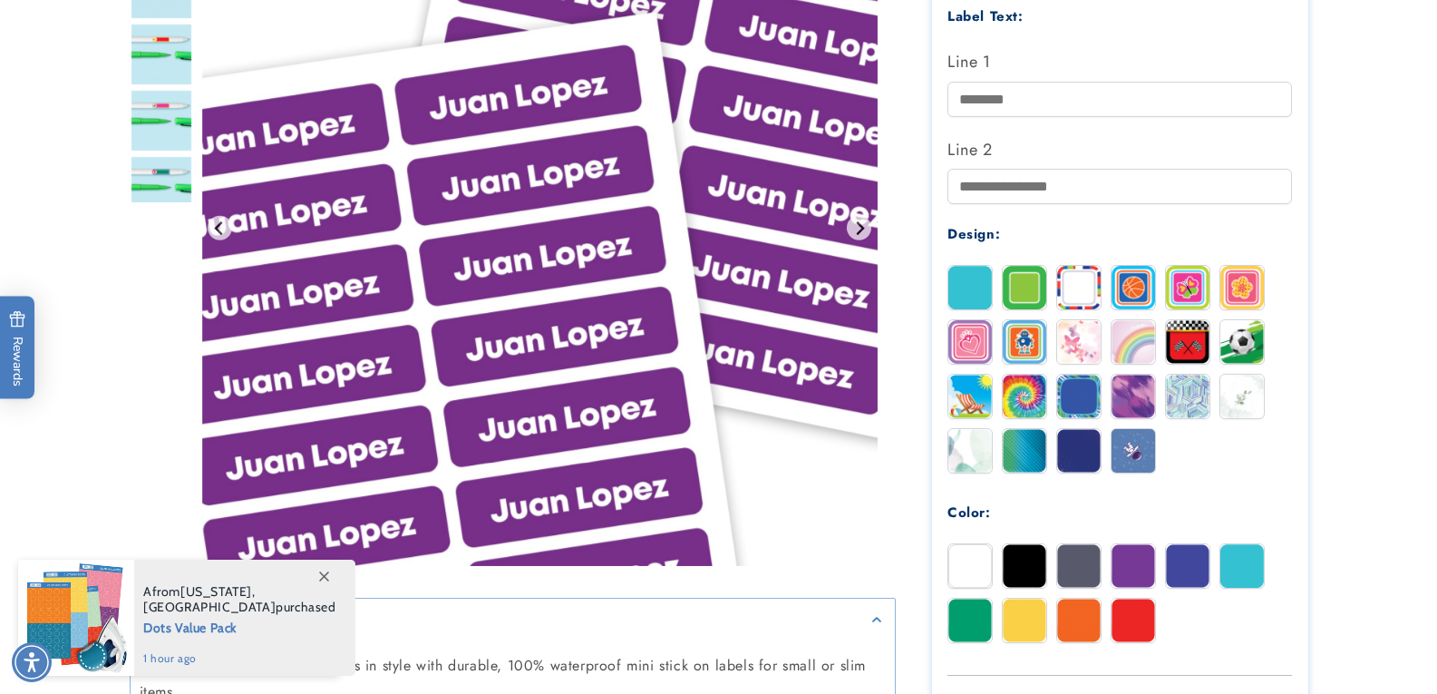
click at [963, 455] on img at bounding box center [971, 451] width 44 height 44
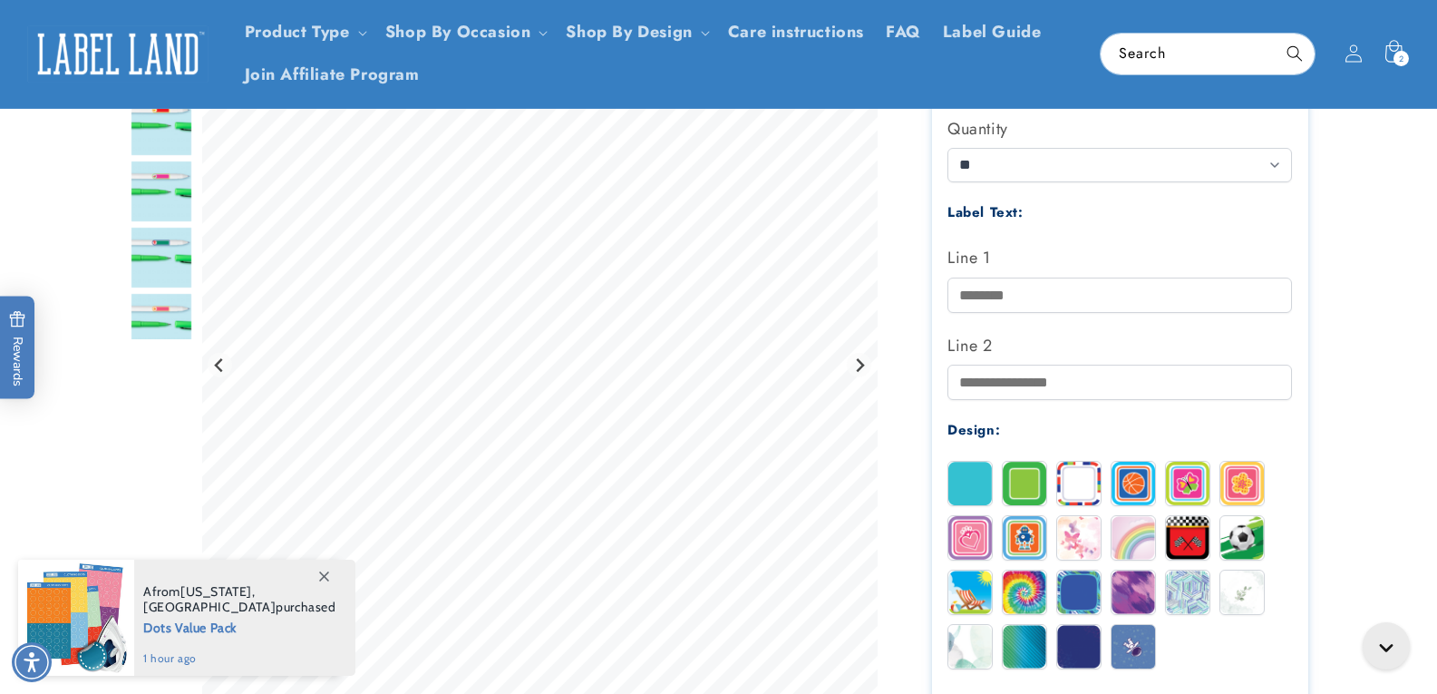
scroll to position [363, 0]
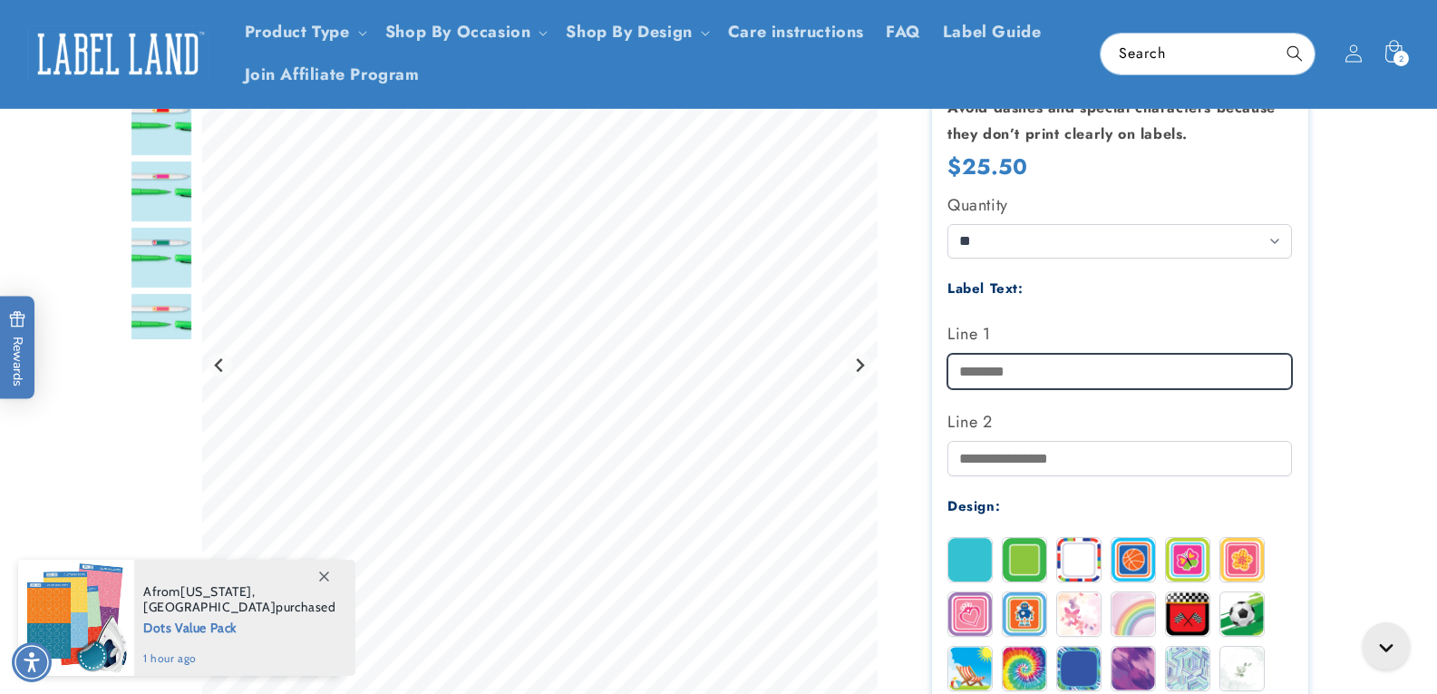
click at [1023, 374] on input "Line 1" at bounding box center [1120, 371] width 345 height 35
type input "*"
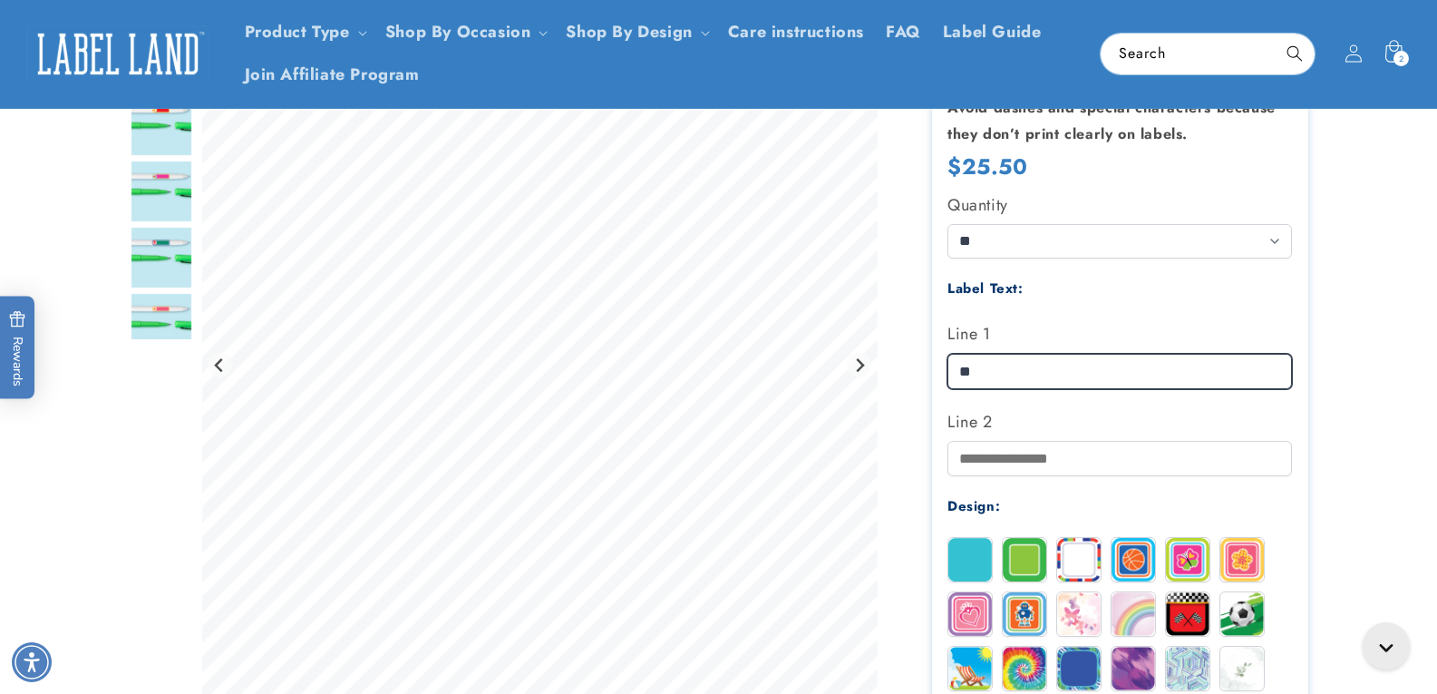
type input "*"
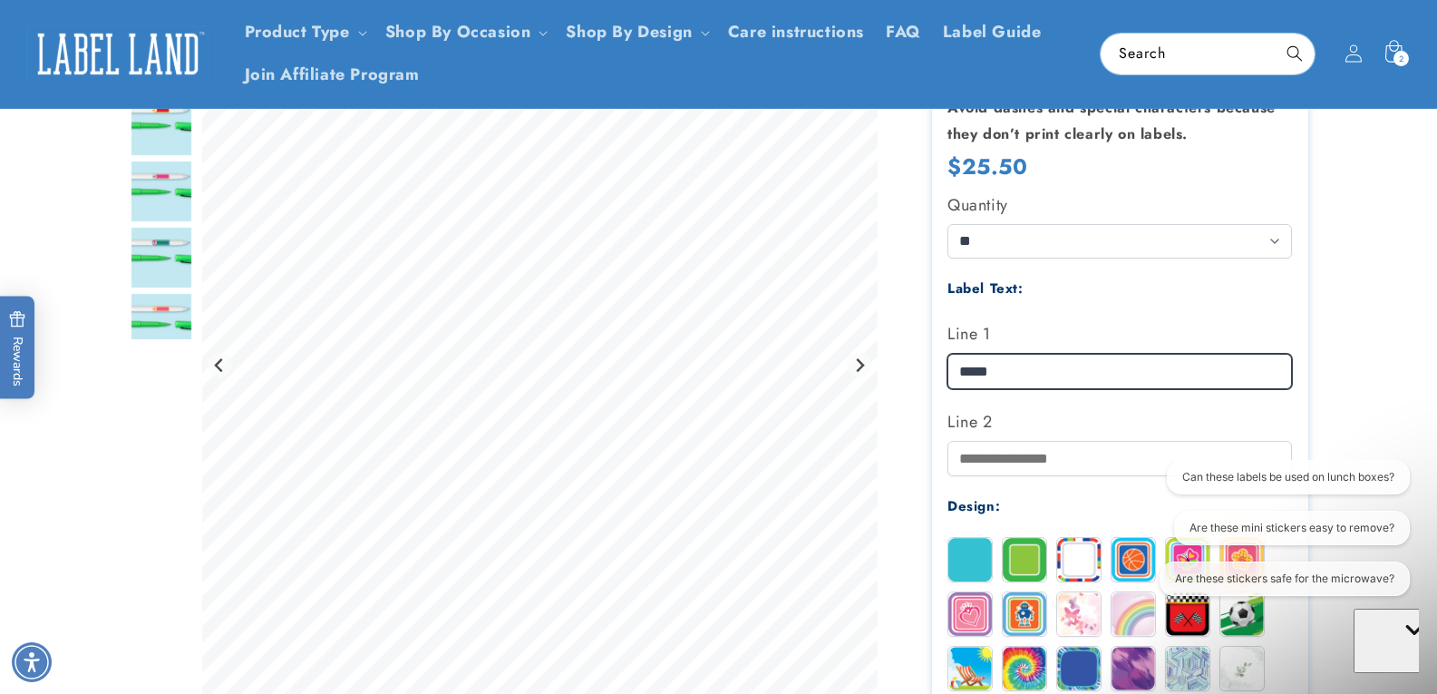
scroll to position [0, 0]
type input "*****"
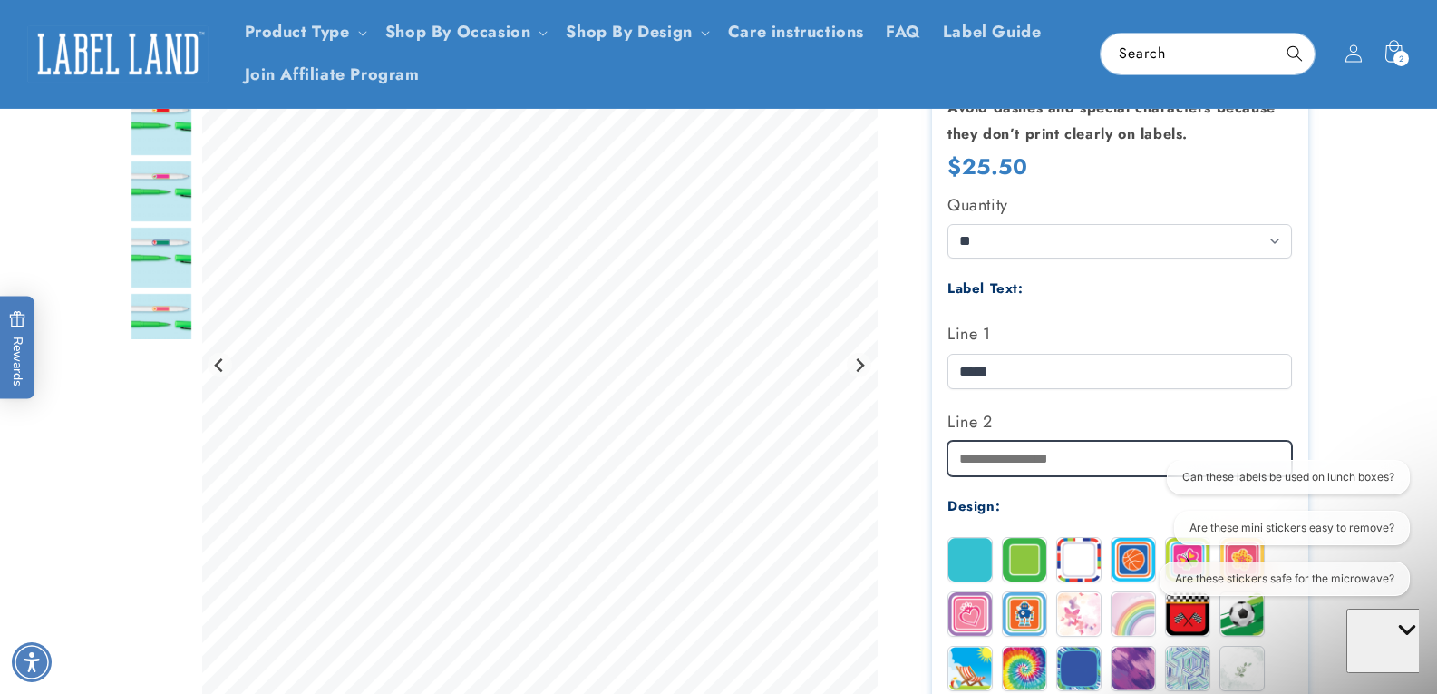
click at [1012, 476] on input "Line 2" at bounding box center [1120, 458] width 345 height 35
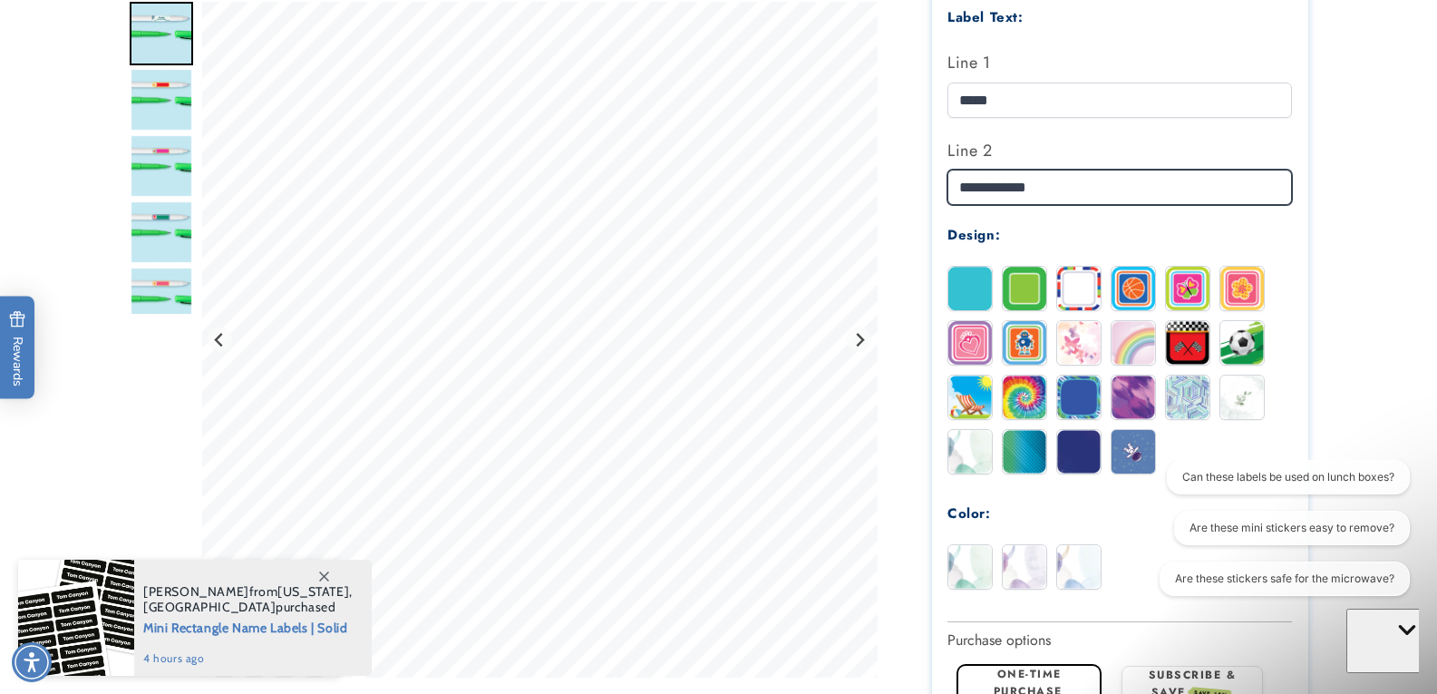
scroll to position [635, 0]
type input "**********"
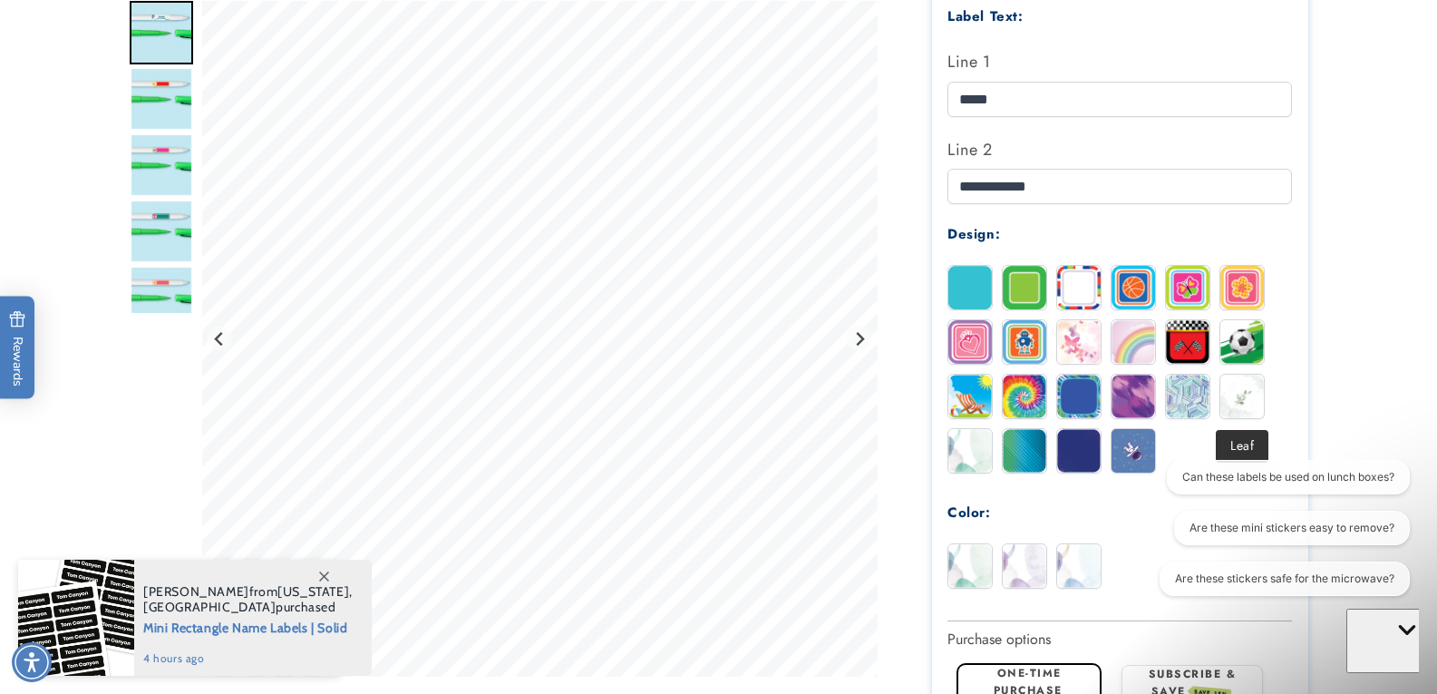
click at [1247, 394] on img at bounding box center [1243, 397] width 44 height 44
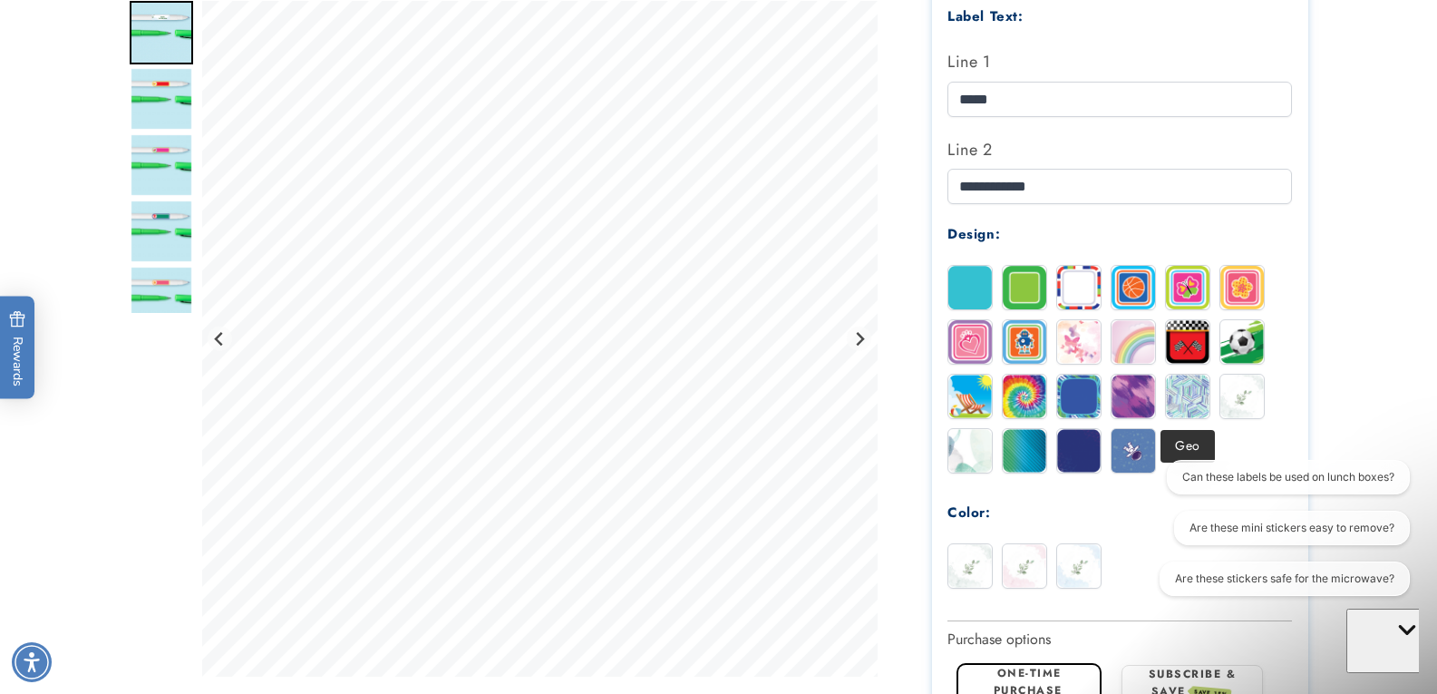
click at [1183, 397] on img at bounding box center [1188, 397] width 44 height 44
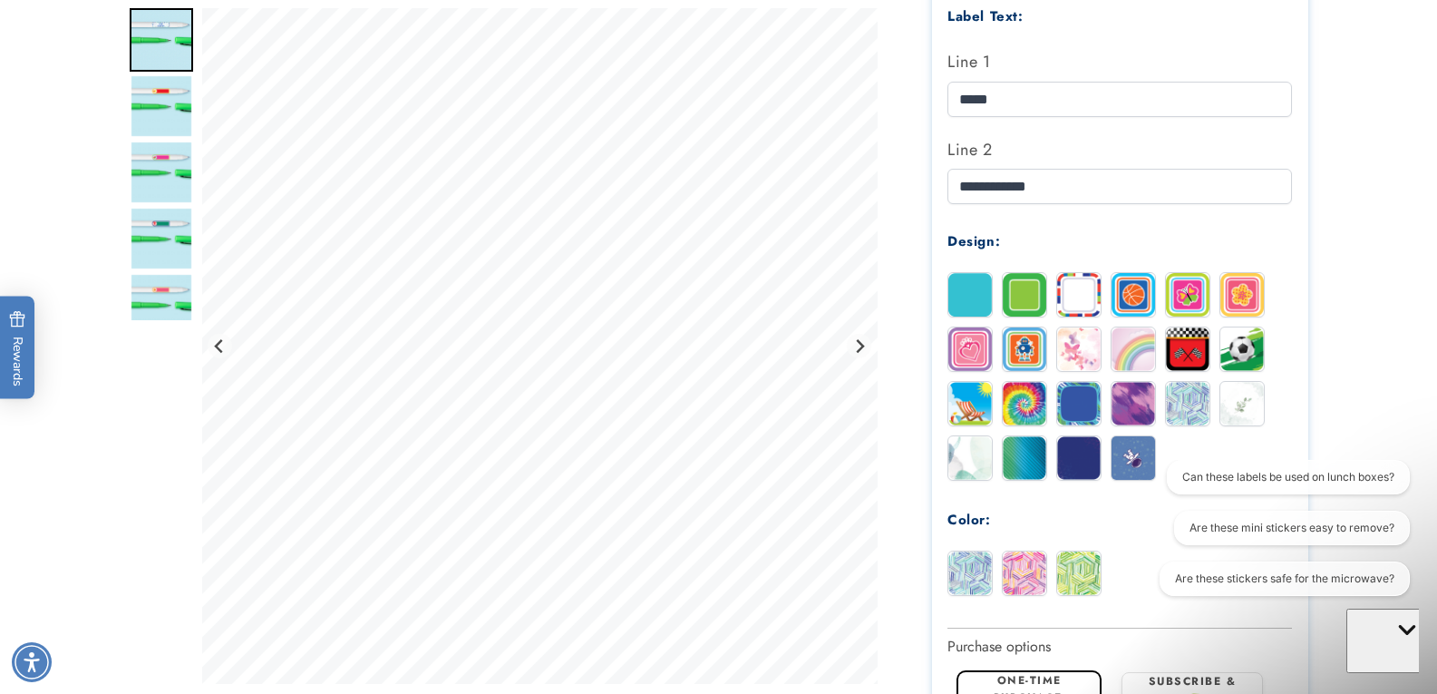
click at [960, 458] on img at bounding box center [971, 458] width 44 height 44
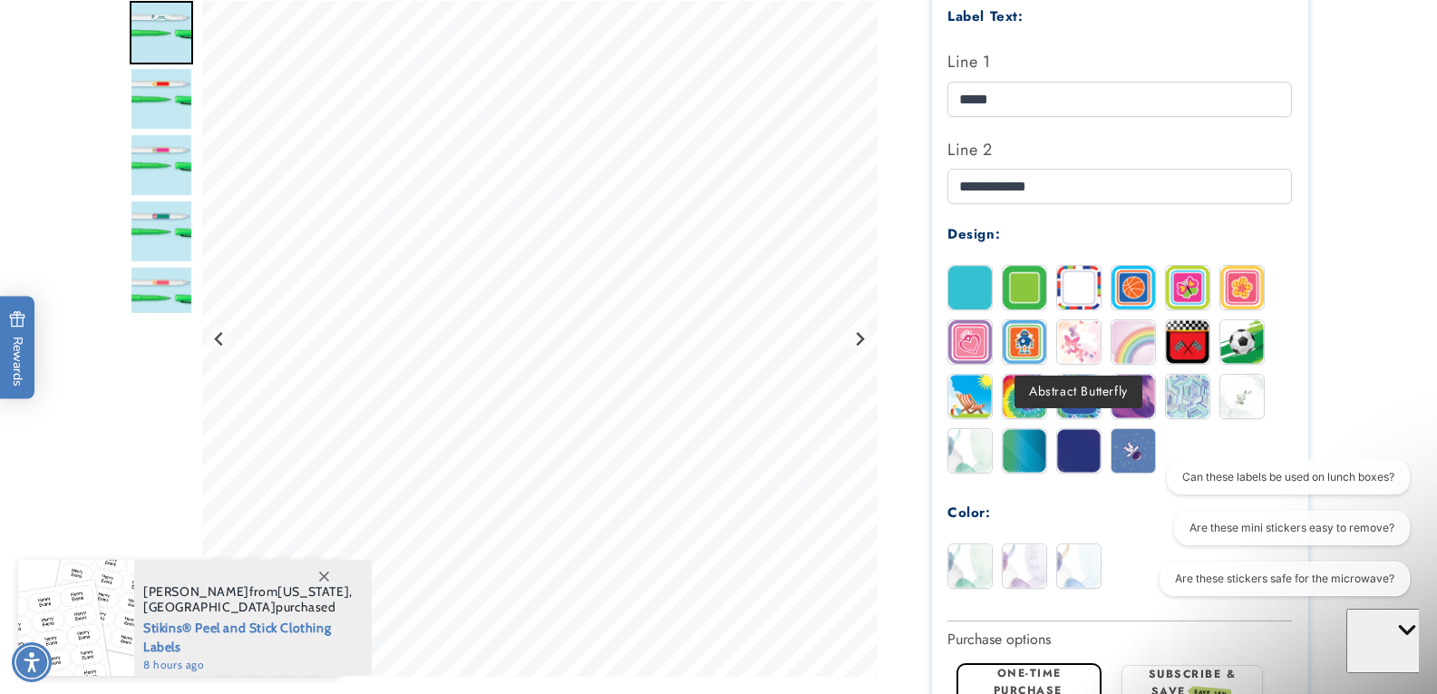
click at [1084, 334] on img at bounding box center [1079, 342] width 44 height 44
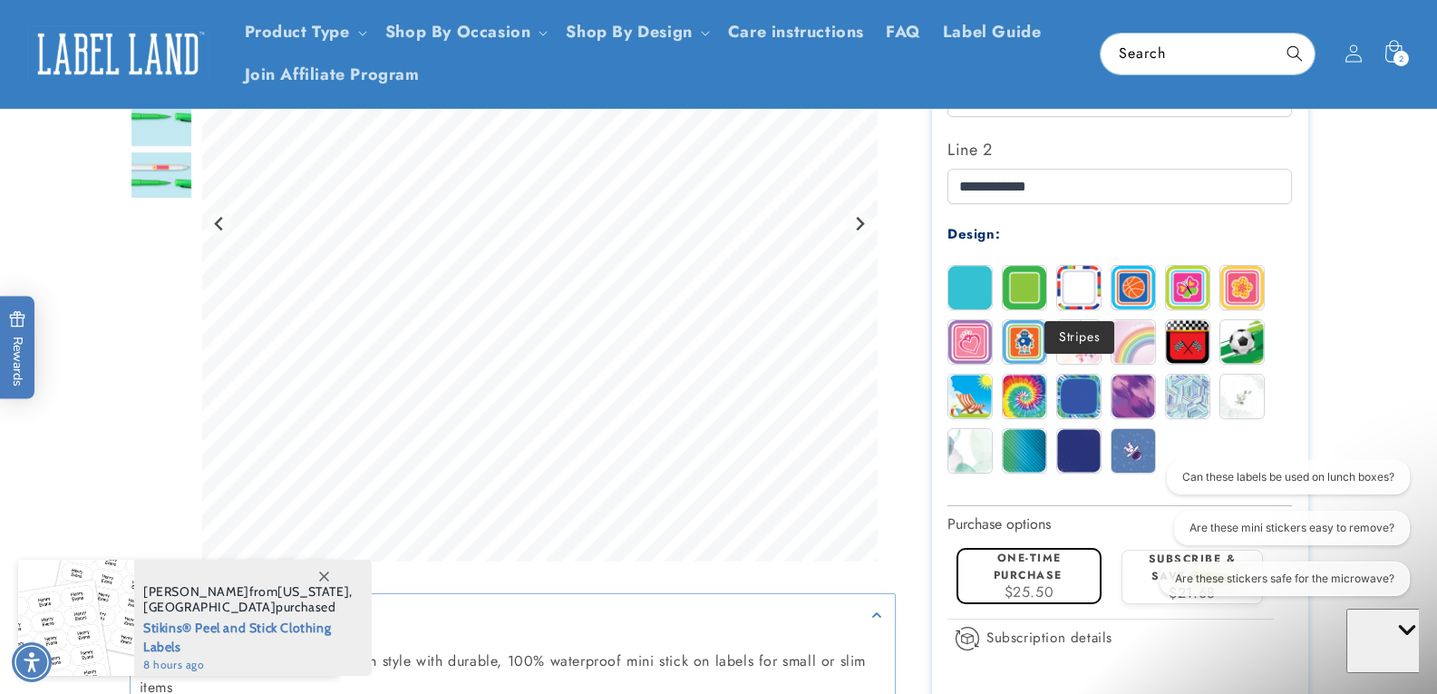
scroll to position [544, 0]
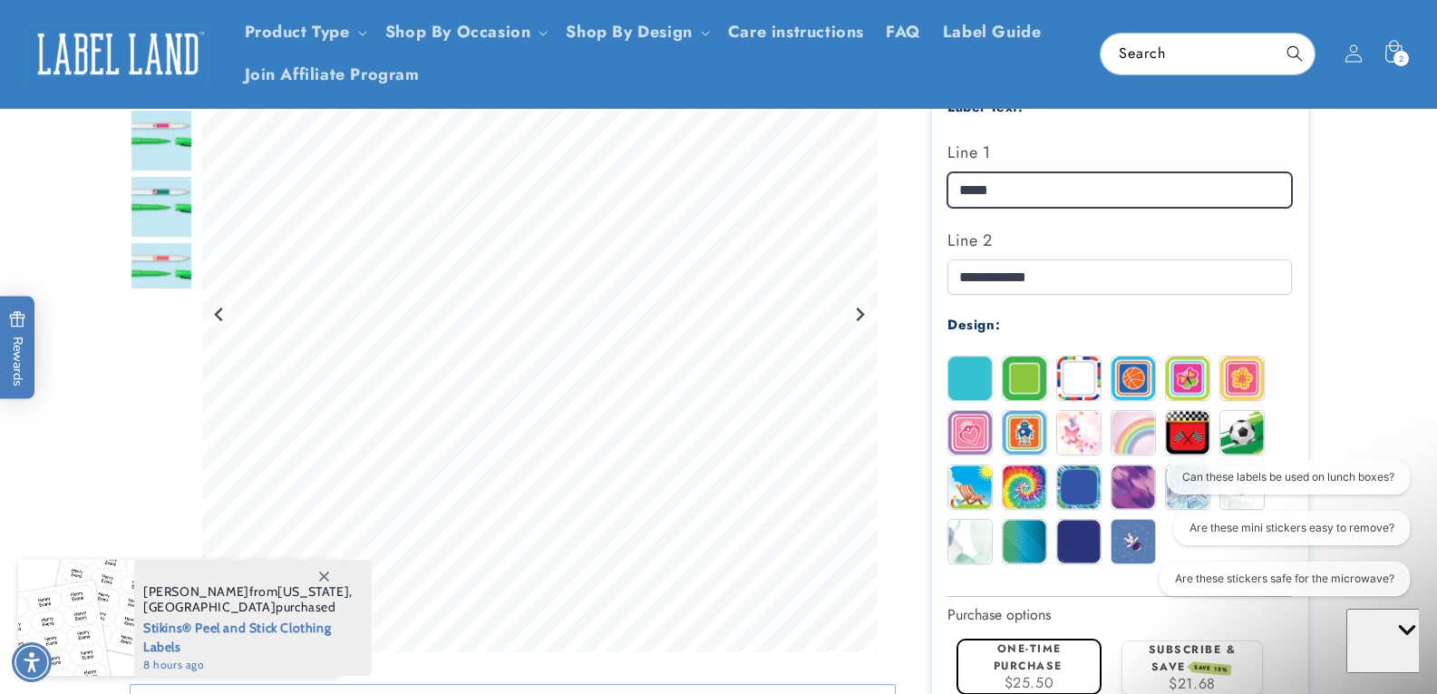
click at [956, 189] on input "*****" at bounding box center [1120, 189] width 345 height 35
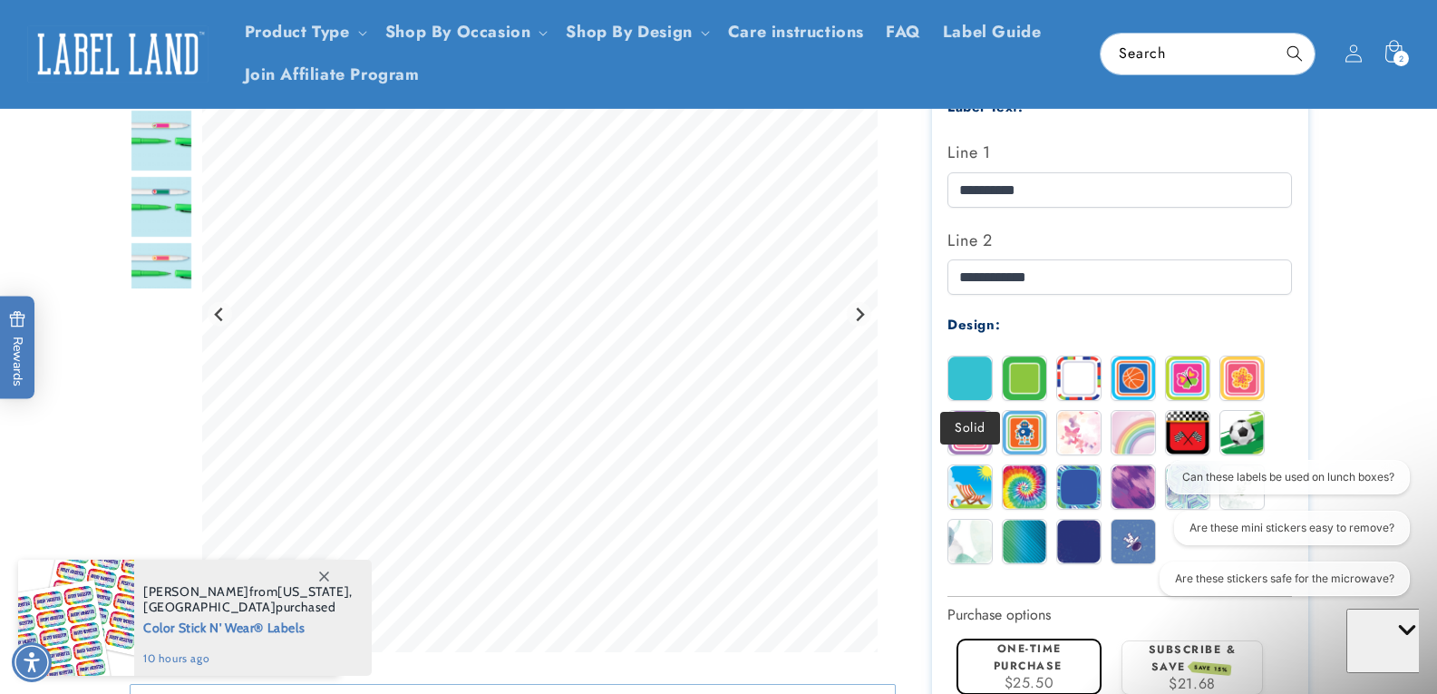
click at [978, 375] on img at bounding box center [971, 378] width 44 height 44
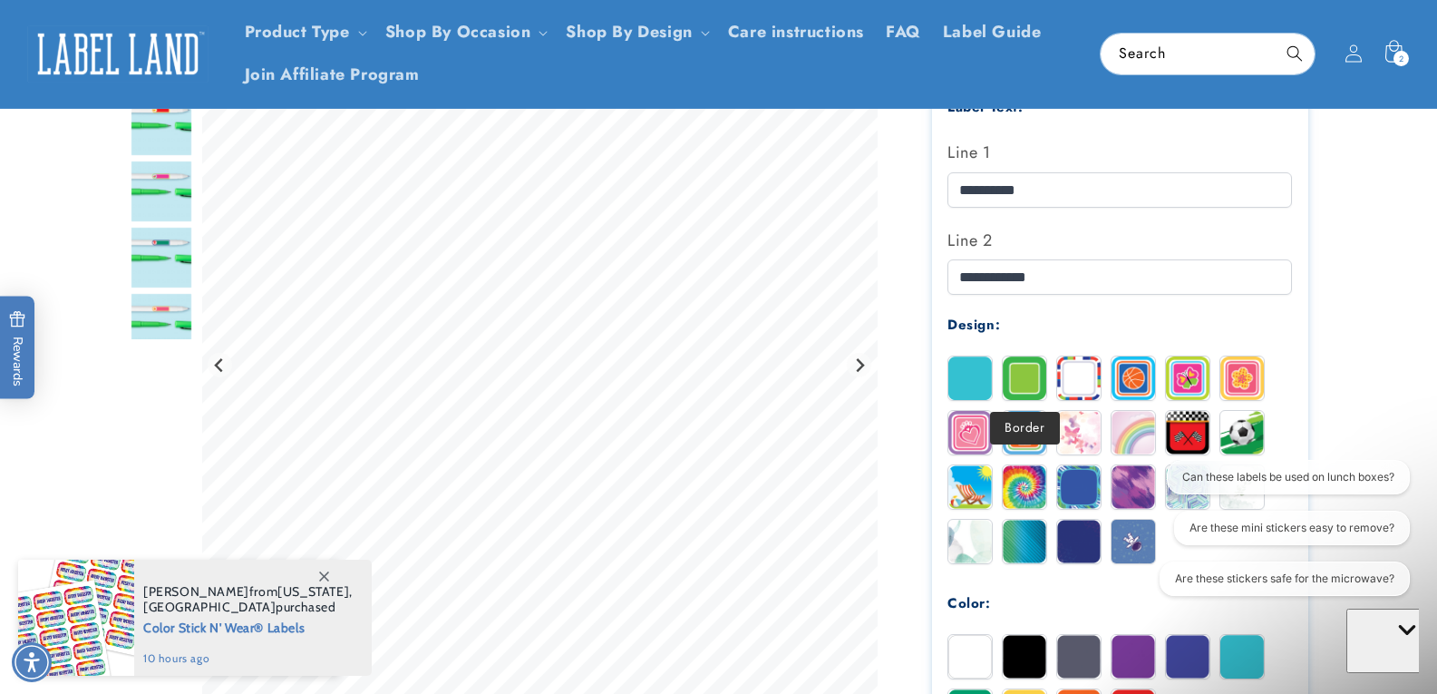
click at [1030, 388] on img at bounding box center [1025, 378] width 44 height 44
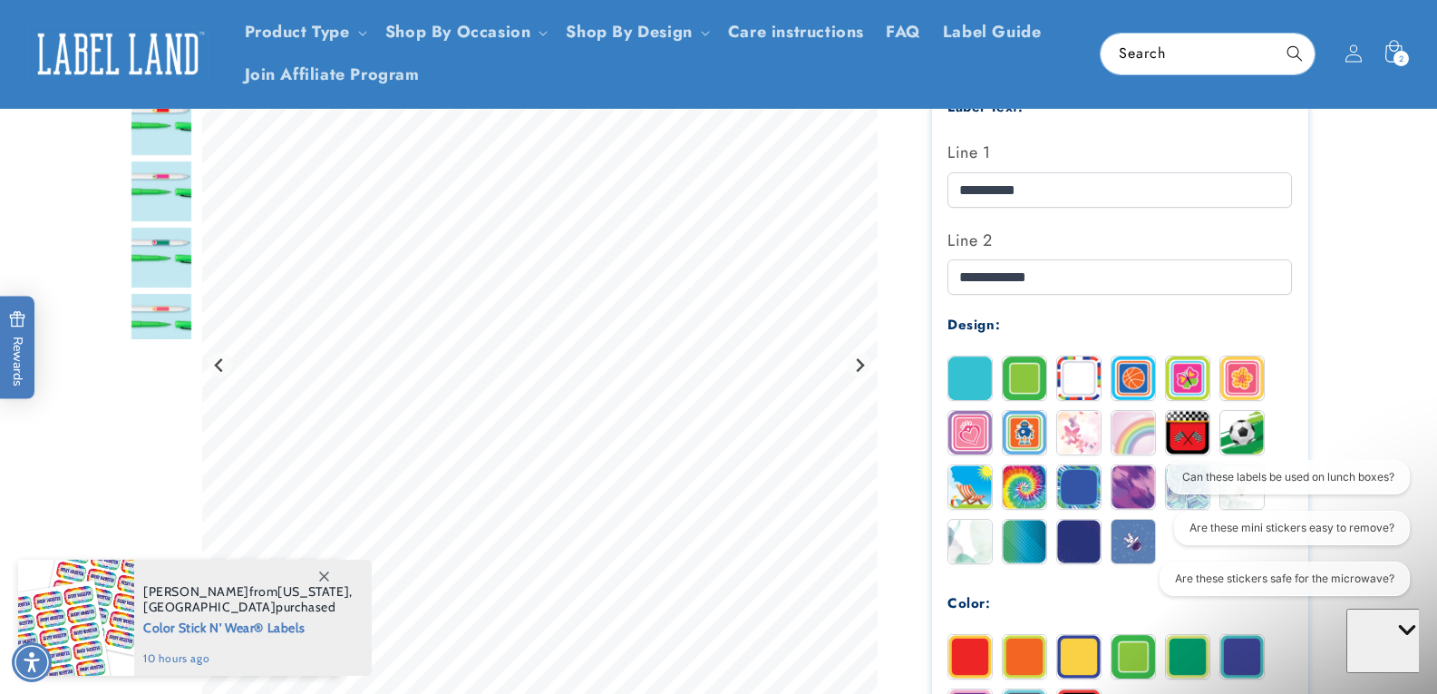
click at [1105, 386] on div "Solid Border Stripes Basketball" at bounding box center [1125, 464] width 354 height 218
click at [1085, 386] on img at bounding box center [1079, 378] width 44 height 44
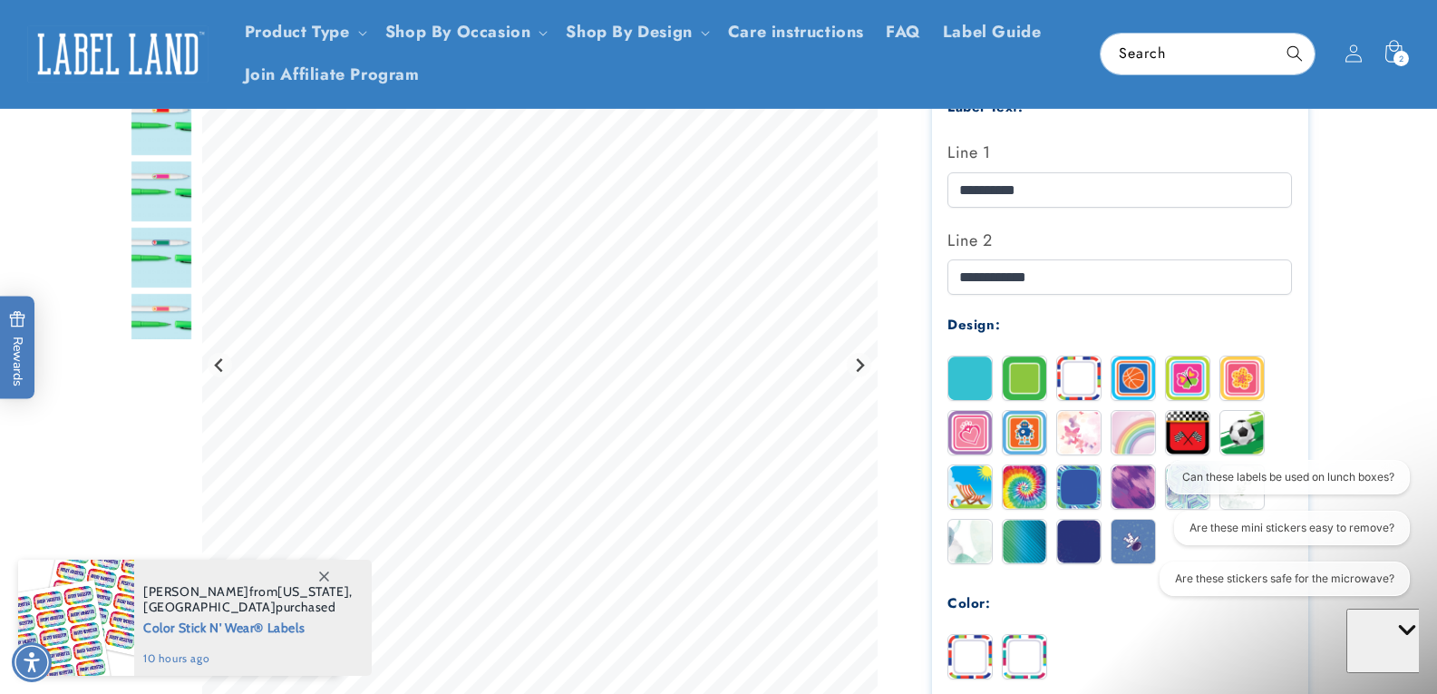
click at [1130, 385] on img at bounding box center [1134, 378] width 44 height 44
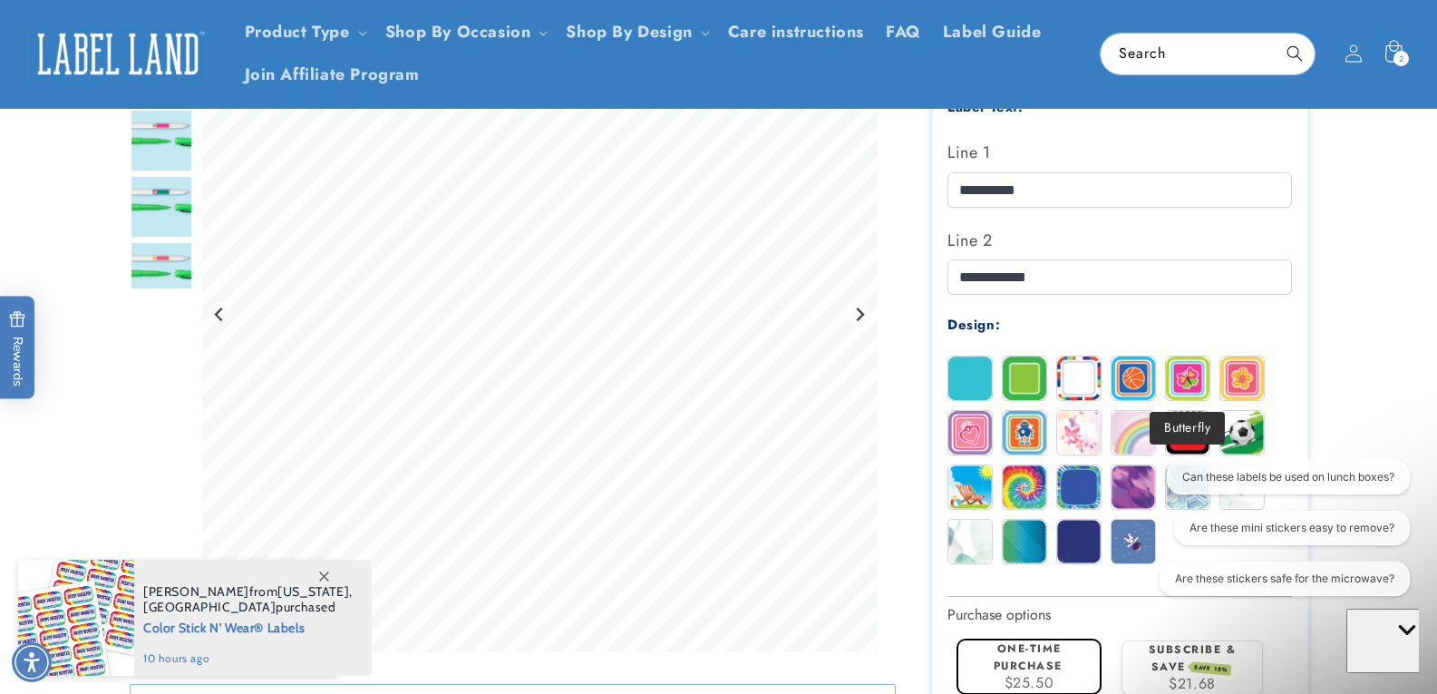
click at [1194, 375] on img at bounding box center [1188, 378] width 44 height 44
click at [1246, 381] on img at bounding box center [1243, 378] width 44 height 44
click at [1135, 429] on img at bounding box center [1134, 433] width 44 height 44
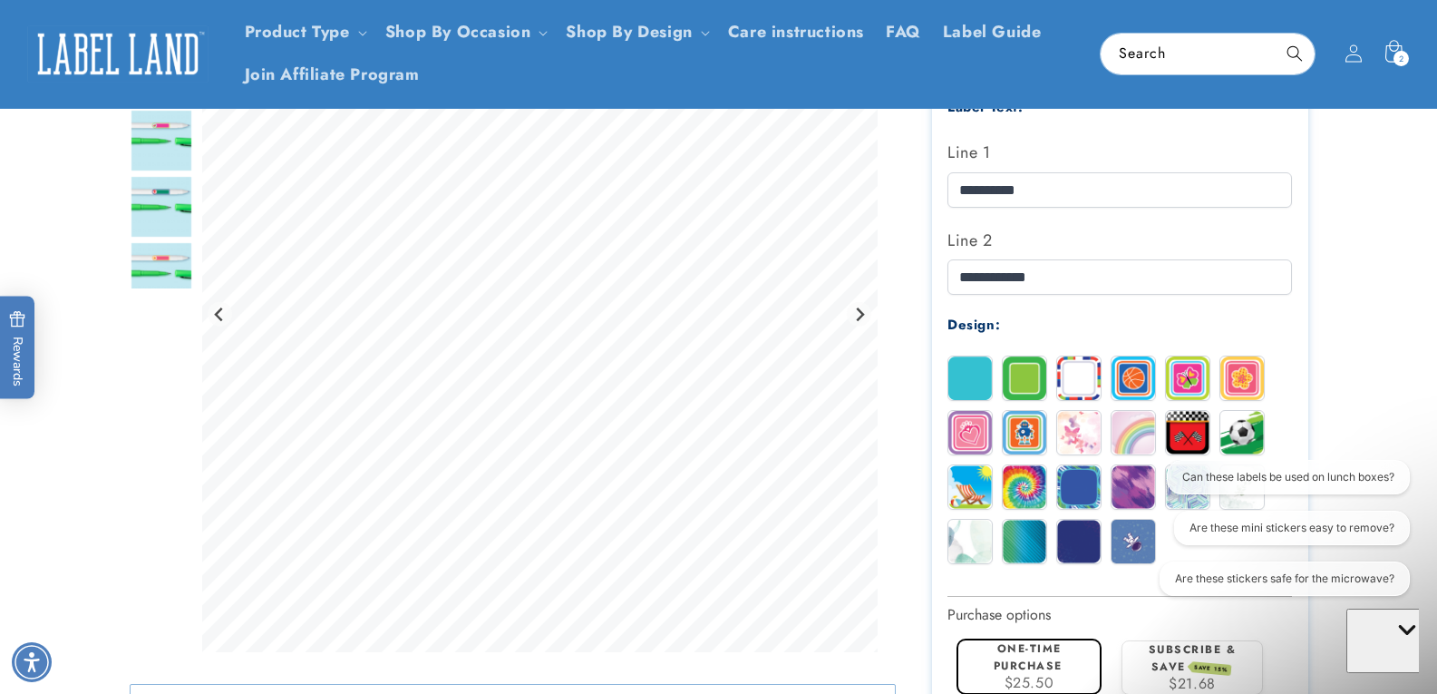
click at [1076, 435] on img at bounding box center [1079, 433] width 44 height 44
click at [944, 434] on section "Waterproof Mini Stickers Waterproof Mini Stickers Estimated Delivery: Sep 12 - …" at bounding box center [1120, 301] width 376 height 1346
click at [963, 433] on img at bounding box center [971, 433] width 44 height 44
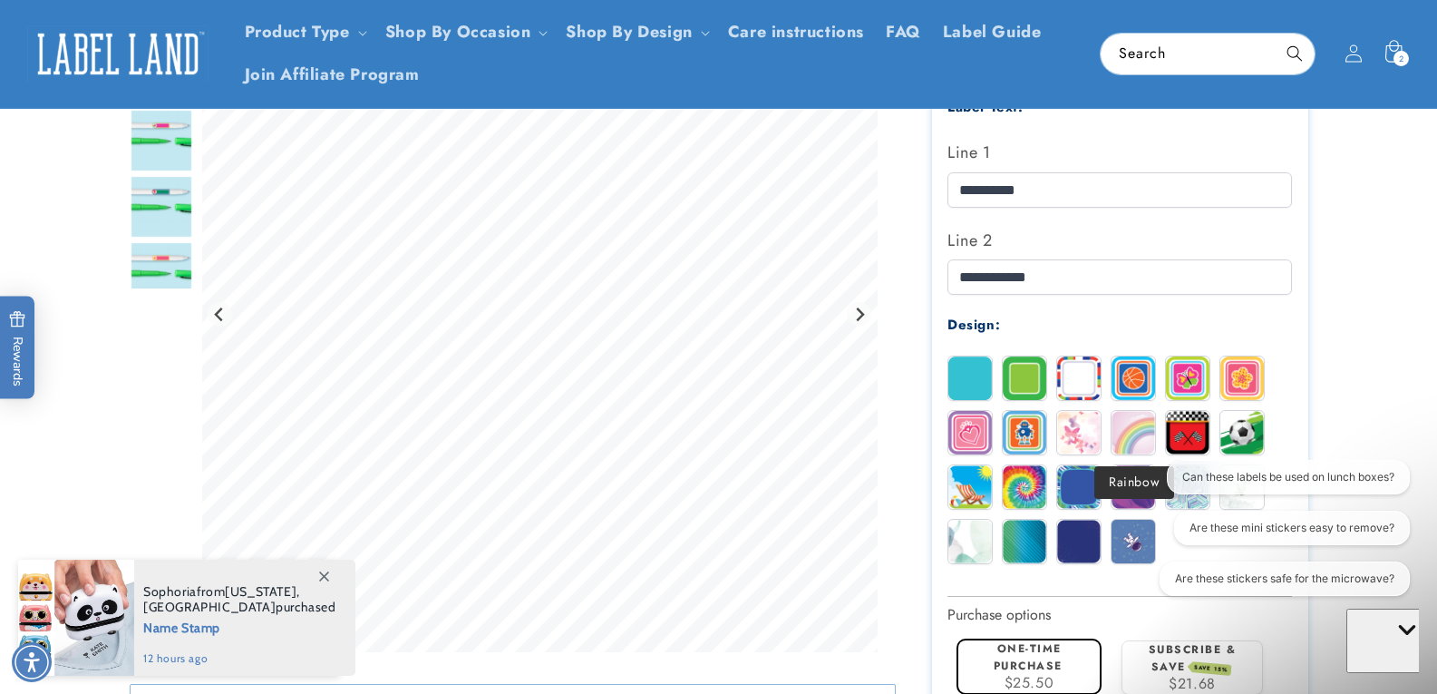
click at [1140, 441] on img at bounding box center [1134, 433] width 44 height 44
click at [1182, 496] on div "Can these labels be used on lunch boxes? Are these mini stickers easy to remove…" at bounding box center [1278, 531] width 263 height 143
click at [1066, 433] on img at bounding box center [1079, 433] width 44 height 44
click at [1141, 437] on img at bounding box center [1134, 433] width 44 height 44
click at [1075, 438] on img at bounding box center [1079, 433] width 44 height 44
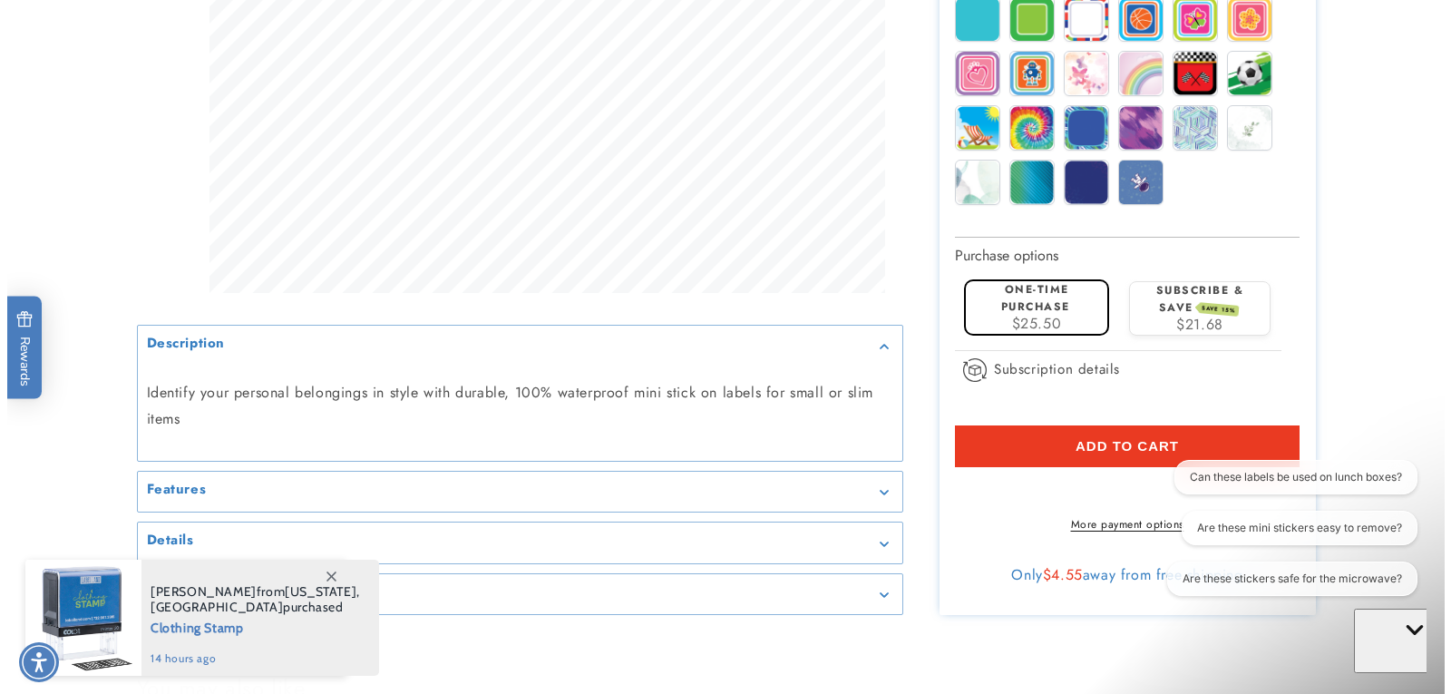
scroll to position [907, 0]
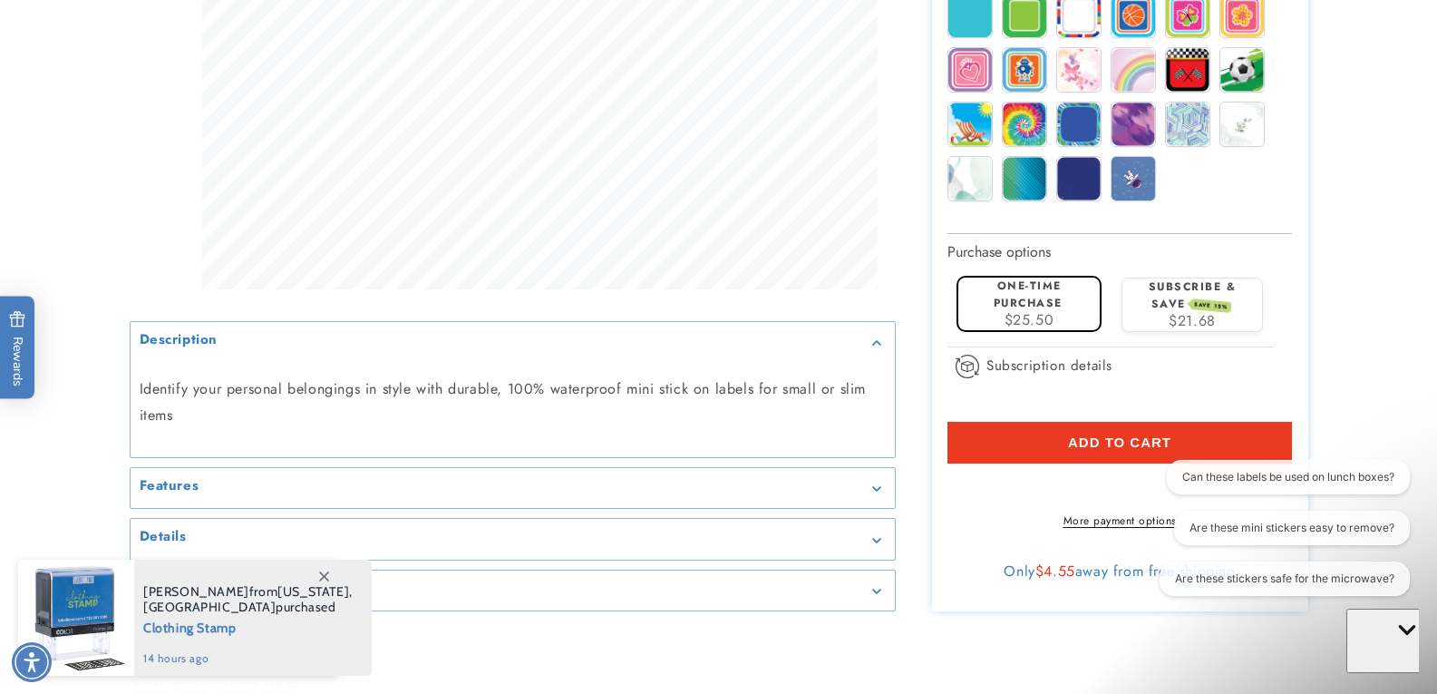
click at [1032, 442] on button "Add to cart" at bounding box center [1120, 443] width 345 height 42
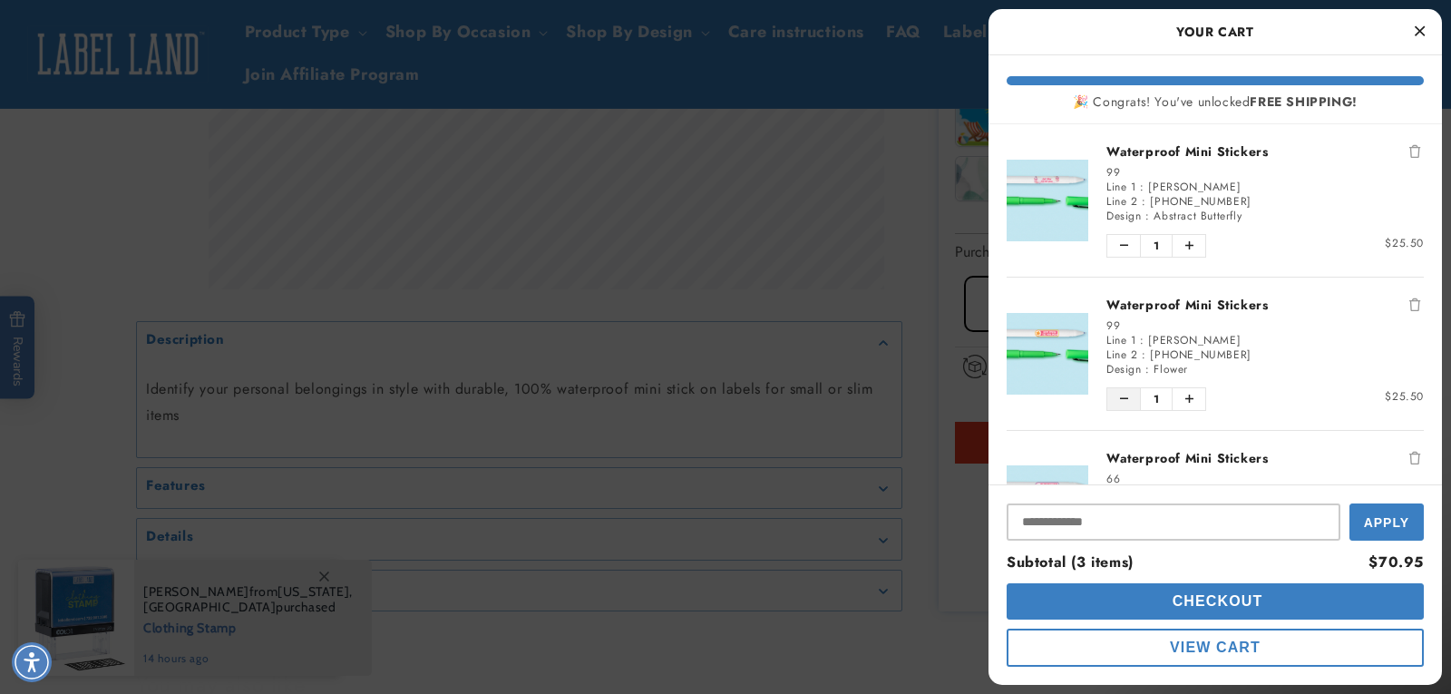
click at [1118, 398] on button "Decrease quantity of Waterproof Mini Stickers" at bounding box center [1123, 399] width 33 height 22
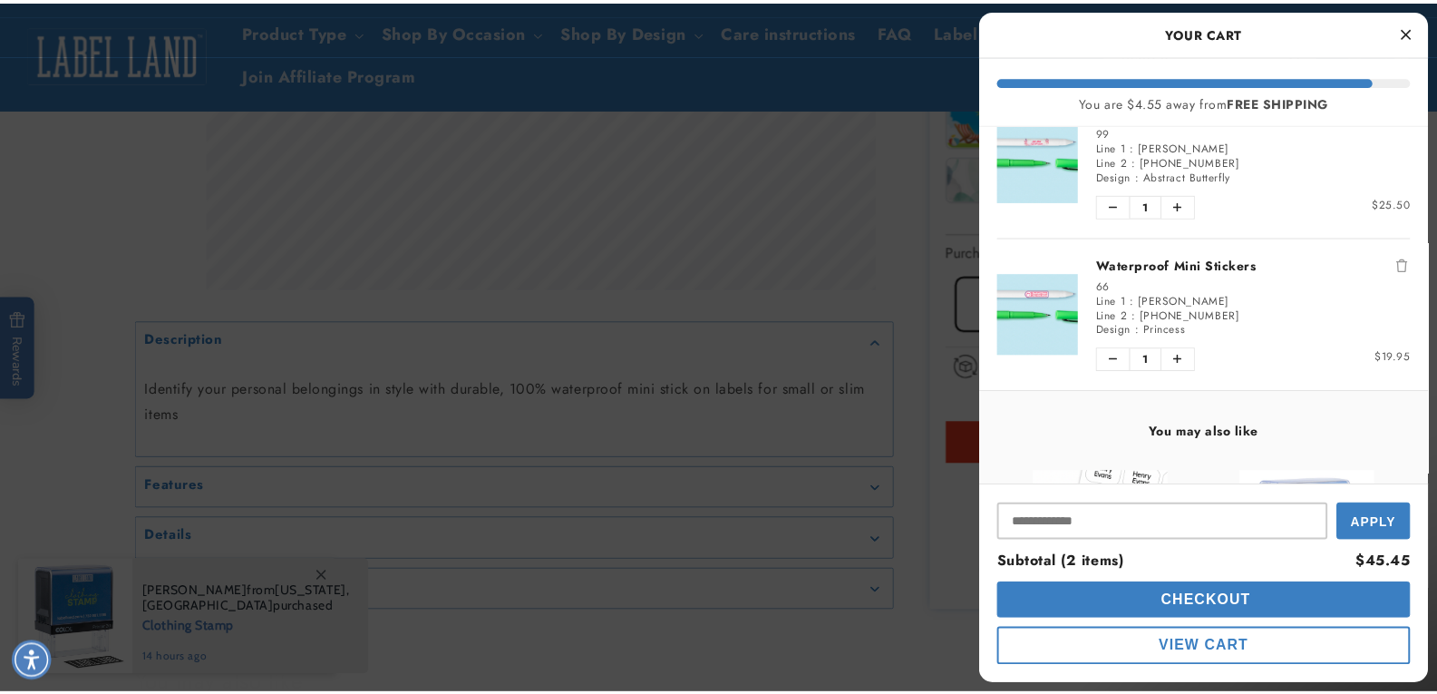
scroll to position [0, 0]
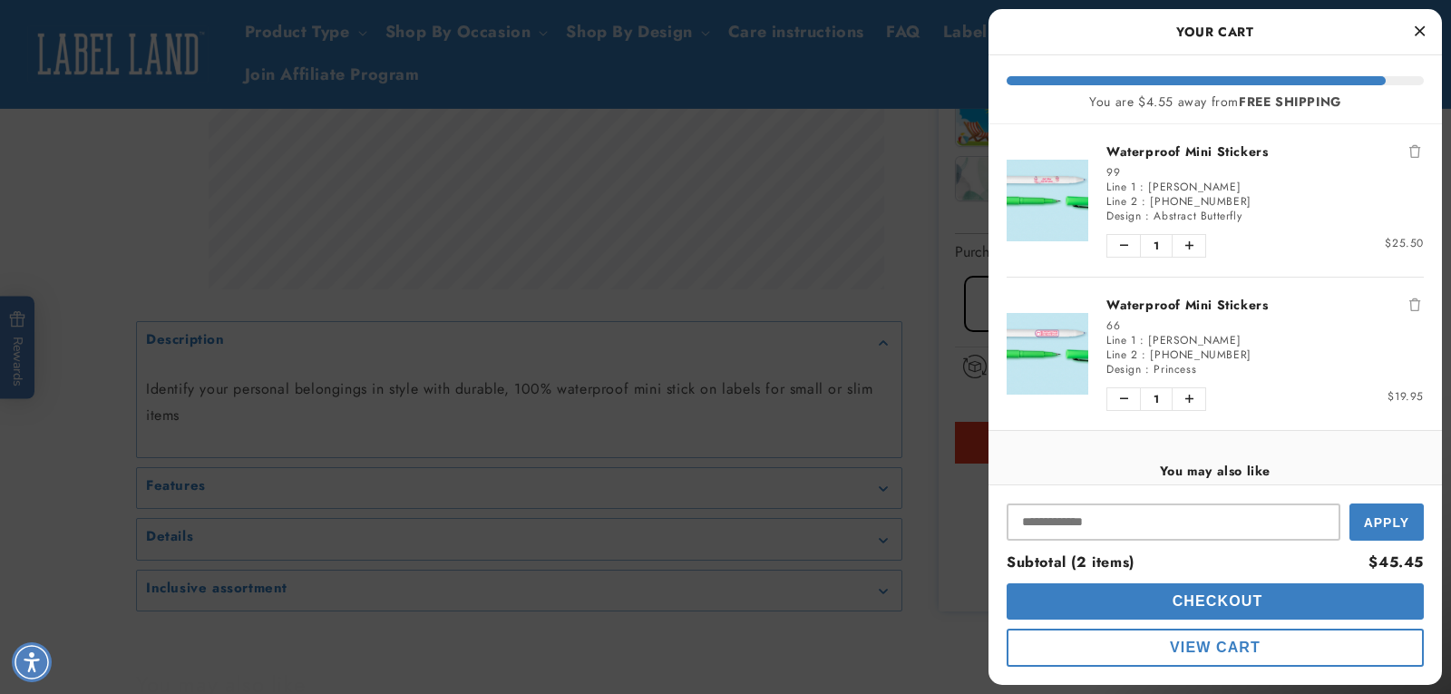
click at [957, 156] on div at bounding box center [725, 347] width 1451 height 694
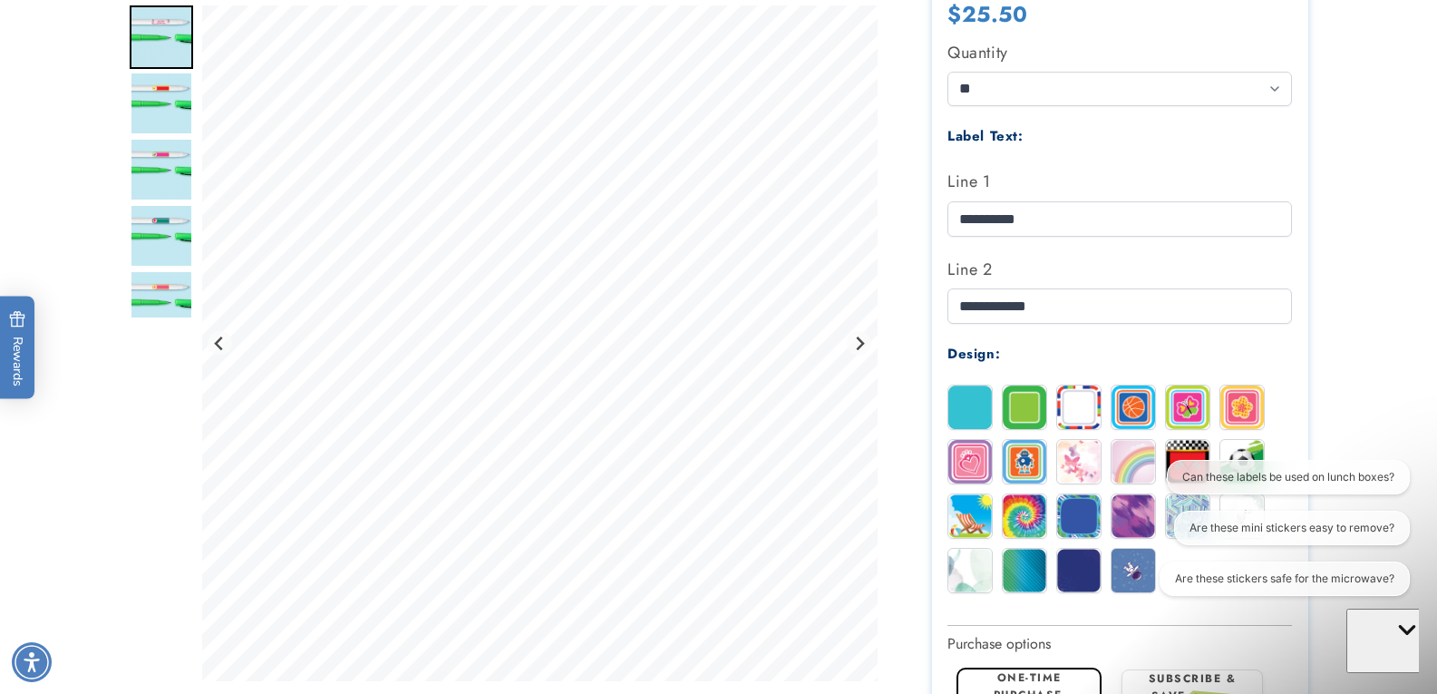
scroll to position [635, 0]
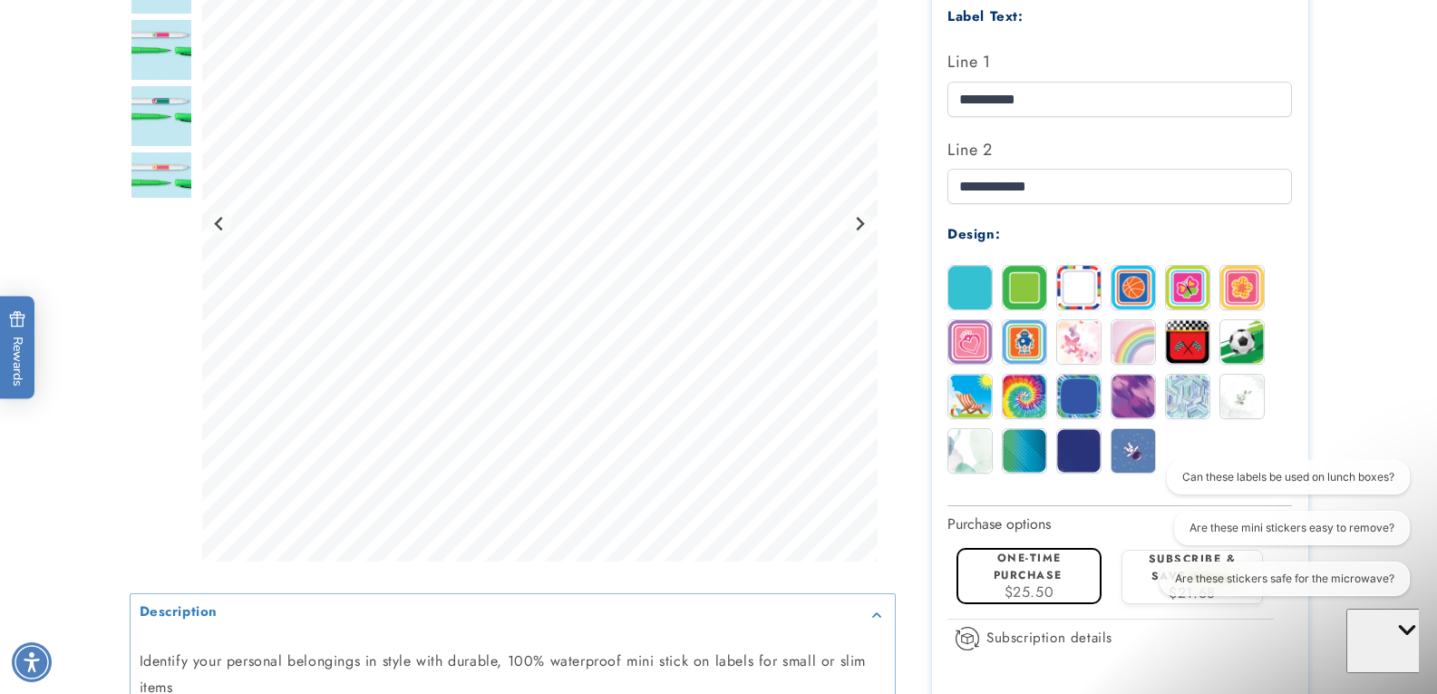
click at [976, 458] on img at bounding box center [971, 451] width 44 height 44
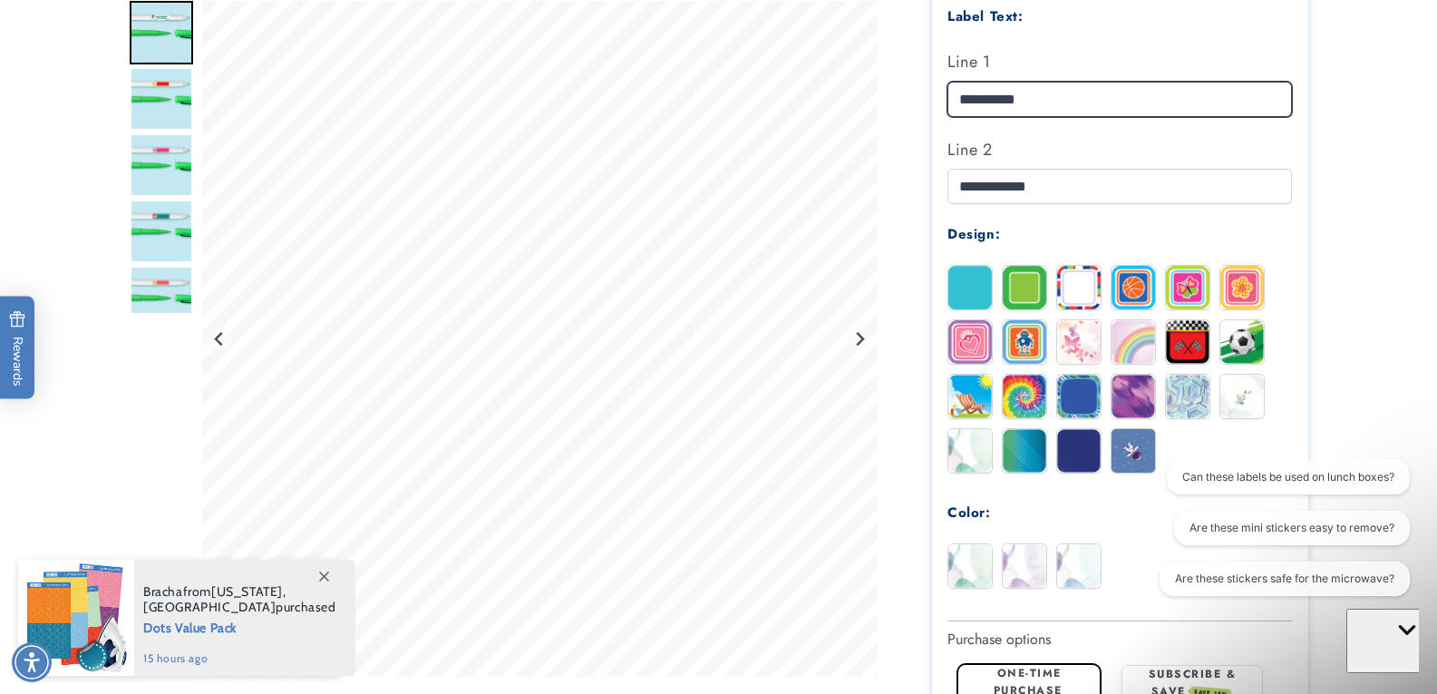
click at [812, 84] on div at bounding box center [719, 268] width 1179 height 1461
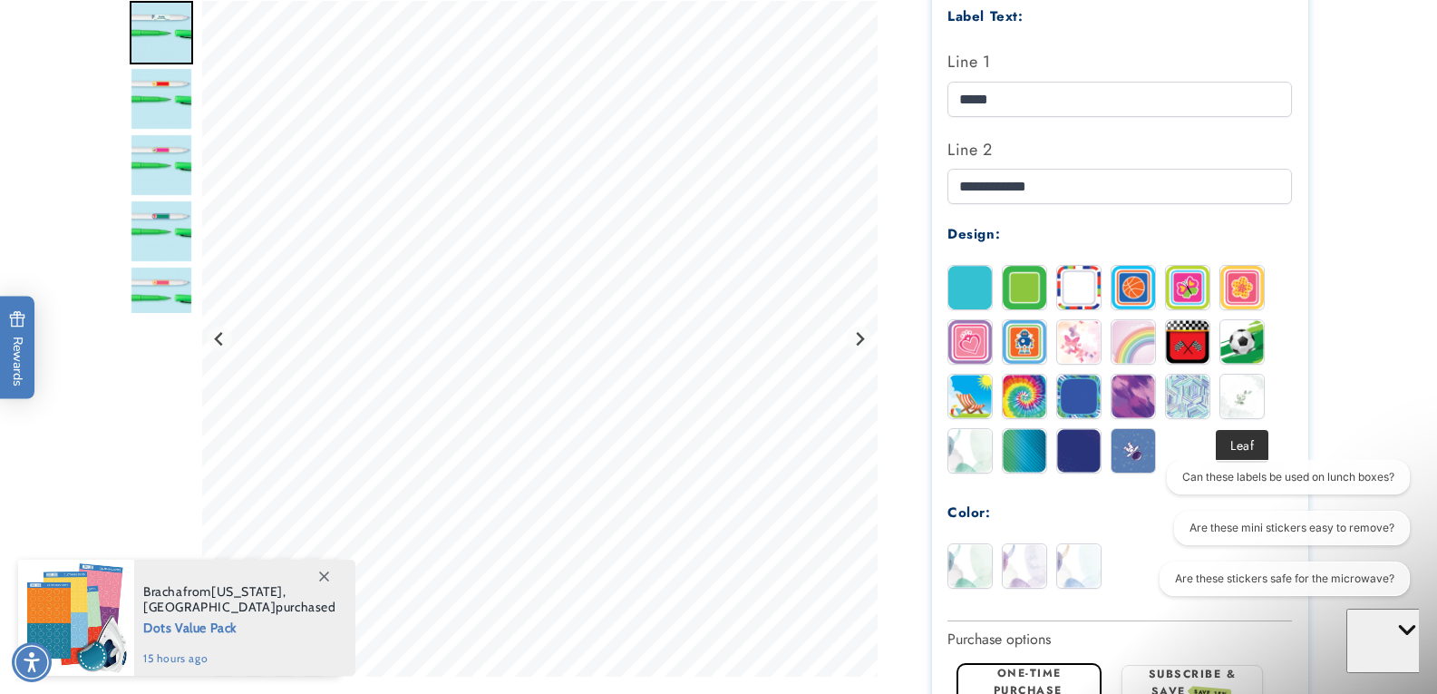
click at [1250, 391] on img at bounding box center [1243, 397] width 44 height 44
click at [1191, 402] on img at bounding box center [1188, 397] width 44 height 44
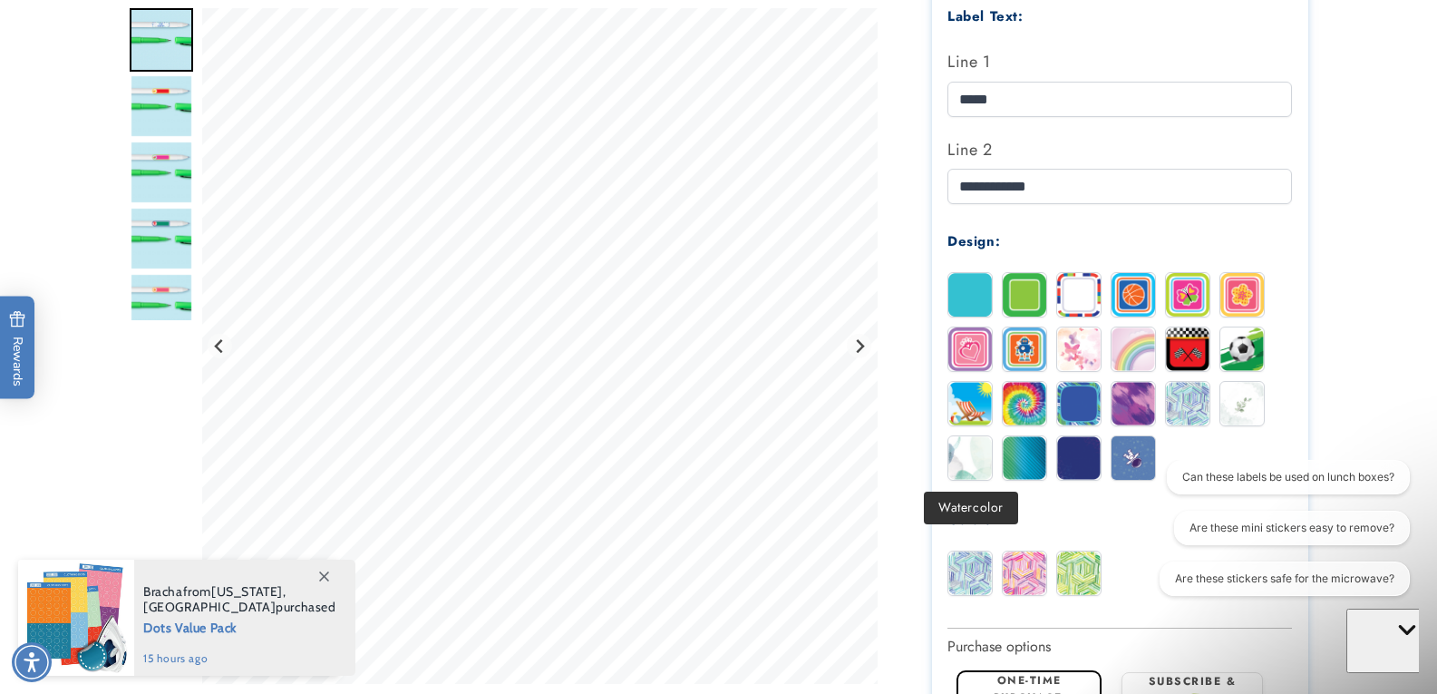
click at [964, 457] on img at bounding box center [971, 458] width 44 height 44
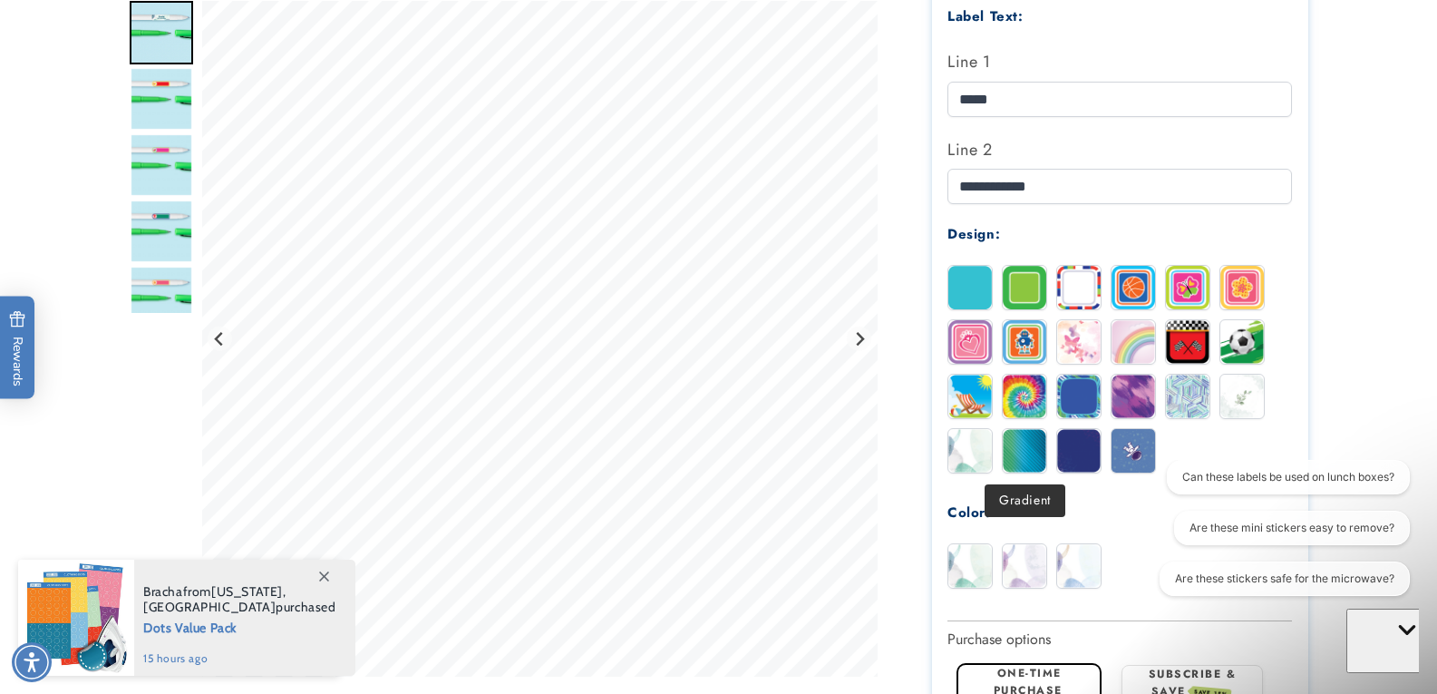
click at [1027, 457] on img at bounding box center [1025, 451] width 44 height 44
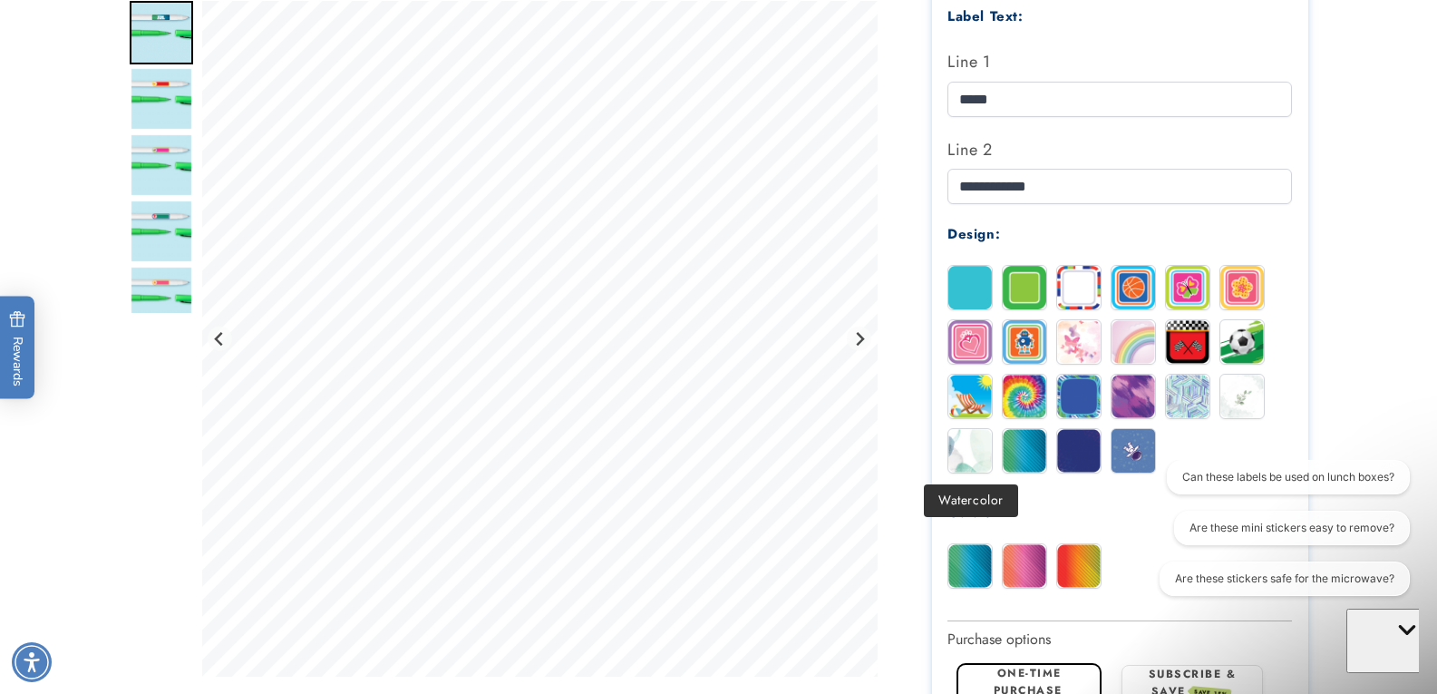
click at [964, 455] on img at bounding box center [971, 451] width 44 height 44
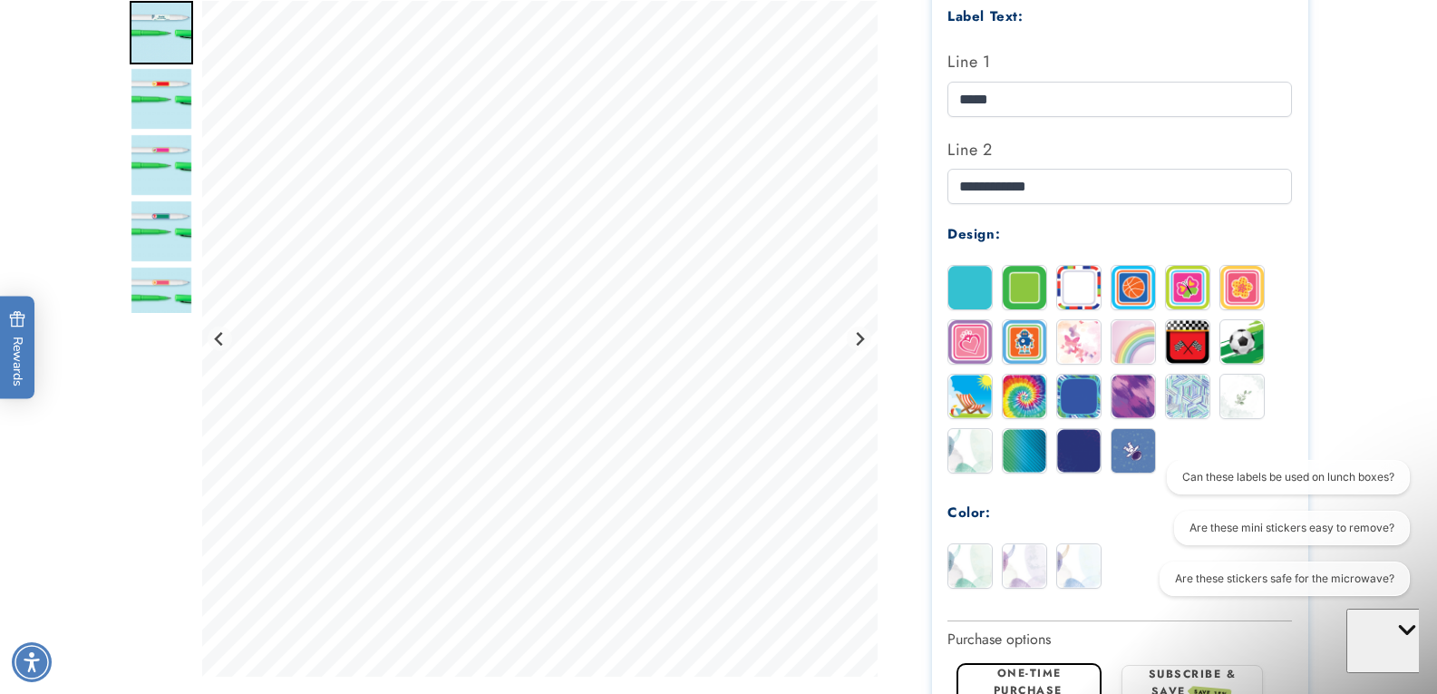
click at [1082, 288] on img at bounding box center [1079, 288] width 44 height 44
click at [970, 448] on img at bounding box center [971, 451] width 44 height 44
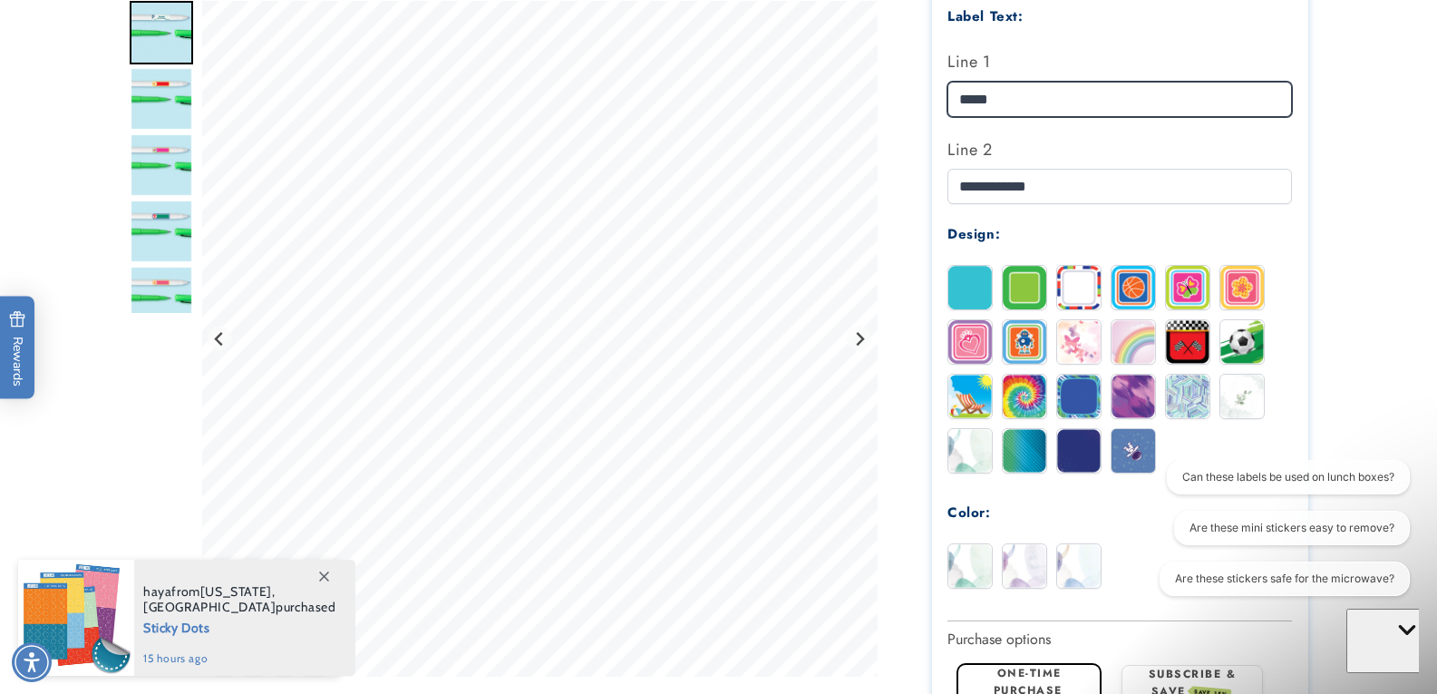
click at [1016, 97] on input "*****" at bounding box center [1120, 99] width 345 height 35
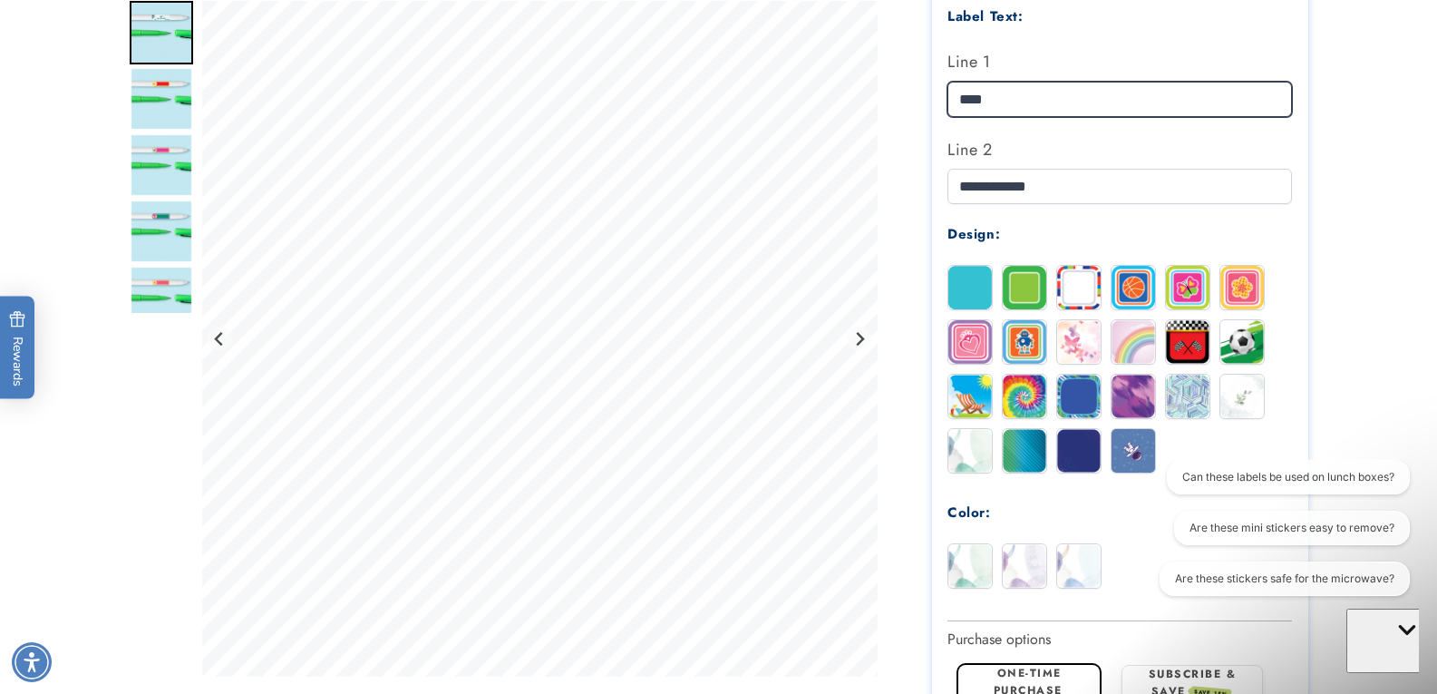
type input "*****"
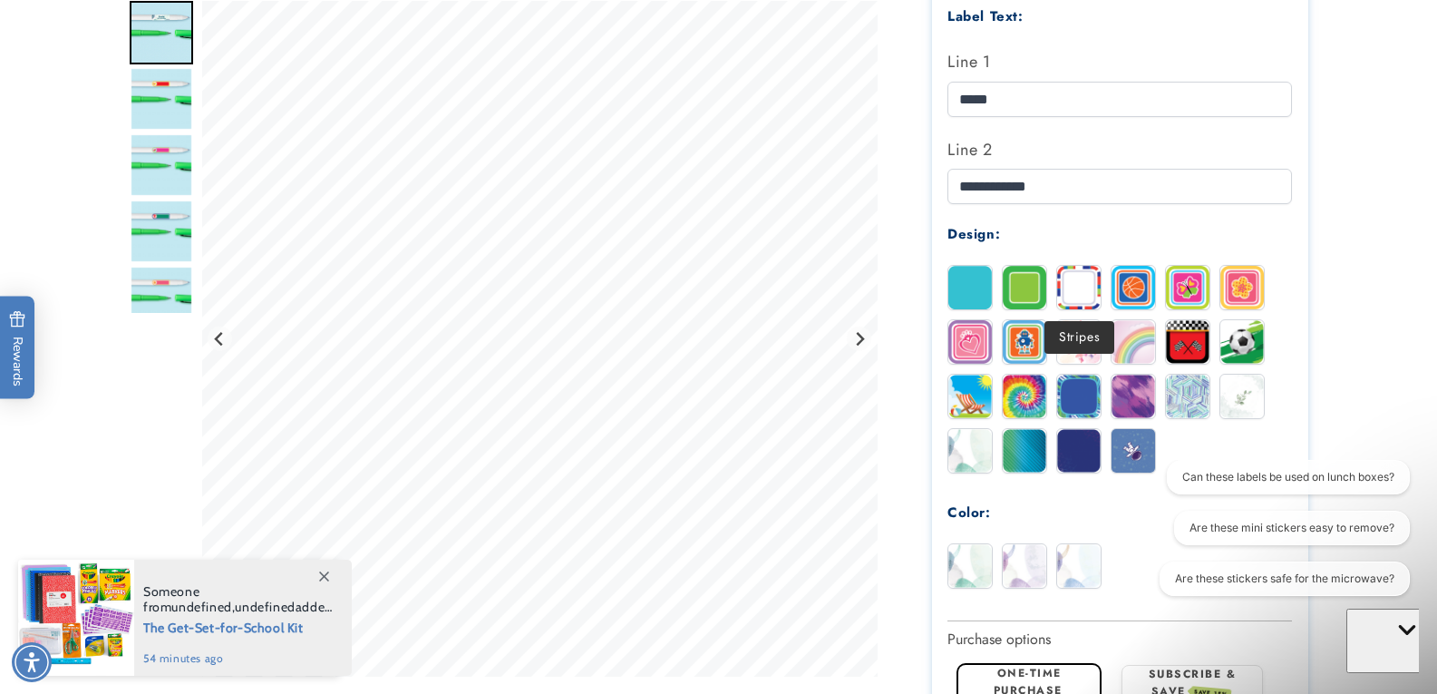
click at [1082, 286] on img at bounding box center [1079, 288] width 44 height 44
click at [1205, 396] on img at bounding box center [1188, 397] width 44 height 44
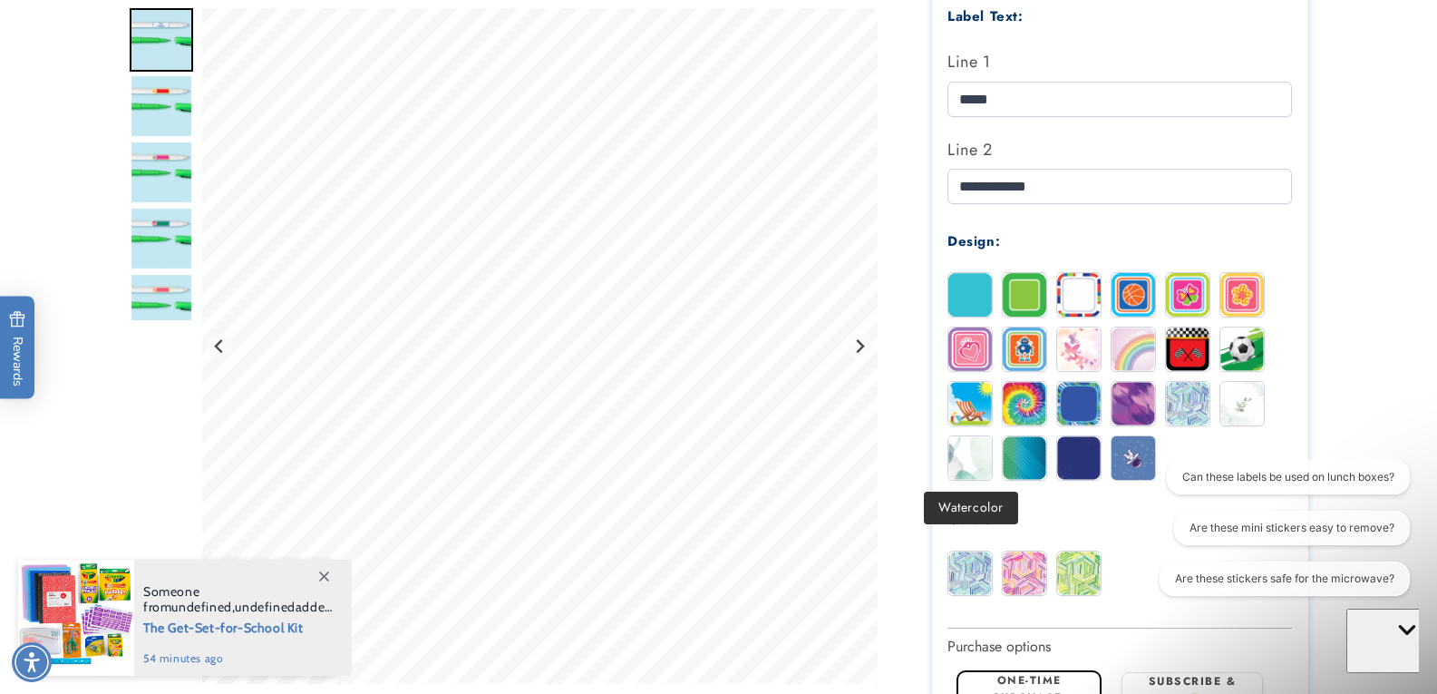
click at [972, 454] on img at bounding box center [971, 458] width 44 height 44
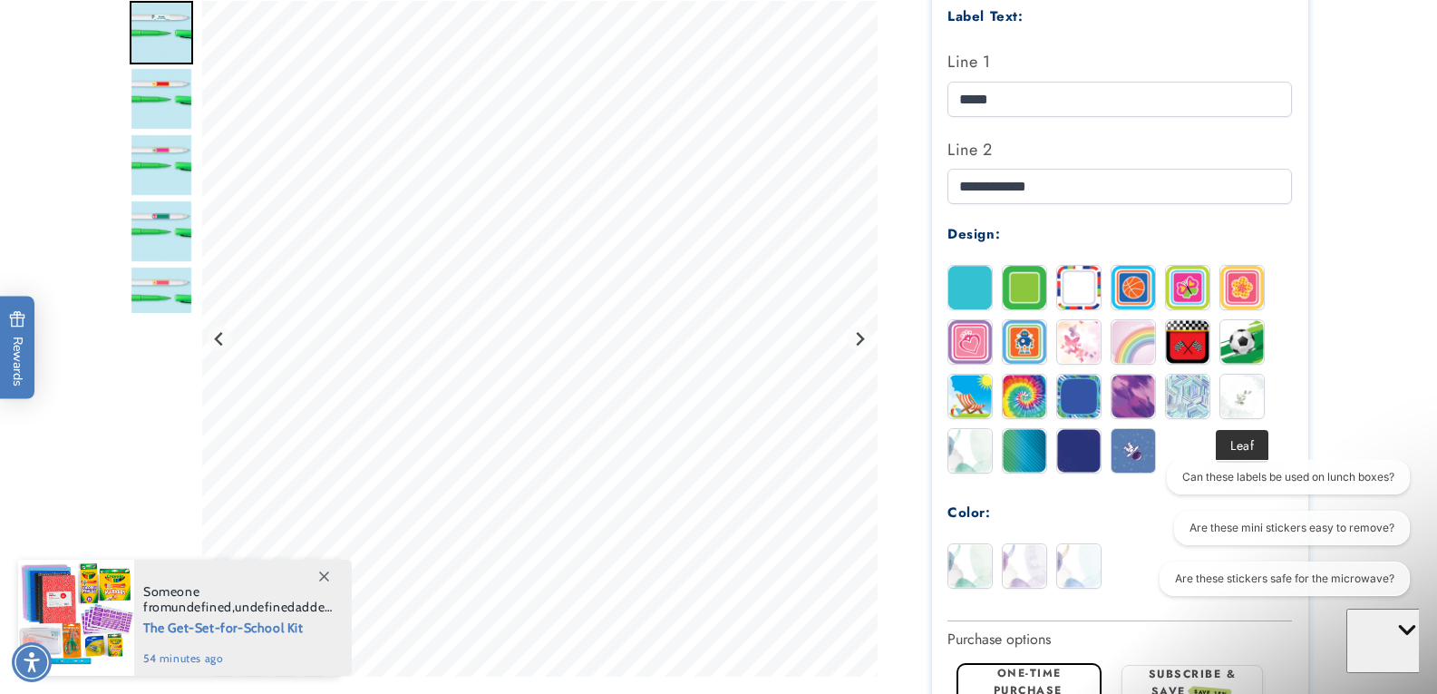
click at [1230, 398] on img at bounding box center [1243, 397] width 44 height 44
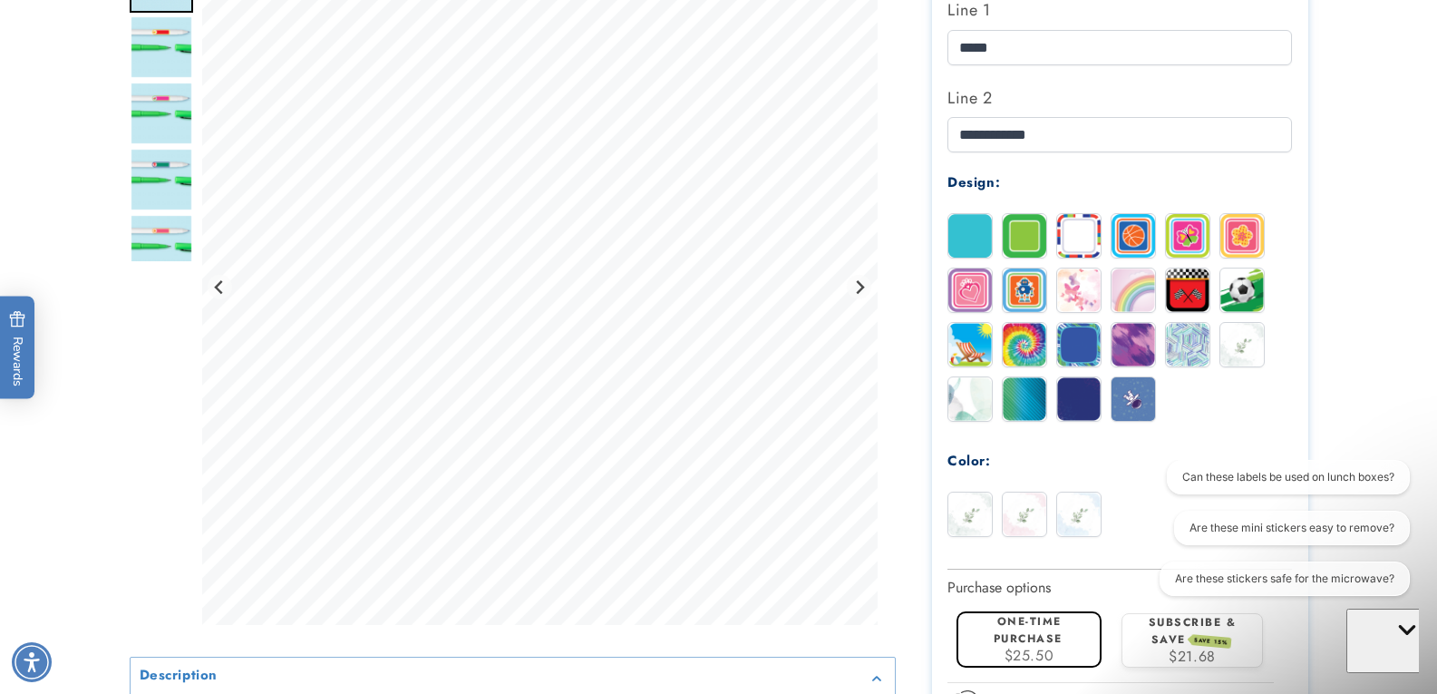
scroll to position [725, 0]
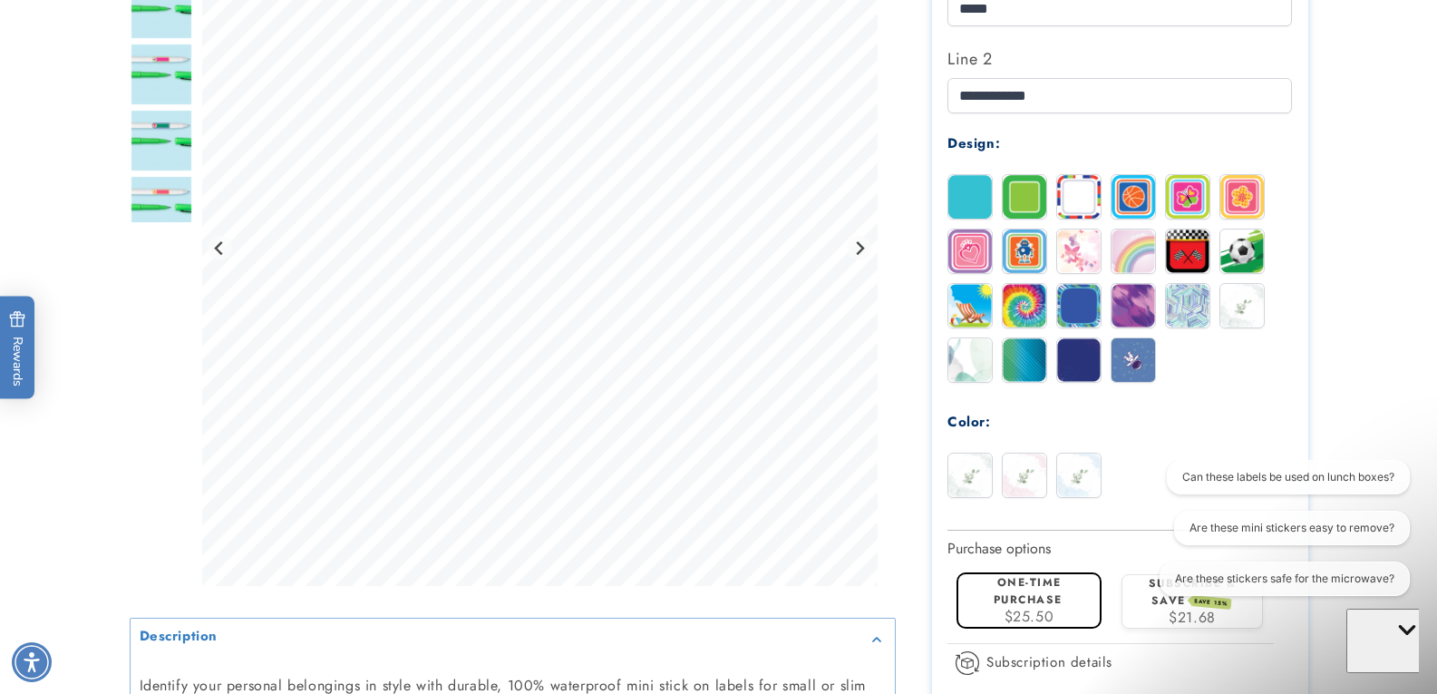
click at [1014, 478] on img at bounding box center [1025, 475] width 44 height 44
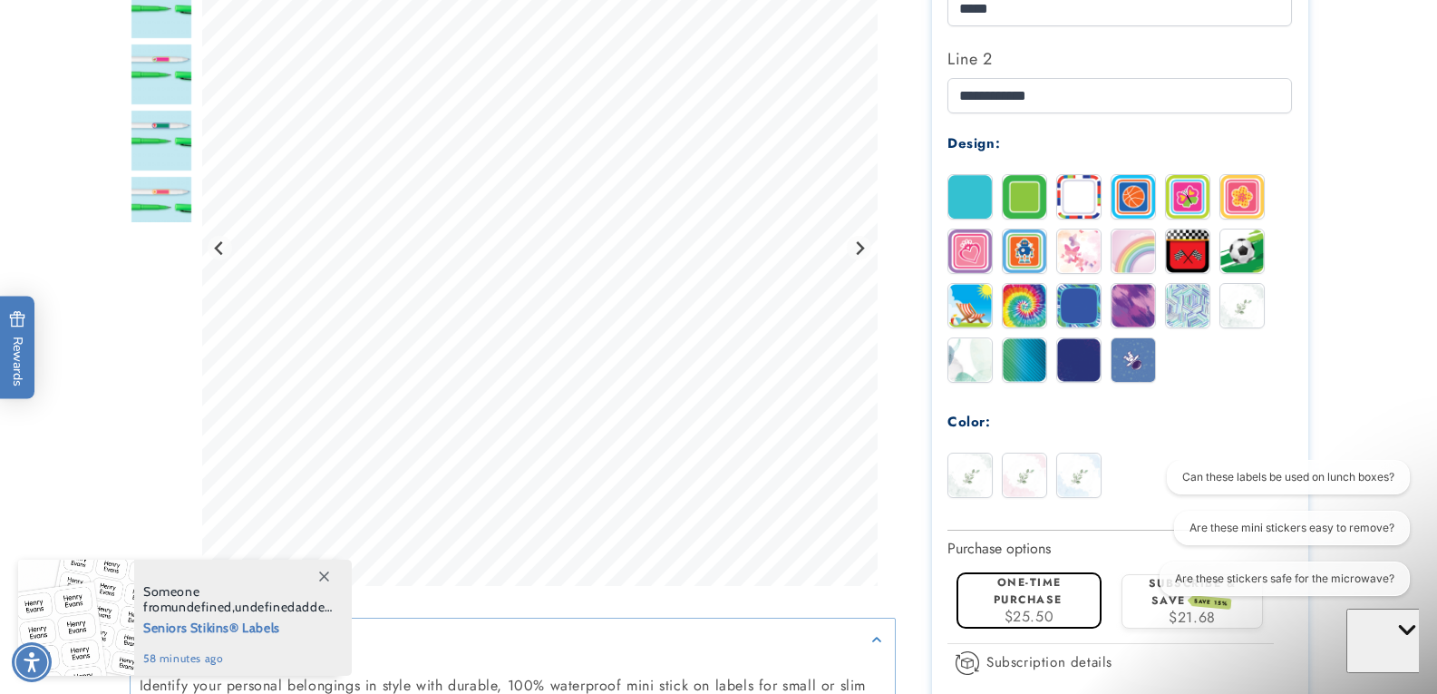
click at [1076, 481] on img at bounding box center [1079, 475] width 44 height 44
click at [975, 472] on img at bounding box center [971, 475] width 44 height 44
click at [990, 357] on img at bounding box center [971, 360] width 44 height 44
click at [1085, 247] on img at bounding box center [1079, 251] width 44 height 44
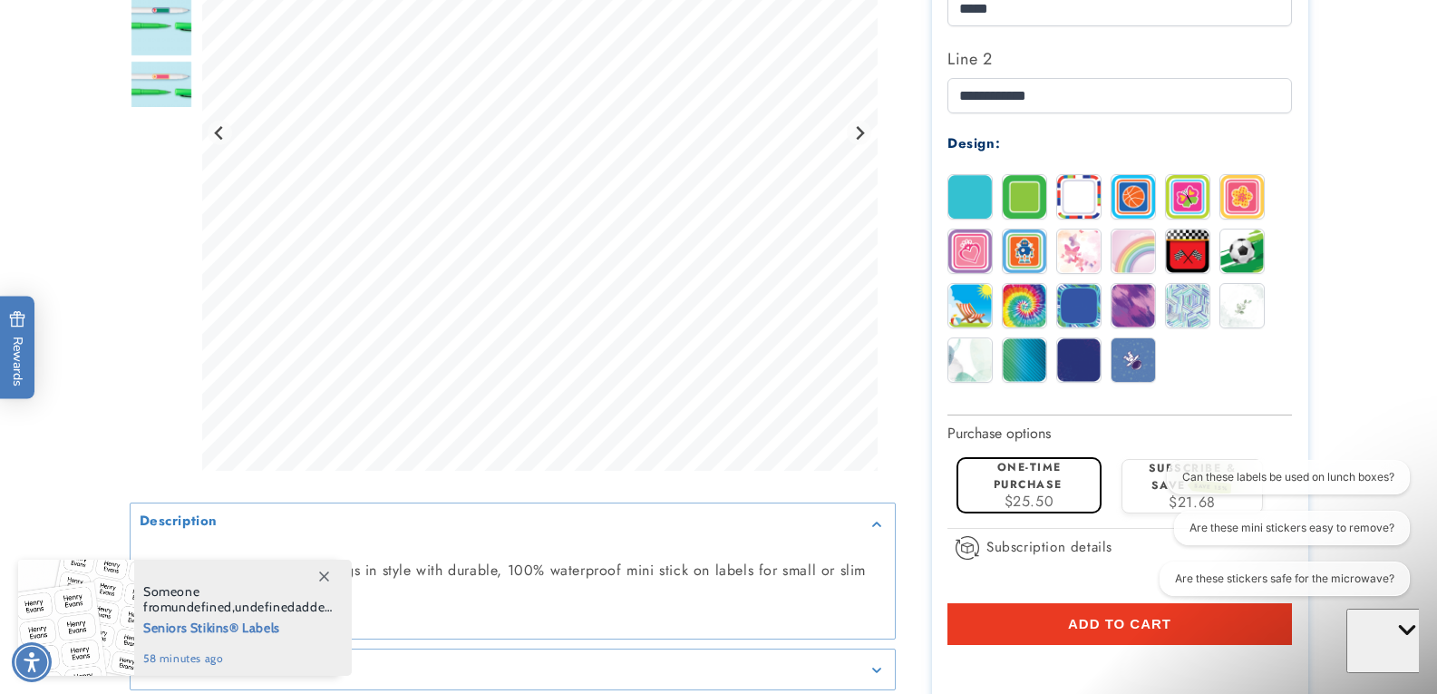
click at [975, 367] on img at bounding box center [971, 360] width 44 height 44
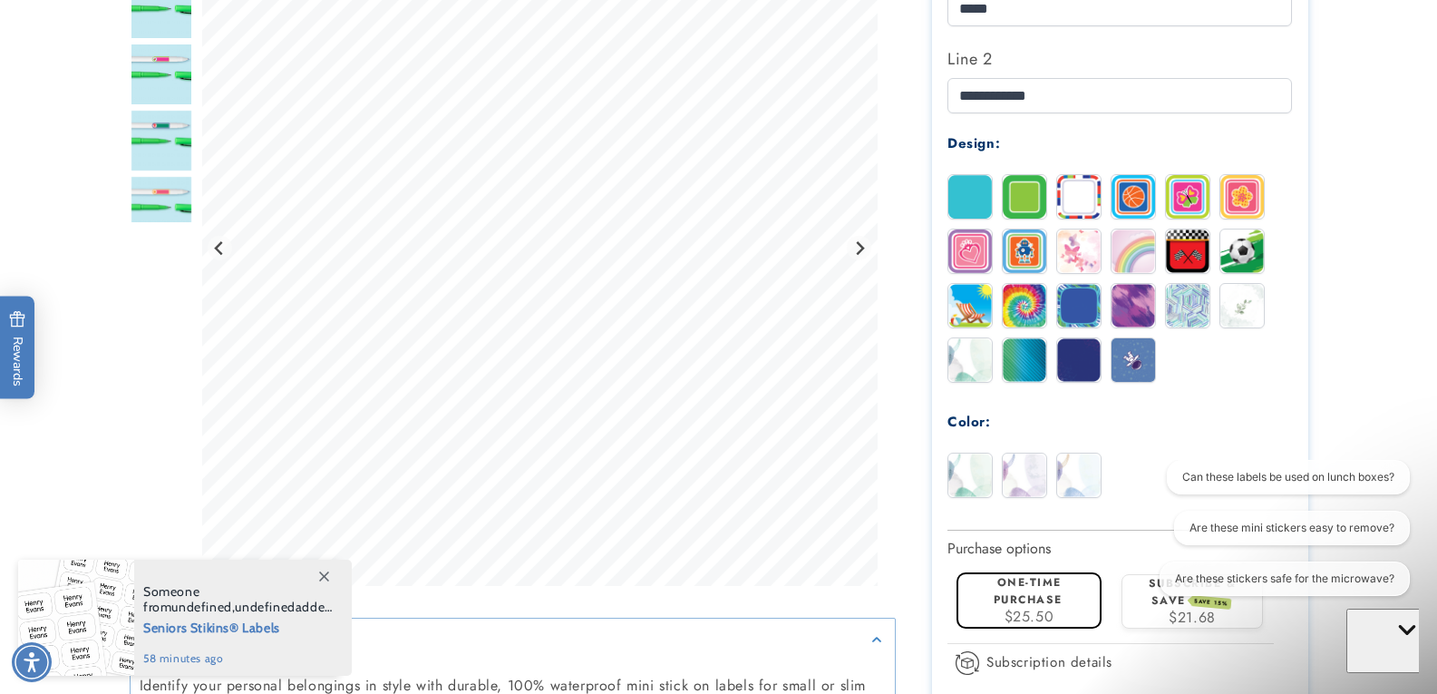
click at [1031, 482] on img at bounding box center [1025, 475] width 44 height 44
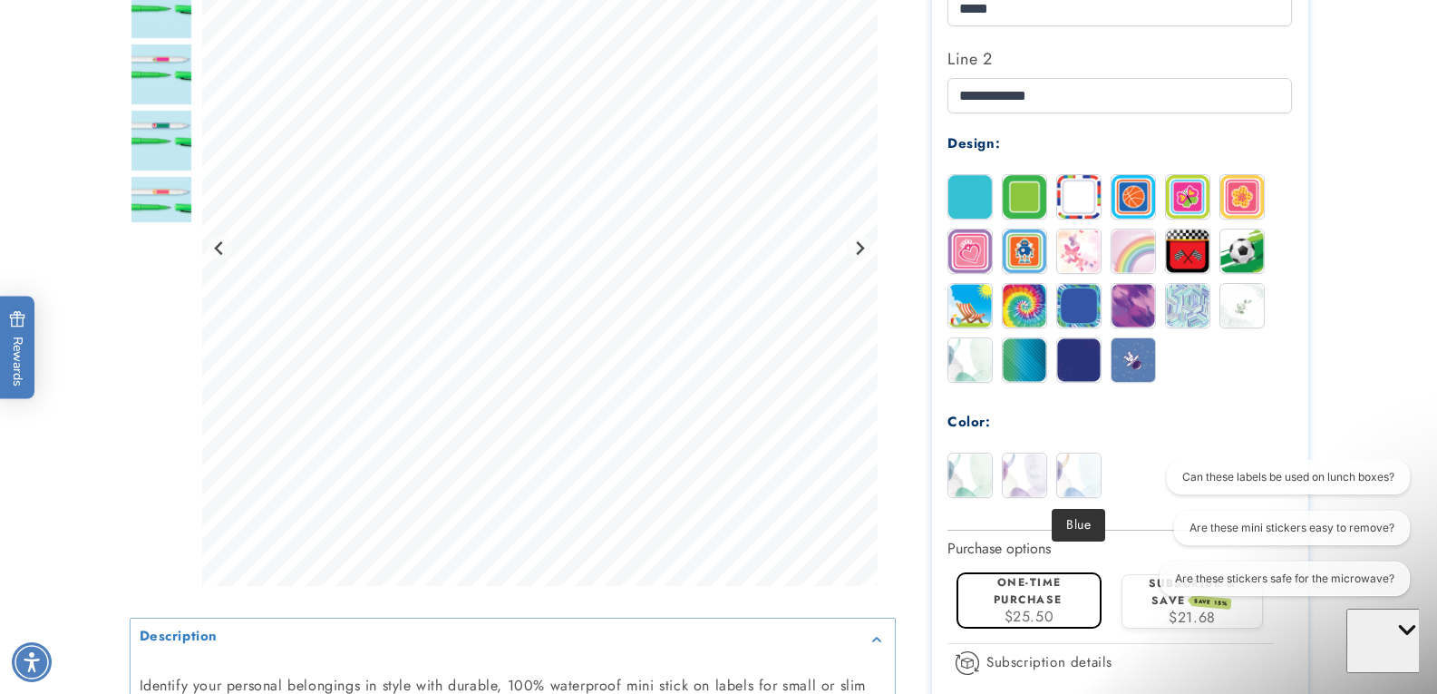
click at [1078, 482] on img at bounding box center [1079, 475] width 44 height 44
click at [948, 490] on div at bounding box center [970, 475] width 45 height 45
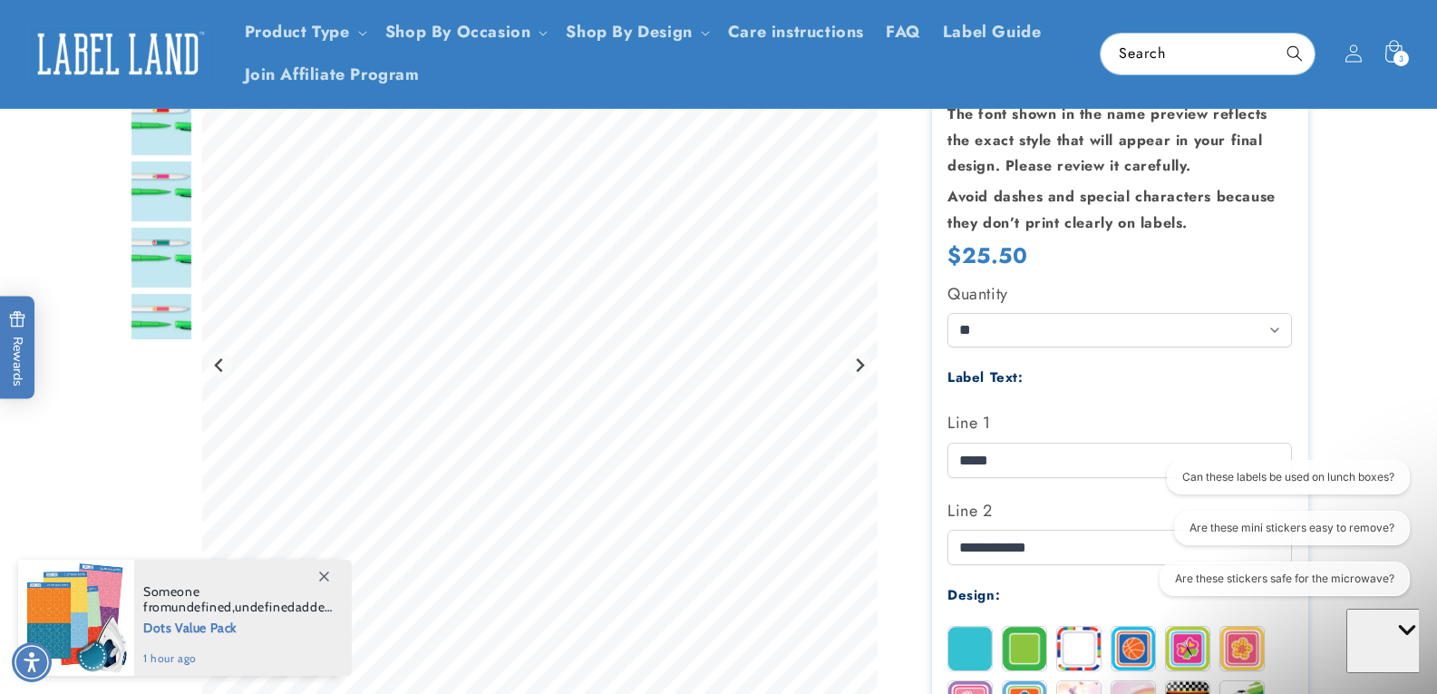
scroll to position [272, 0]
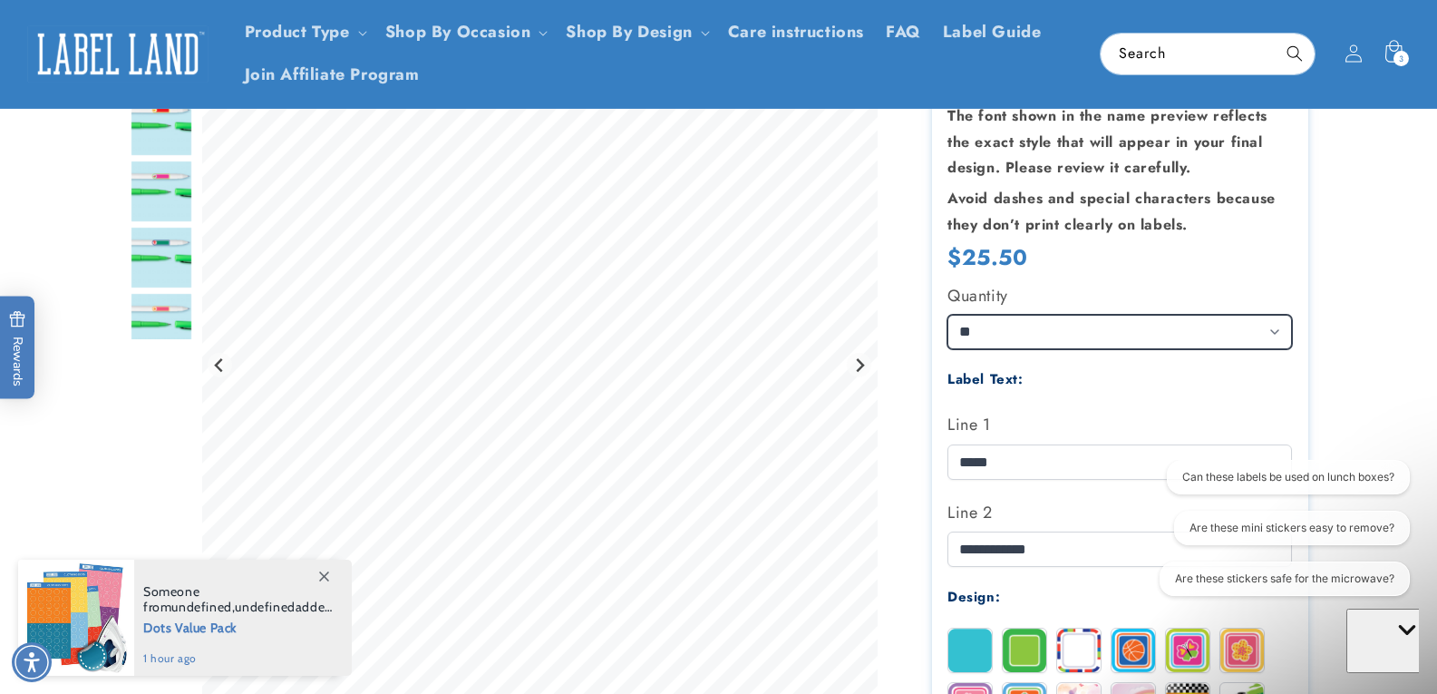
click at [991, 318] on select "** ** **" at bounding box center [1120, 332] width 345 height 34
select select "**"
click at [948, 315] on select "** ** **" at bounding box center [1120, 332] width 345 height 34
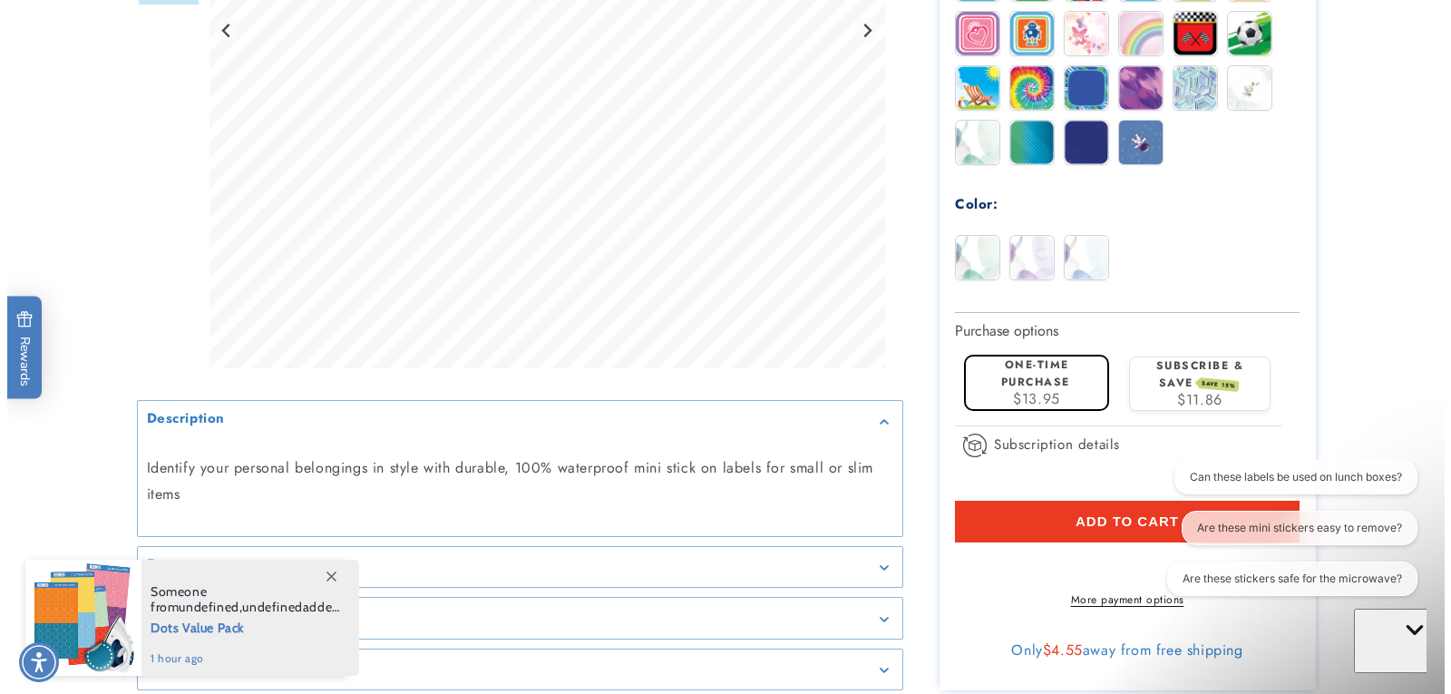
scroll to position [998, 0]
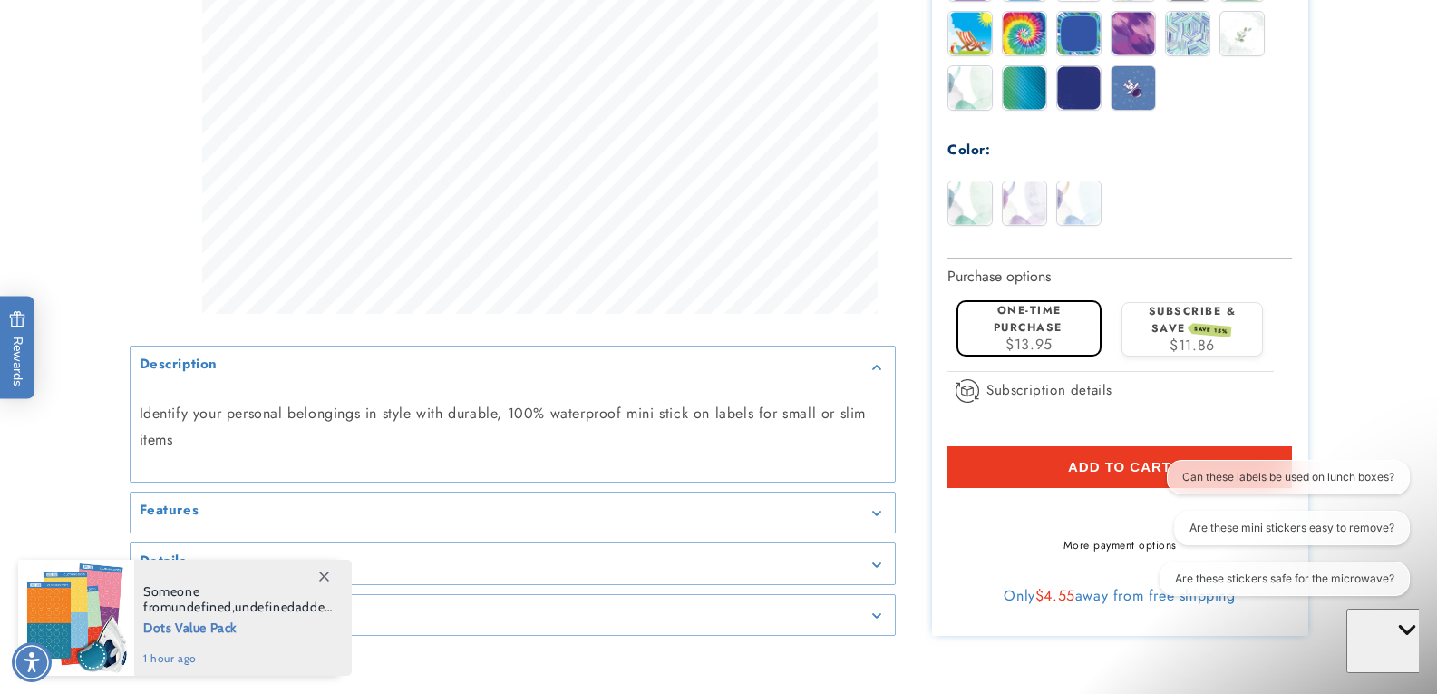
click at [1018, 464] on button "Add to cart" at bounding box center [1120, 467] width 345 height 42
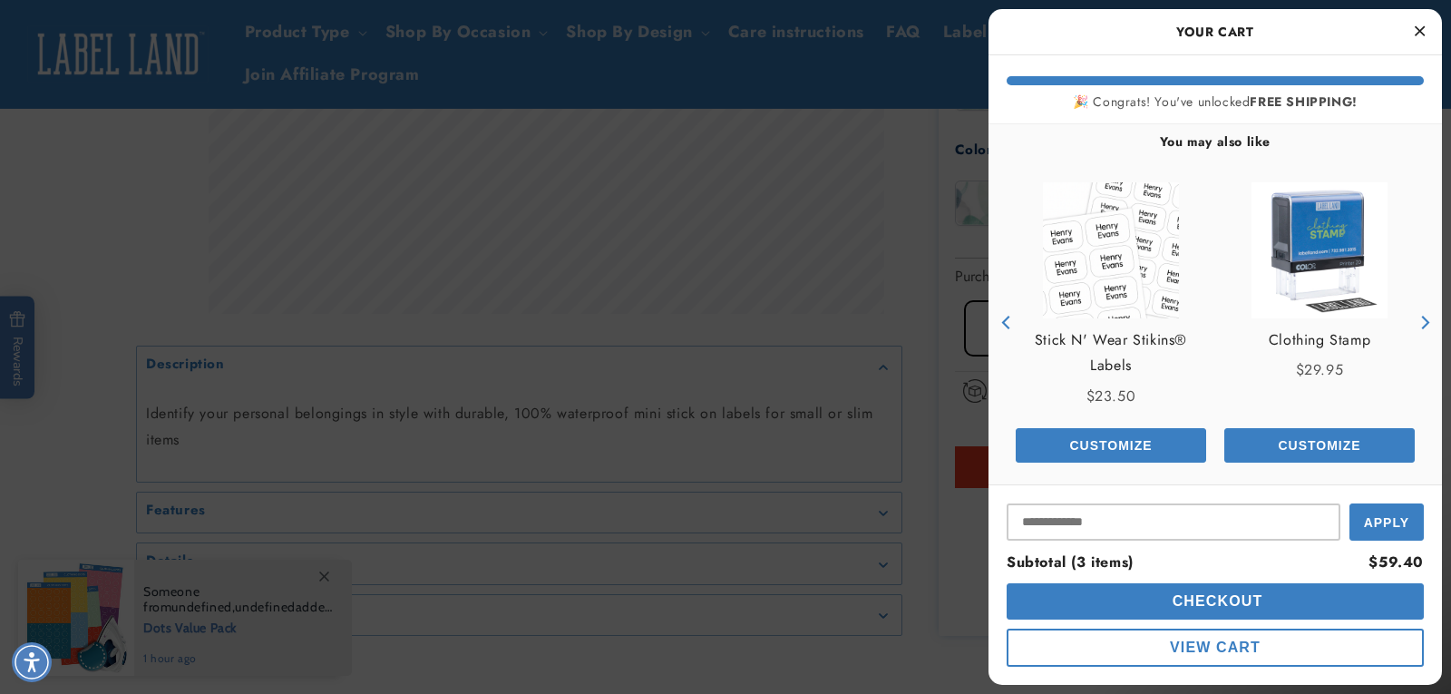
scroll to position [511, 0]
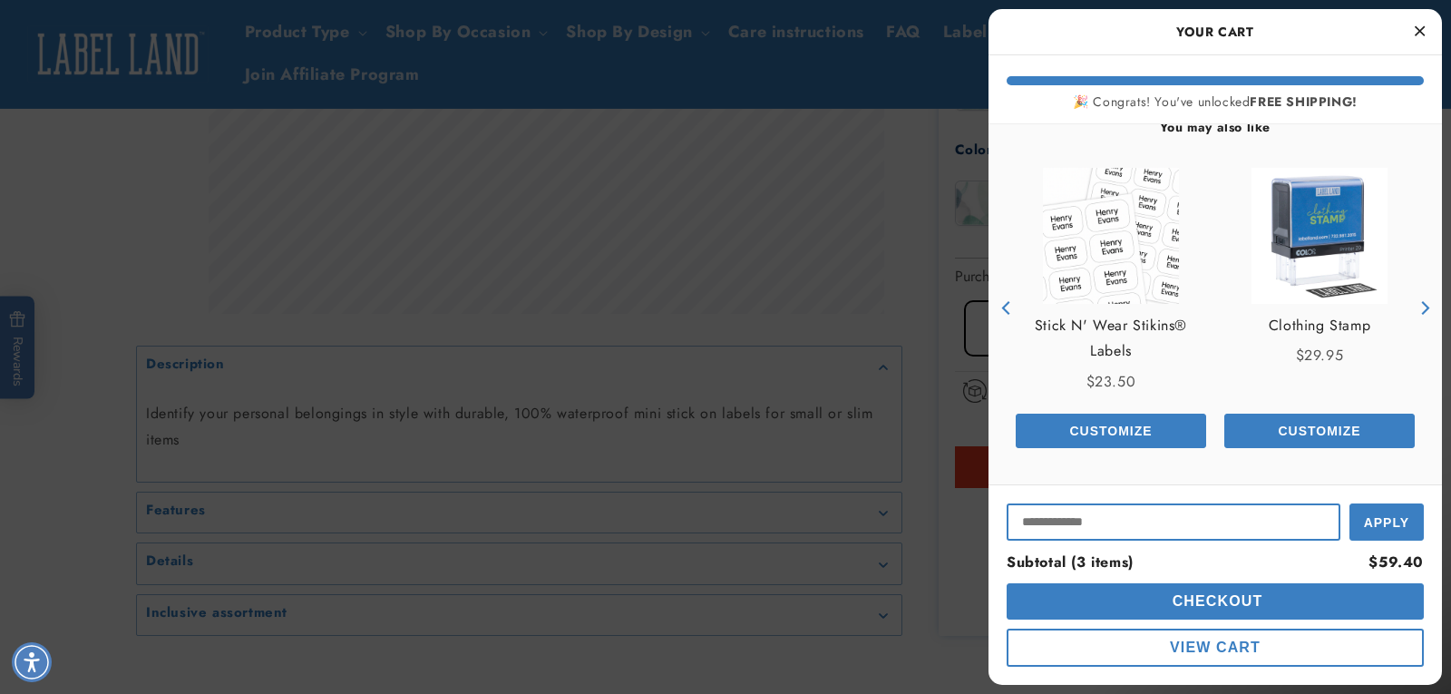
click at [1116, 528] on input "Input Discount" at bounding box center [1174, 521] width 334 height 37
paste input "**********"
type input "**********"
click at [1406, 538] on button "Apply" at bounding box center [1386, 520] width 74 height 41
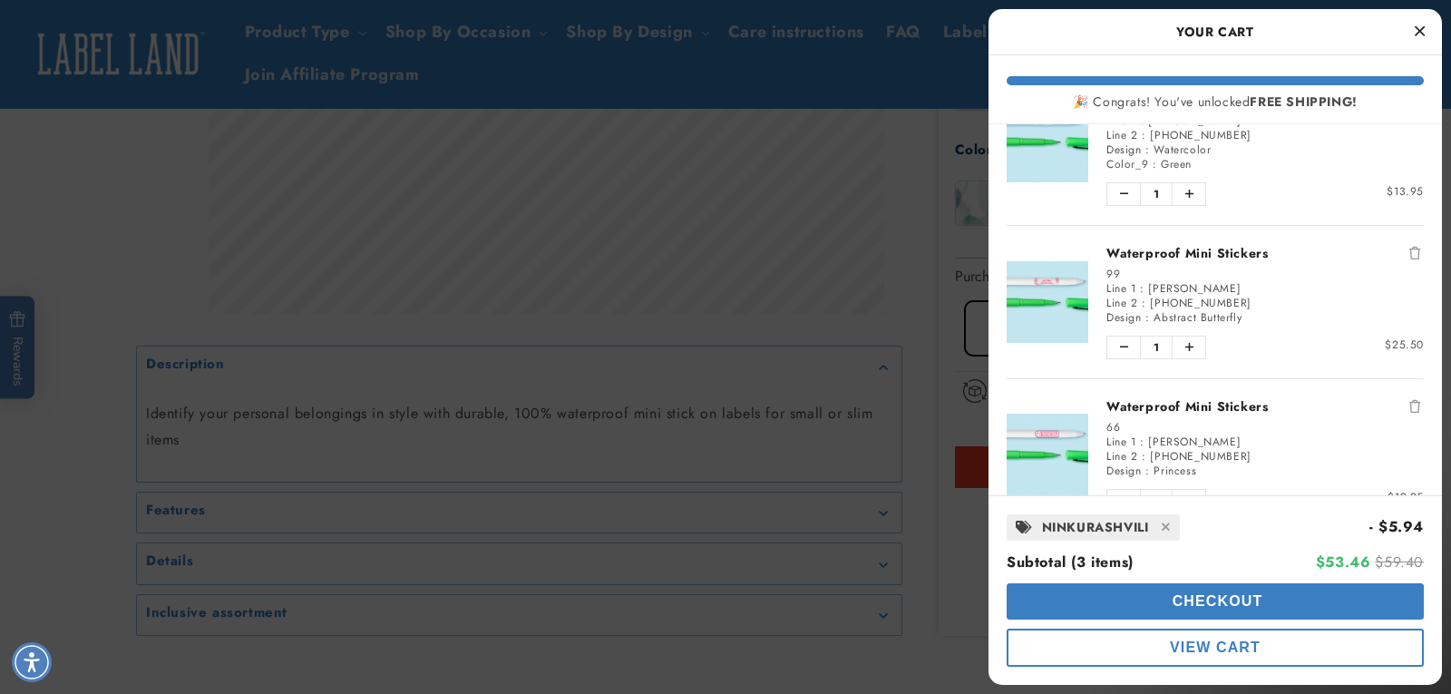
scroll to position [46, 0]
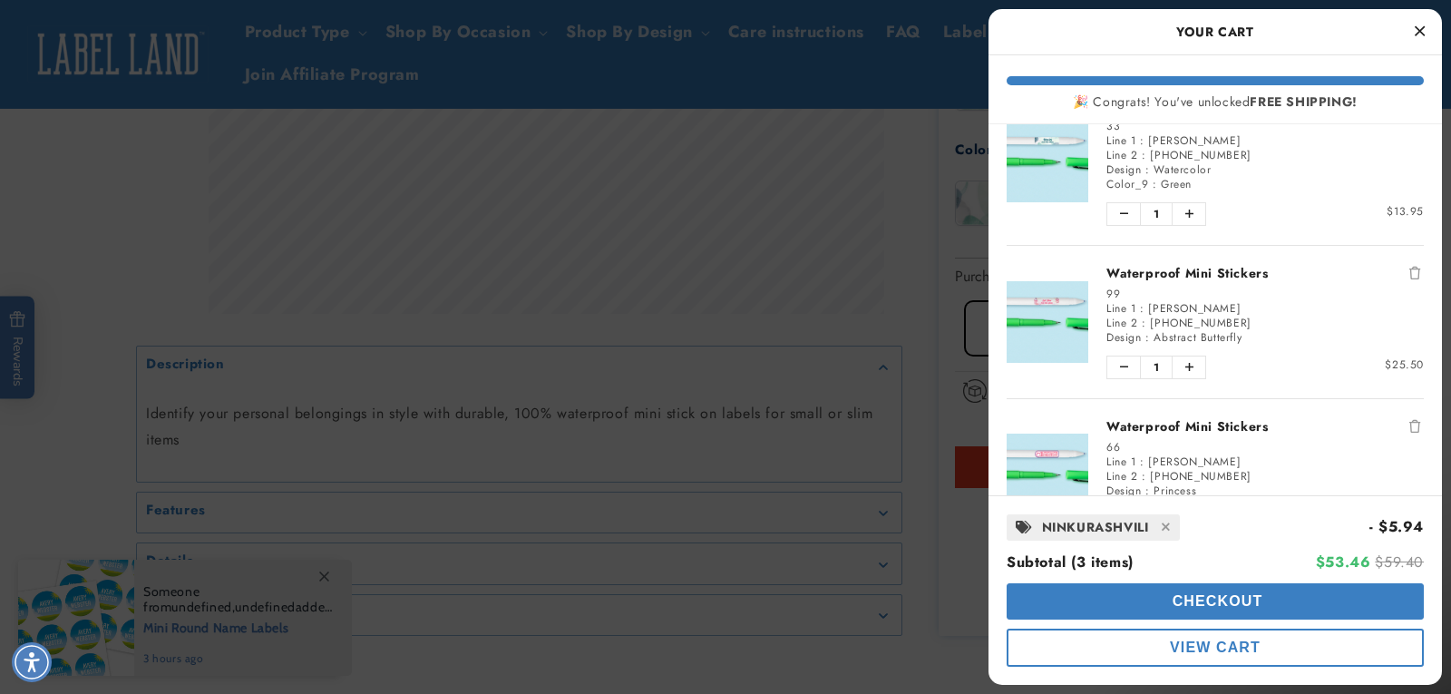
click at [1233, 608] on button "Checkout" at bounding box center [1215, 601] width 417 height 36
